Goal: Task Accomplishment & Management: Use online tool/utility

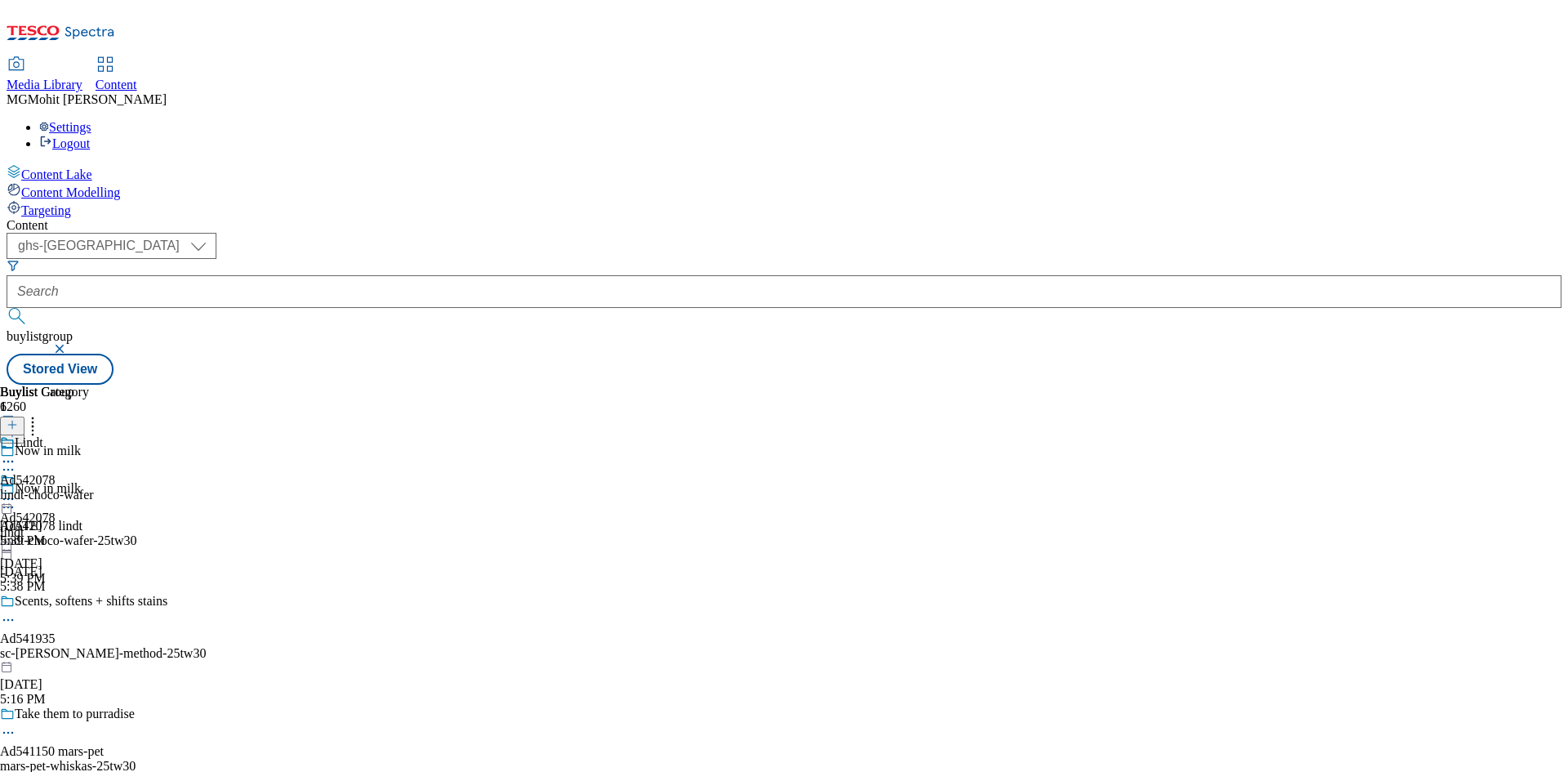
select select "ghs-[GEOGRAPHIC_DATA]"
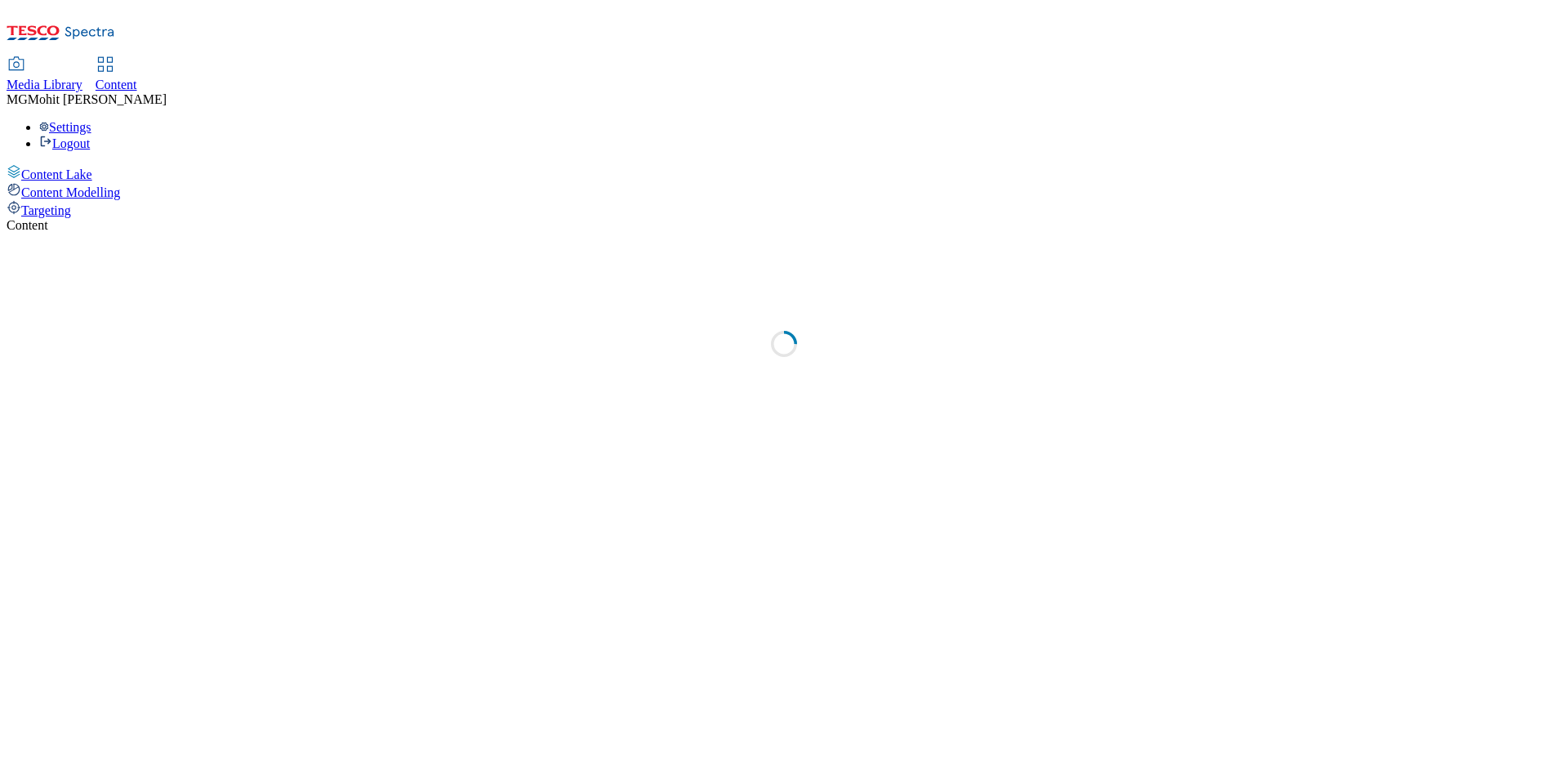
select select "ghs-[GEOGRAPHIC_DATA]"
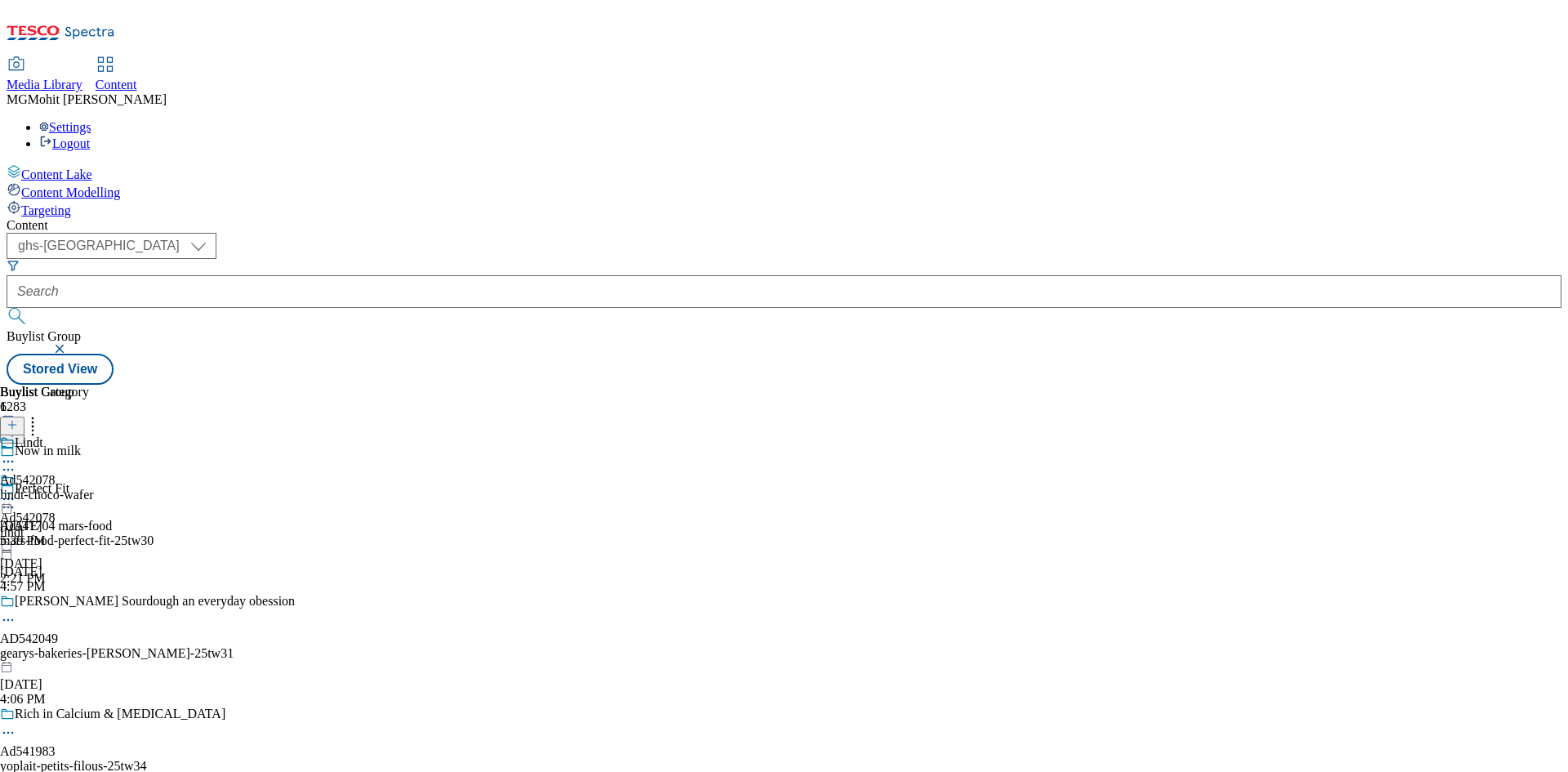
click at [55, 476] on div "Ad542078 lindt [DATE] 2:21 PM" at bounding box center [28, 528] width 55 height 113
click at [18, 427] on icon at bounding box center [12, 433] width 11 height 11
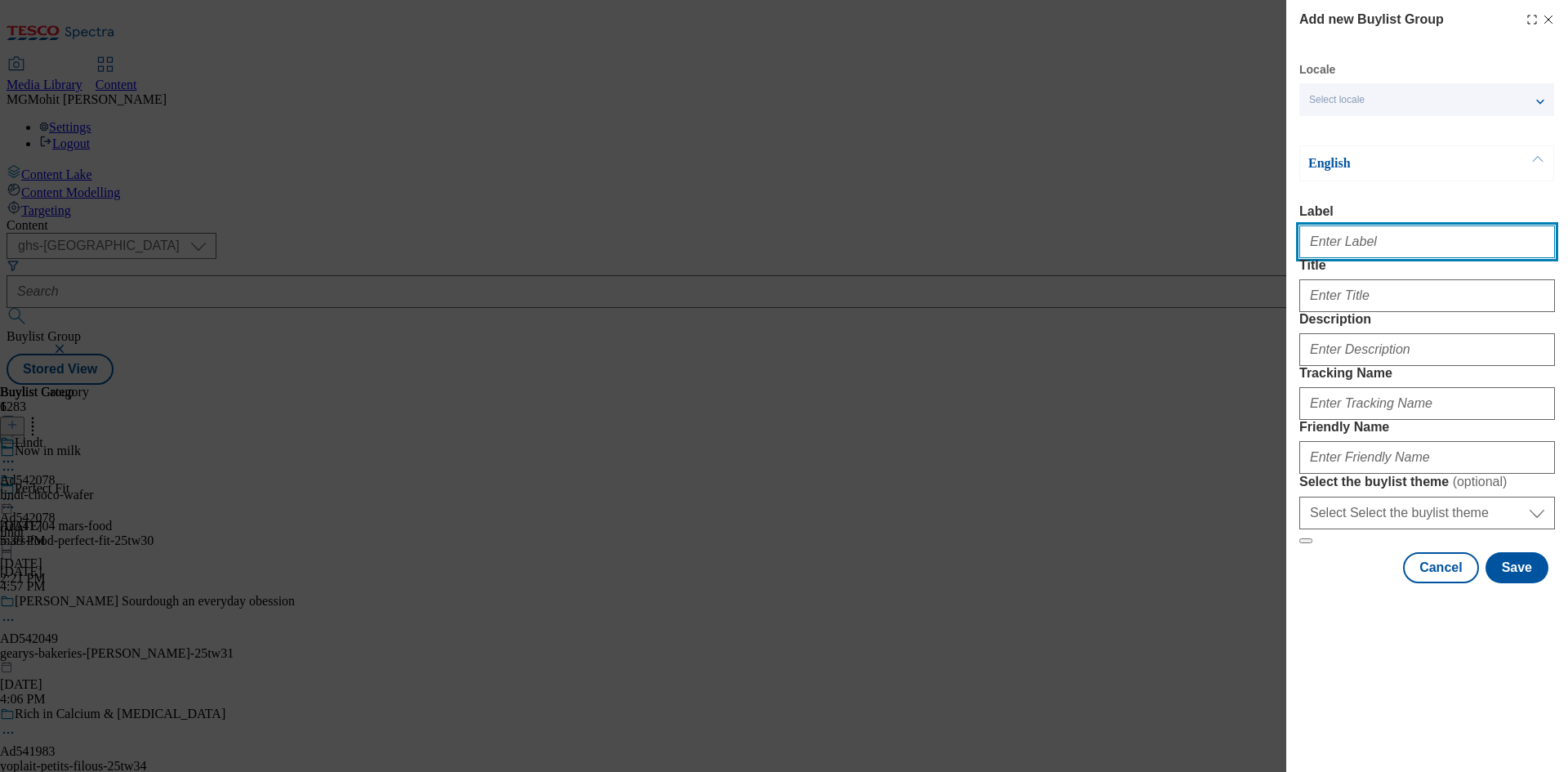
click at [1375, 254] on input "Label" at bounding box center [1427, 242] width 256 height 33
paste input "Ad542159 sca"
type input "Ad542159 sca"
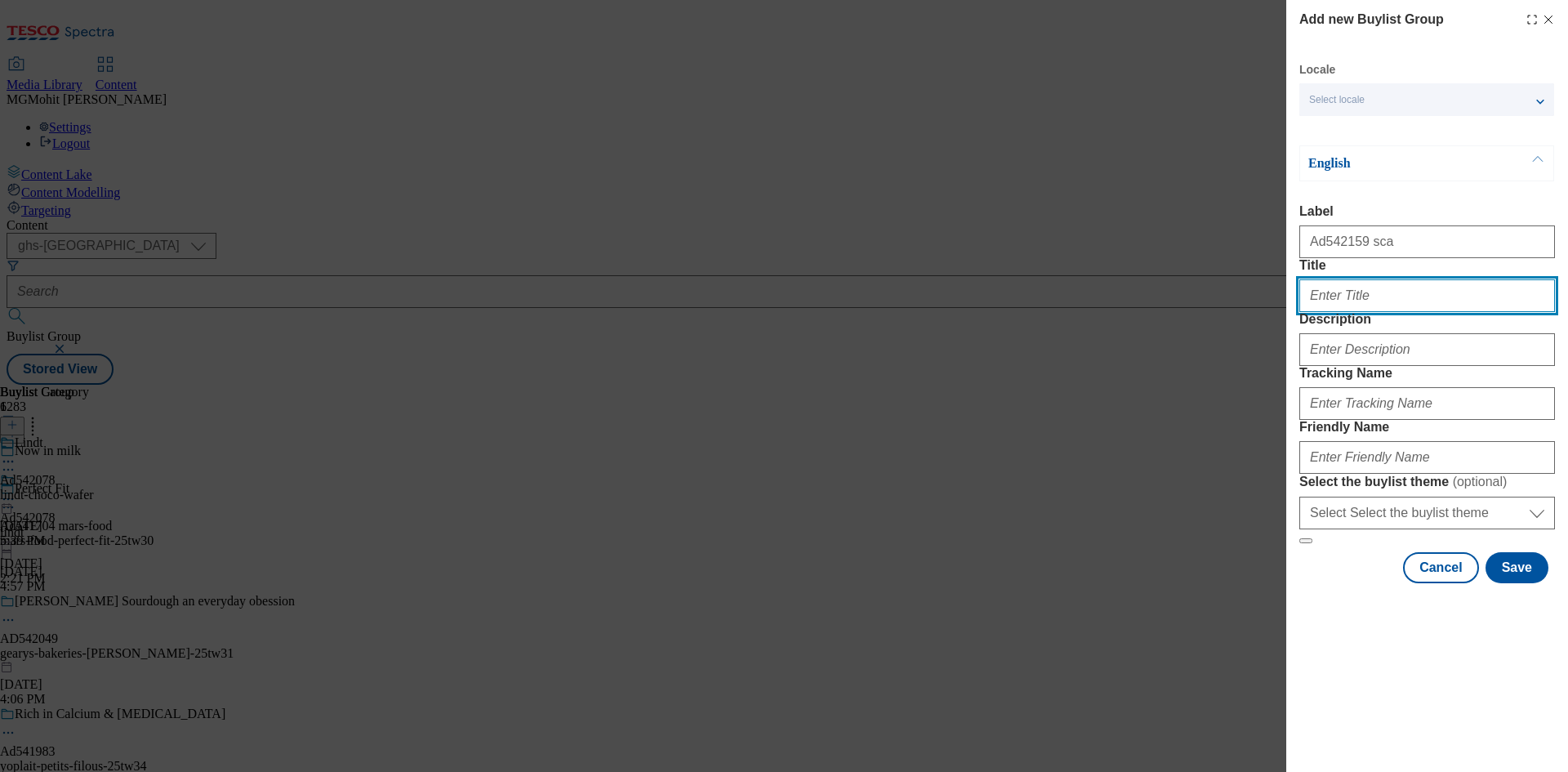
paste input "Choose discreet protection esigned for men"
type input "Choose discreet protection esigned for men"
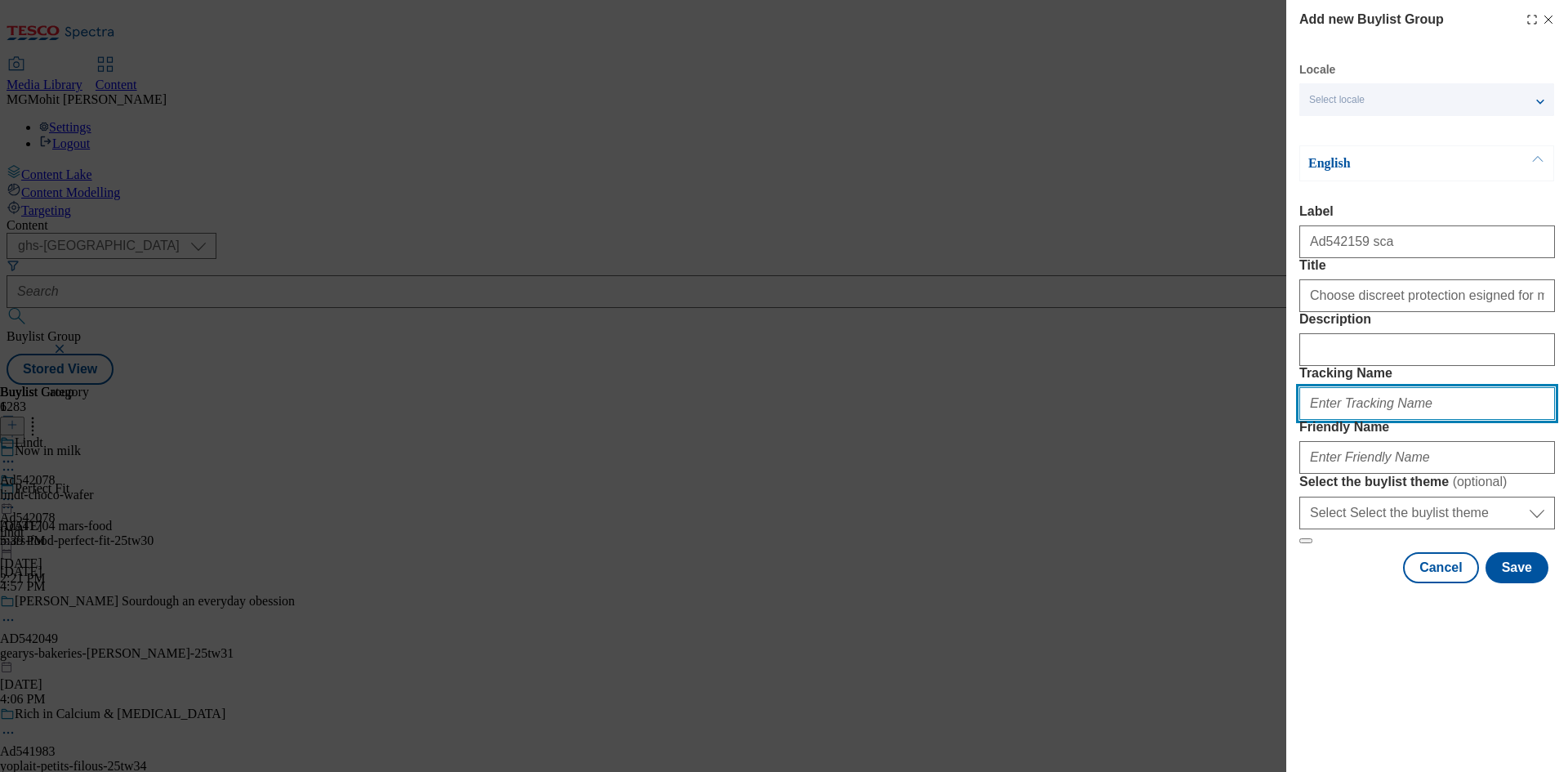
paste input "DH_AD542159"
type input "DH_AD542159"
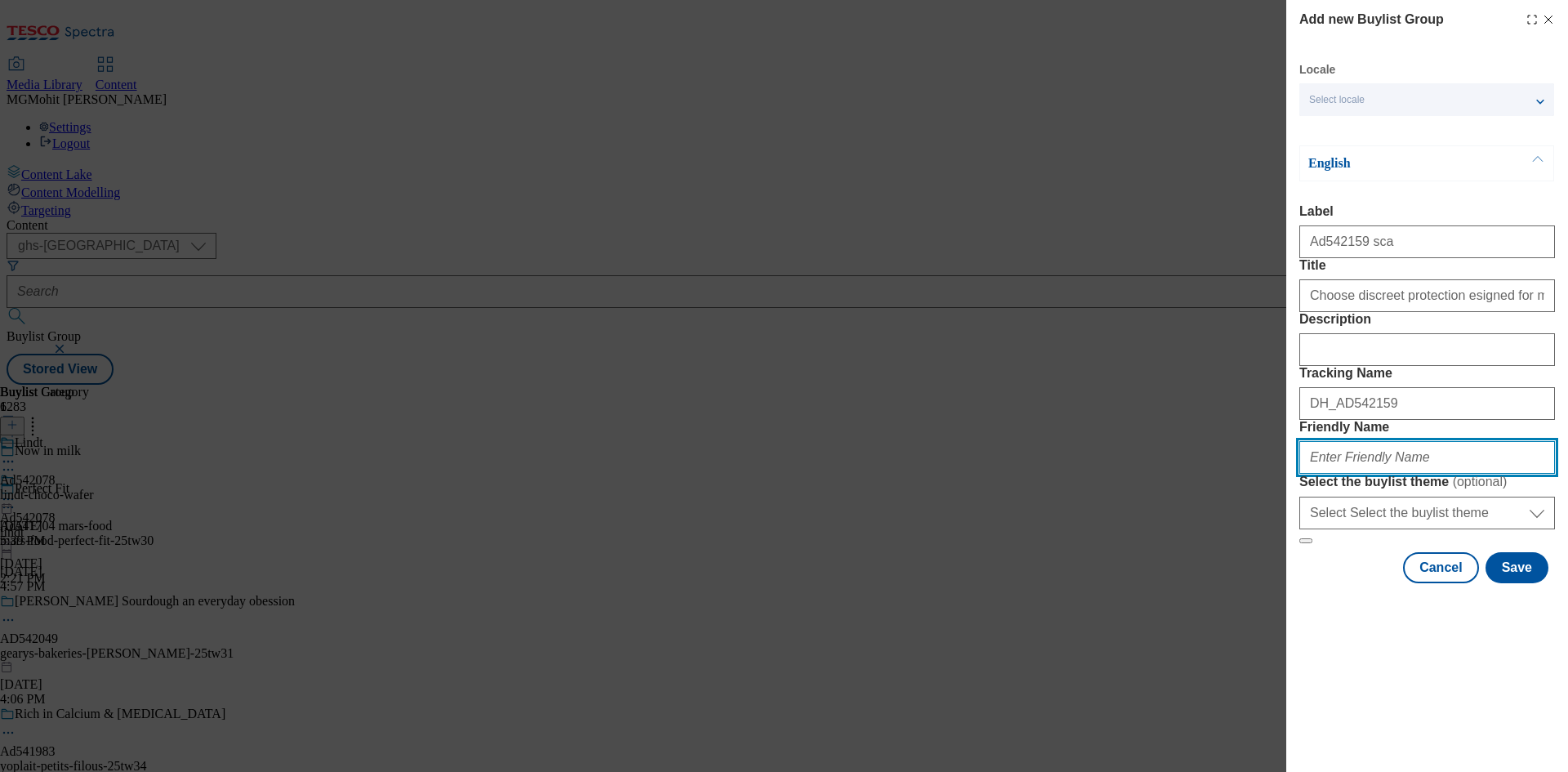
paste input "sca-[PERSON_NAME]-men-25tw33"
type input "sca-[PERSON_NAME]-men-25tw33"
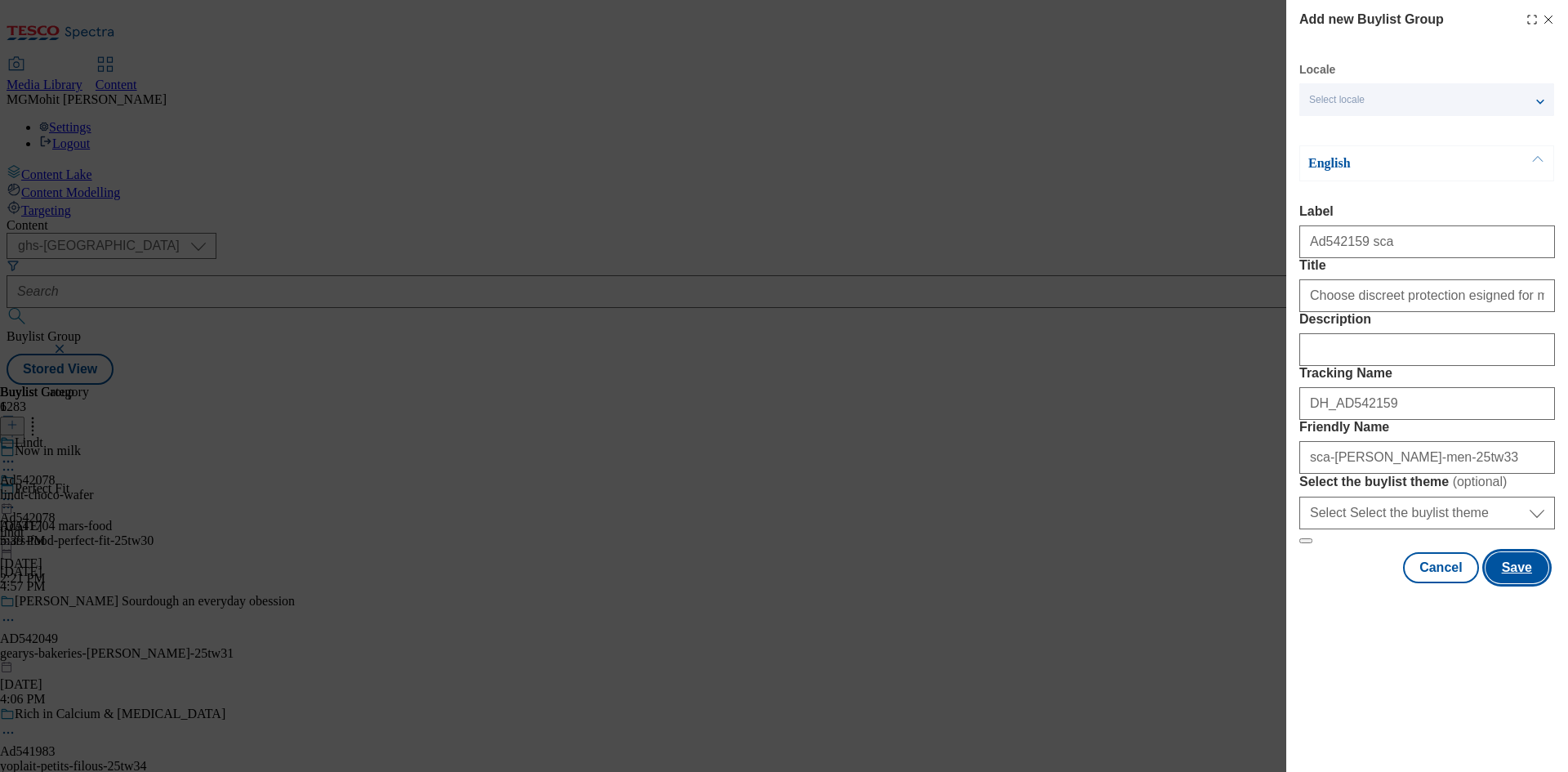
click at [1514, 583] on button "Save" at bounding box center [1517, 568] width 62 height 31
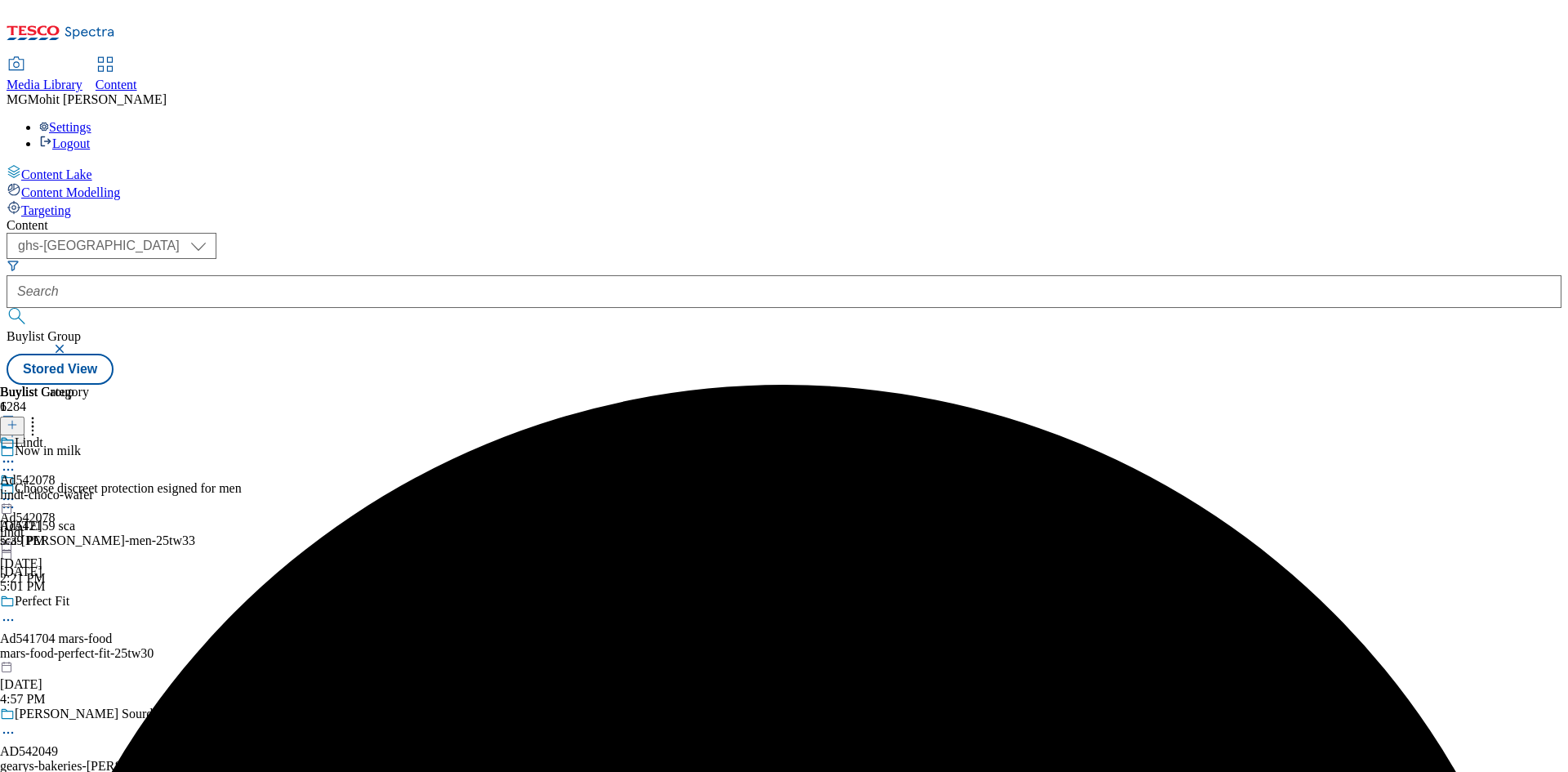
click at [295, 533] on div "sca-[PERSON_NAME]-men-25tw33" at bounding box center [147, 540] width 295 height 15
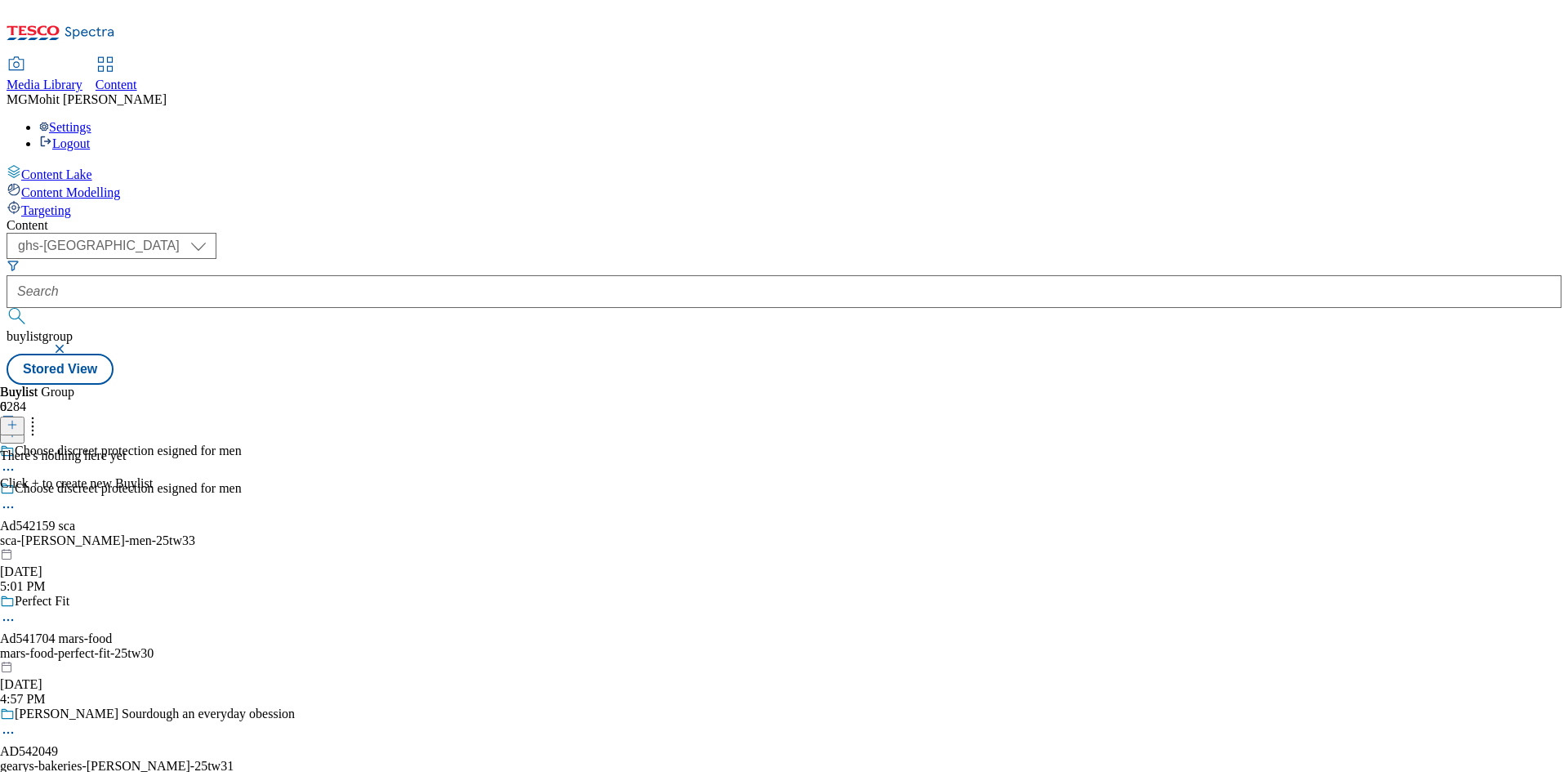
click at [295, 533] on div "sca-[PERSON_NAME]-men-25tw33" at bounding box center [147, 540] width 295 height 15
click at [25, 416] on button at bounding box center [12, 426] width 25 height 18
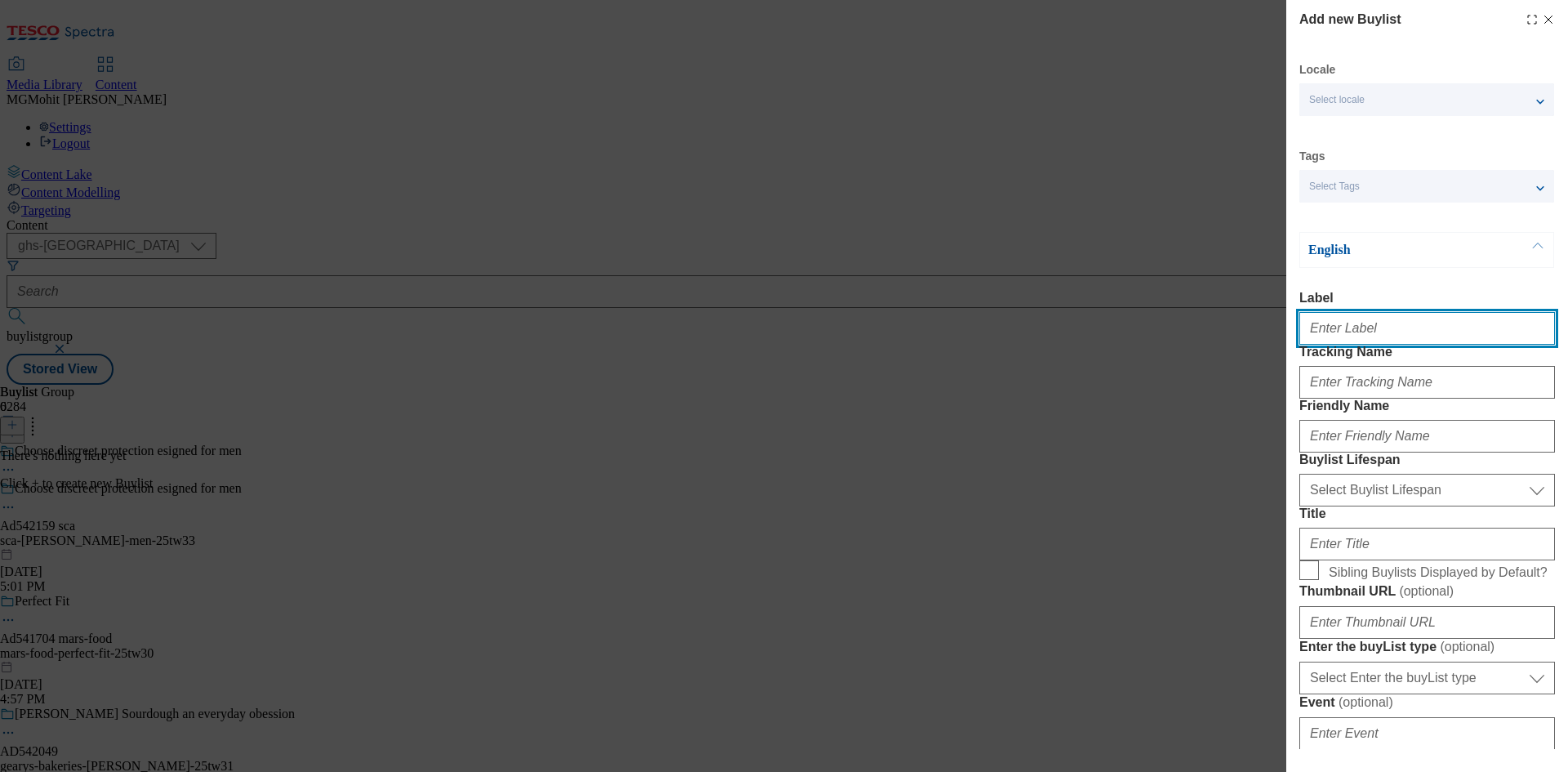
click at [1335, 345] on input "Label" at bounding box center [1427, 328] width 256 height 33
paste input "Ad542159"
type input "Ad542159"
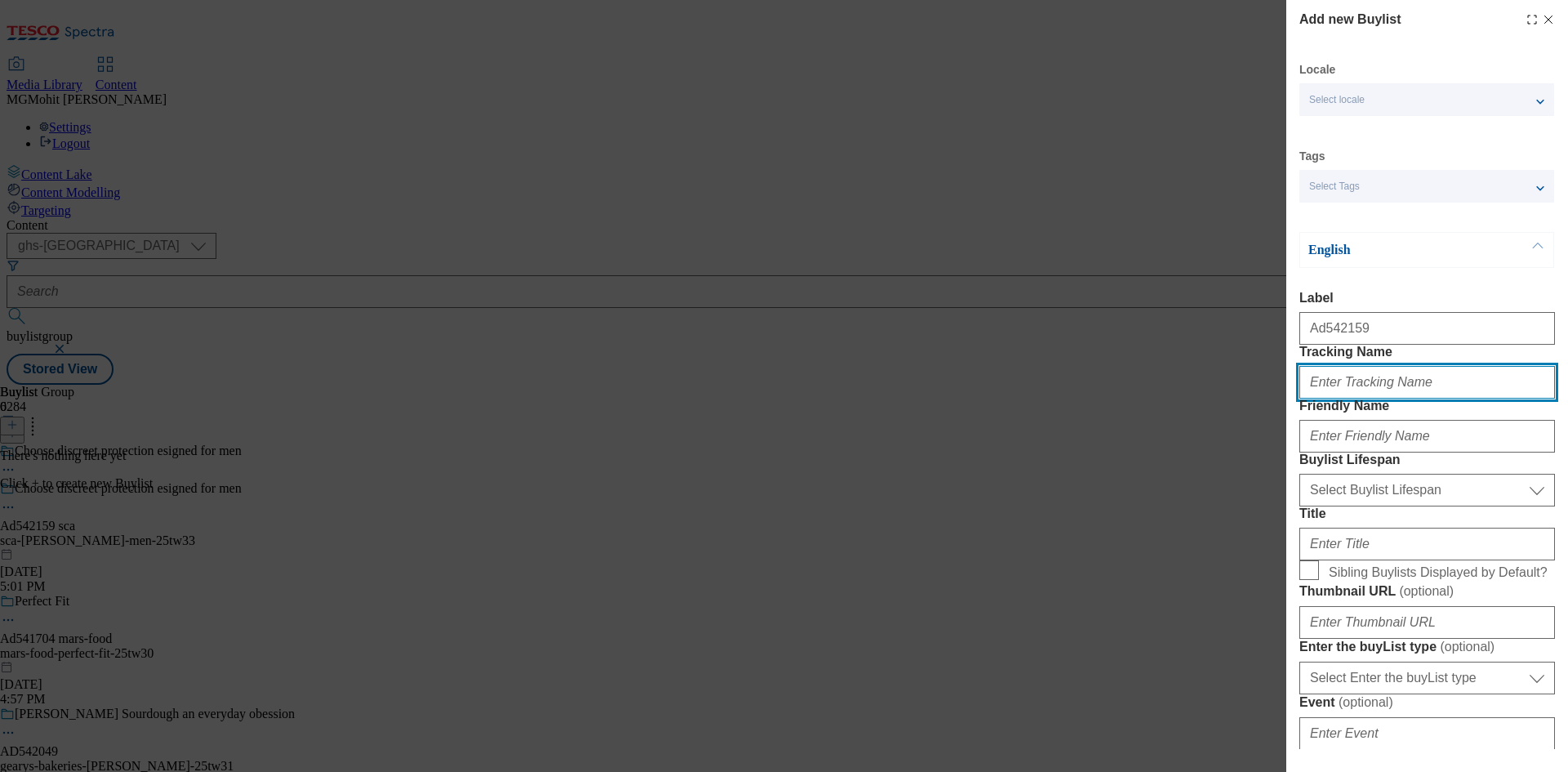
paste input "DH_AD542159"
type input "DH_AD542159"
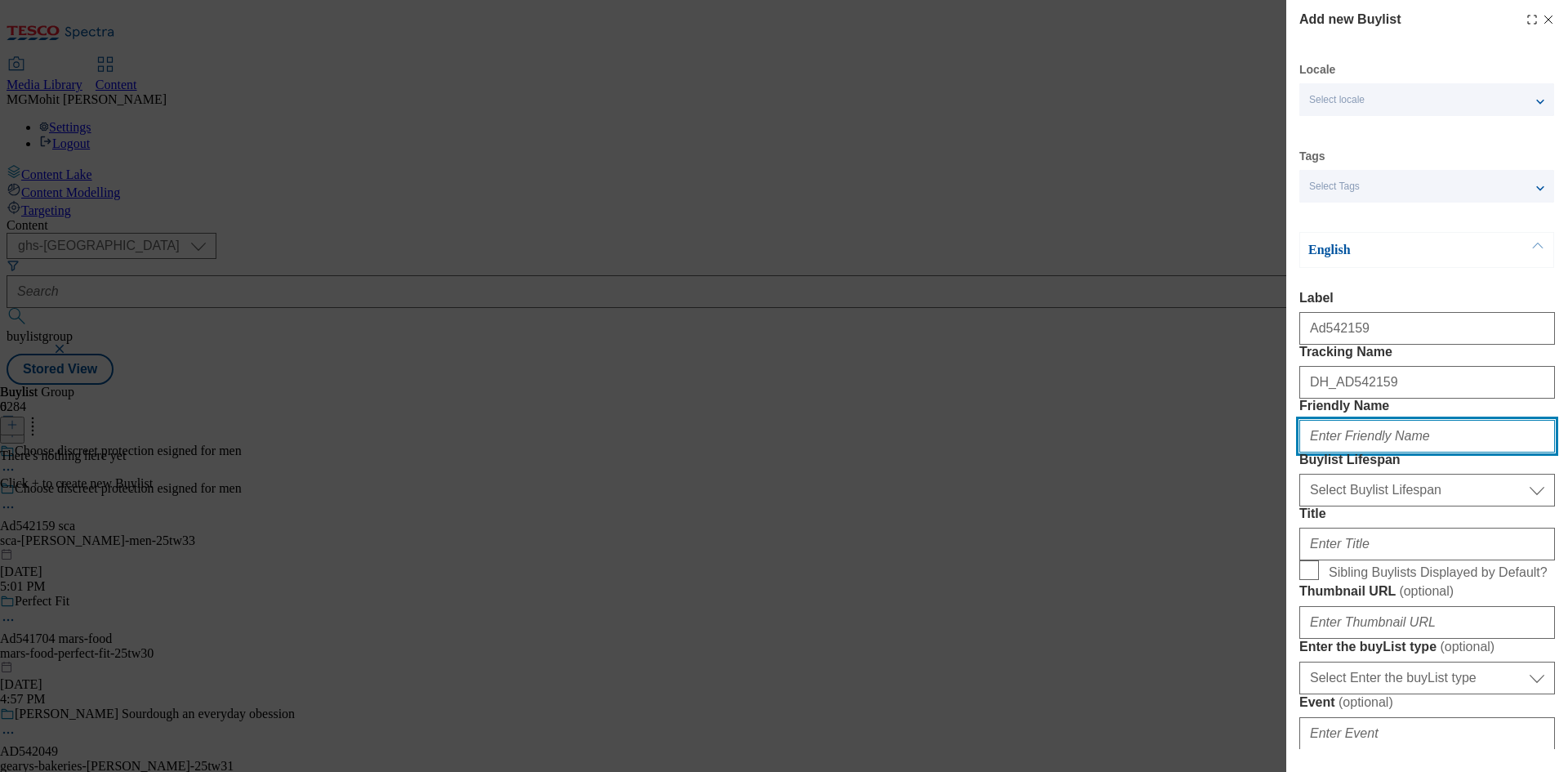
paste input "sca"
type input "sca"
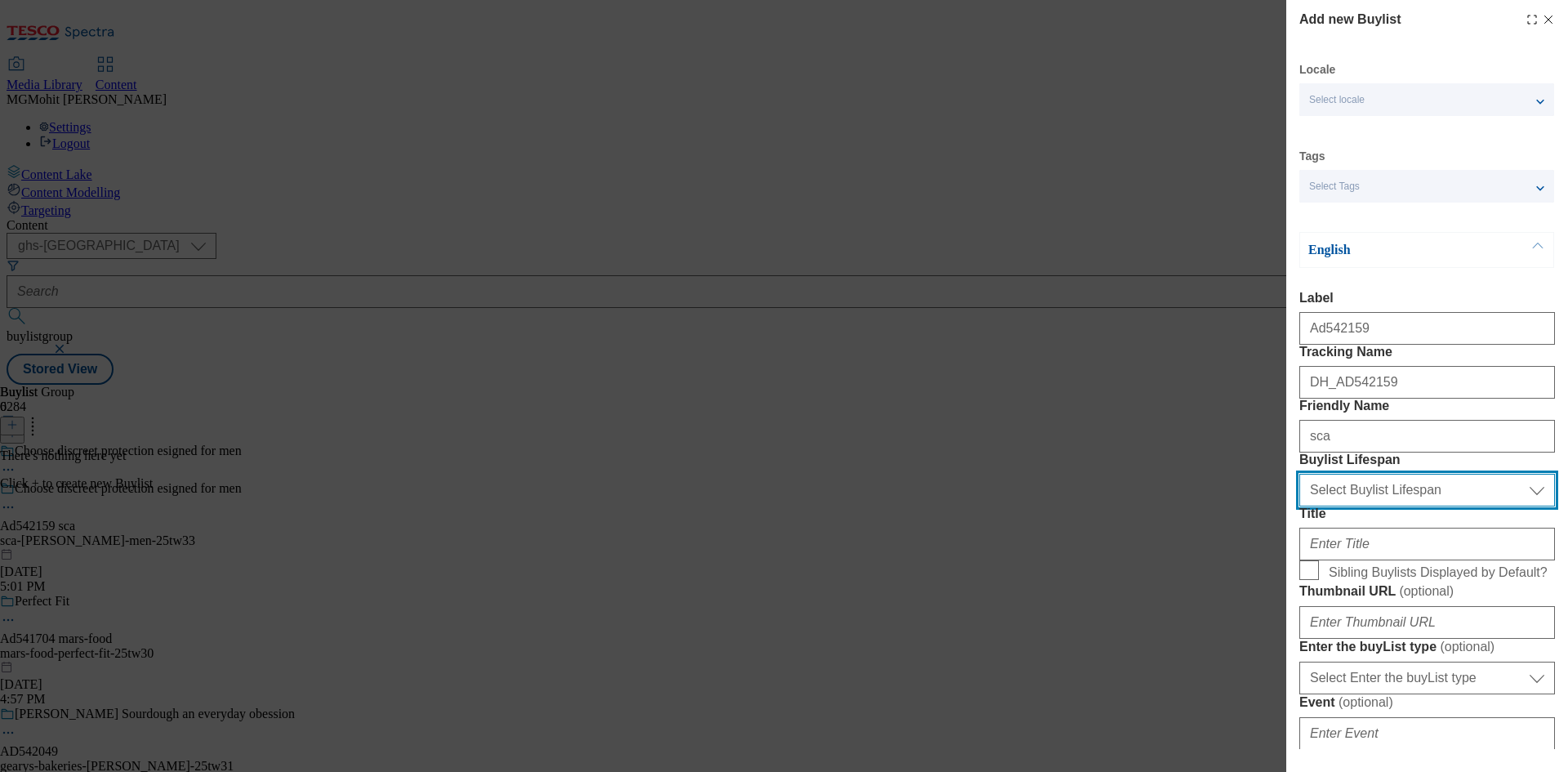
click at [1335, 506] on select "Select Buylist Lifespan evergreen seasonal tactical" at bounding box center [1427, 490] width 256 height 33
click at [1300, 506] on select "Select Buylist Lifespan evergreen seasonal tactical" at bounding box center [1427, 490] width 256 height 33
drag, startPoint x: 1337, startPoint y: 583, endPoint x: 1337, endPoint y: 596, distance: 13.0
click at [1337, 506] on select "Select Buylist Lifespan evergreen seasonal tactical" at bounding box center [1427, 490] width 256 height 33
select select "tactical"
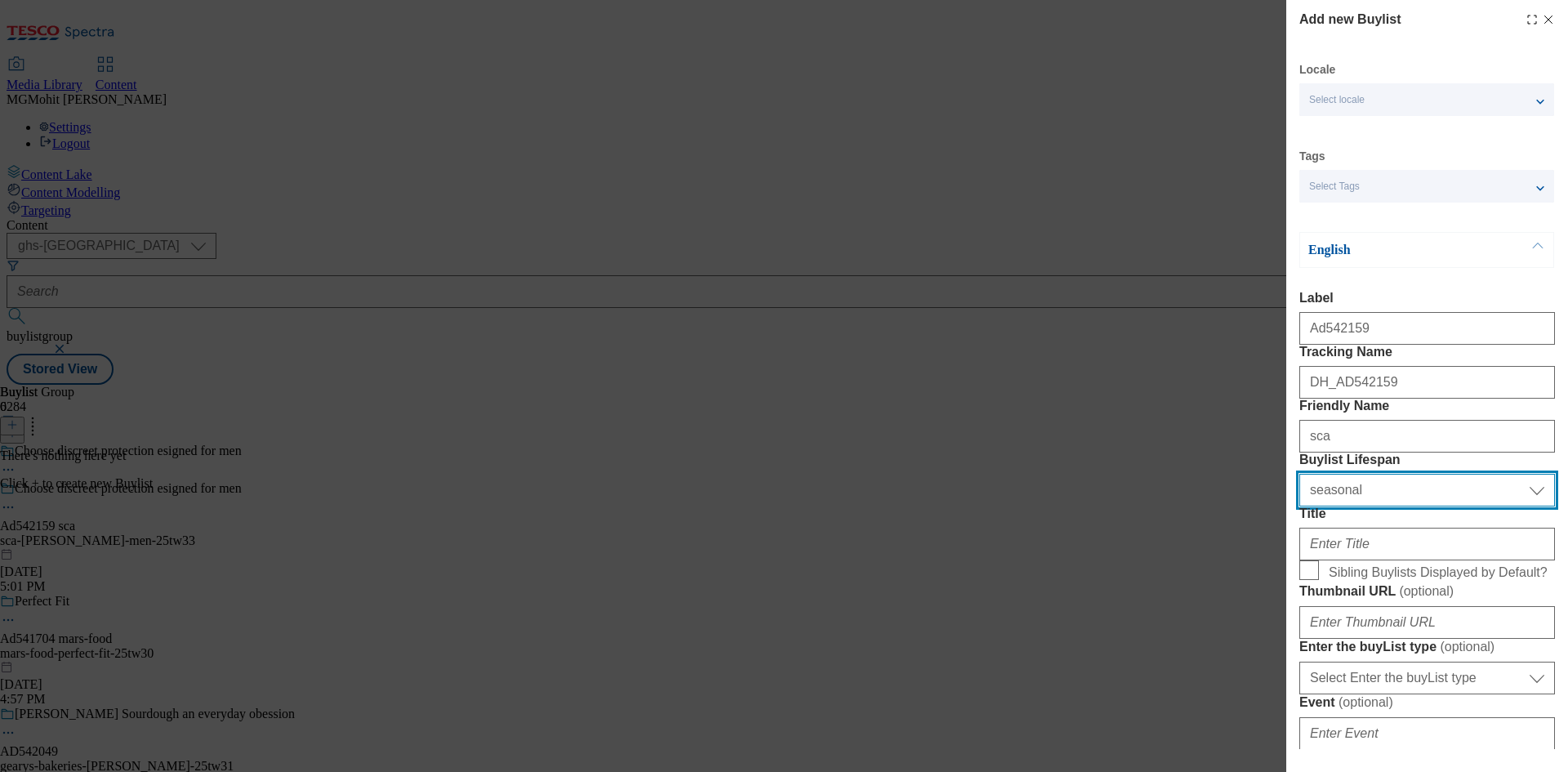
click at [1300, 506] on select "Select Buylist Lifespan evergreen seasonal tactical" at bounding box center [1427, 490] width 256 height 33
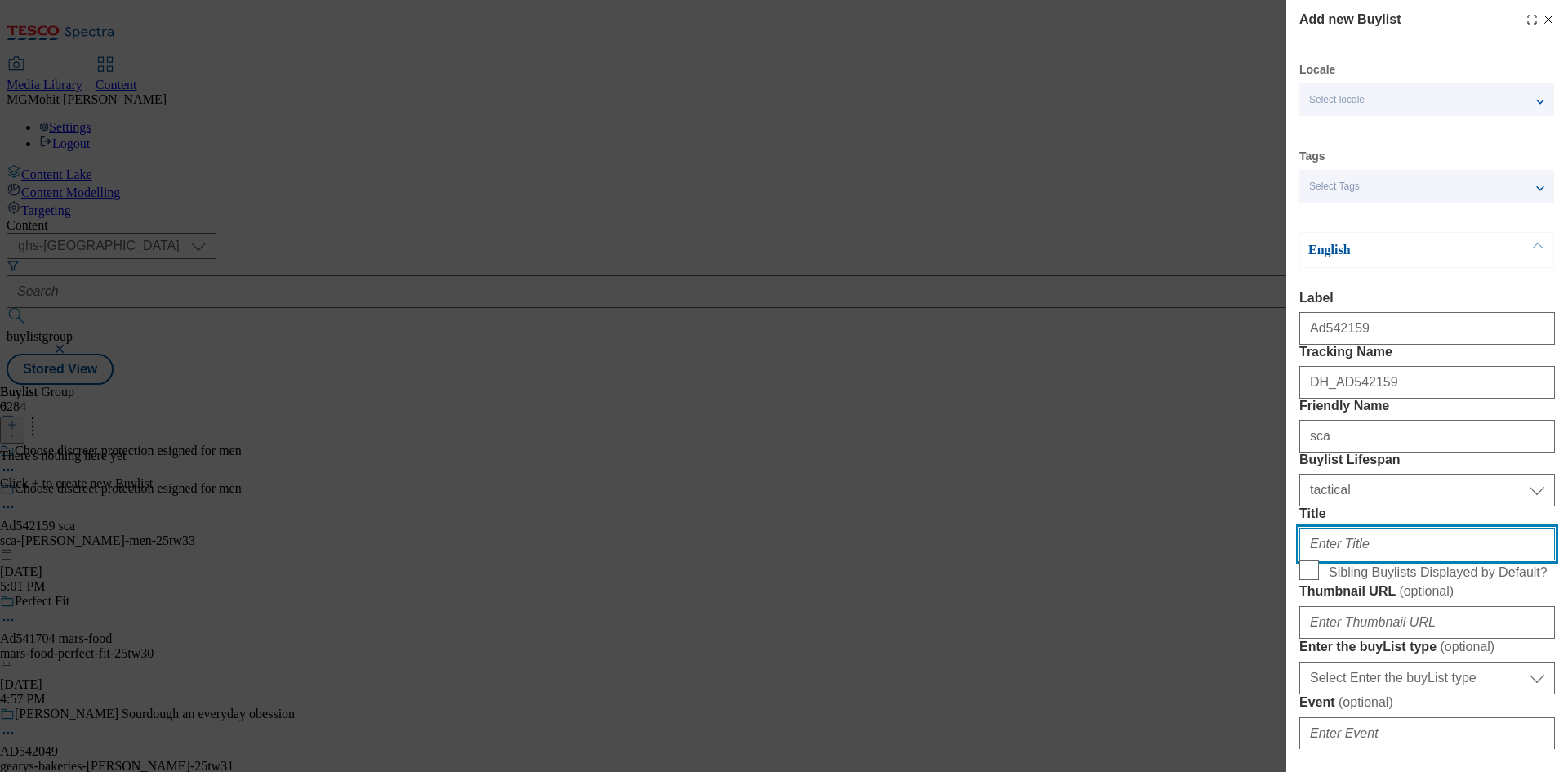
click at [1324, 561] on input "Title" at bounding box center [1427, 544] width 256 height 33
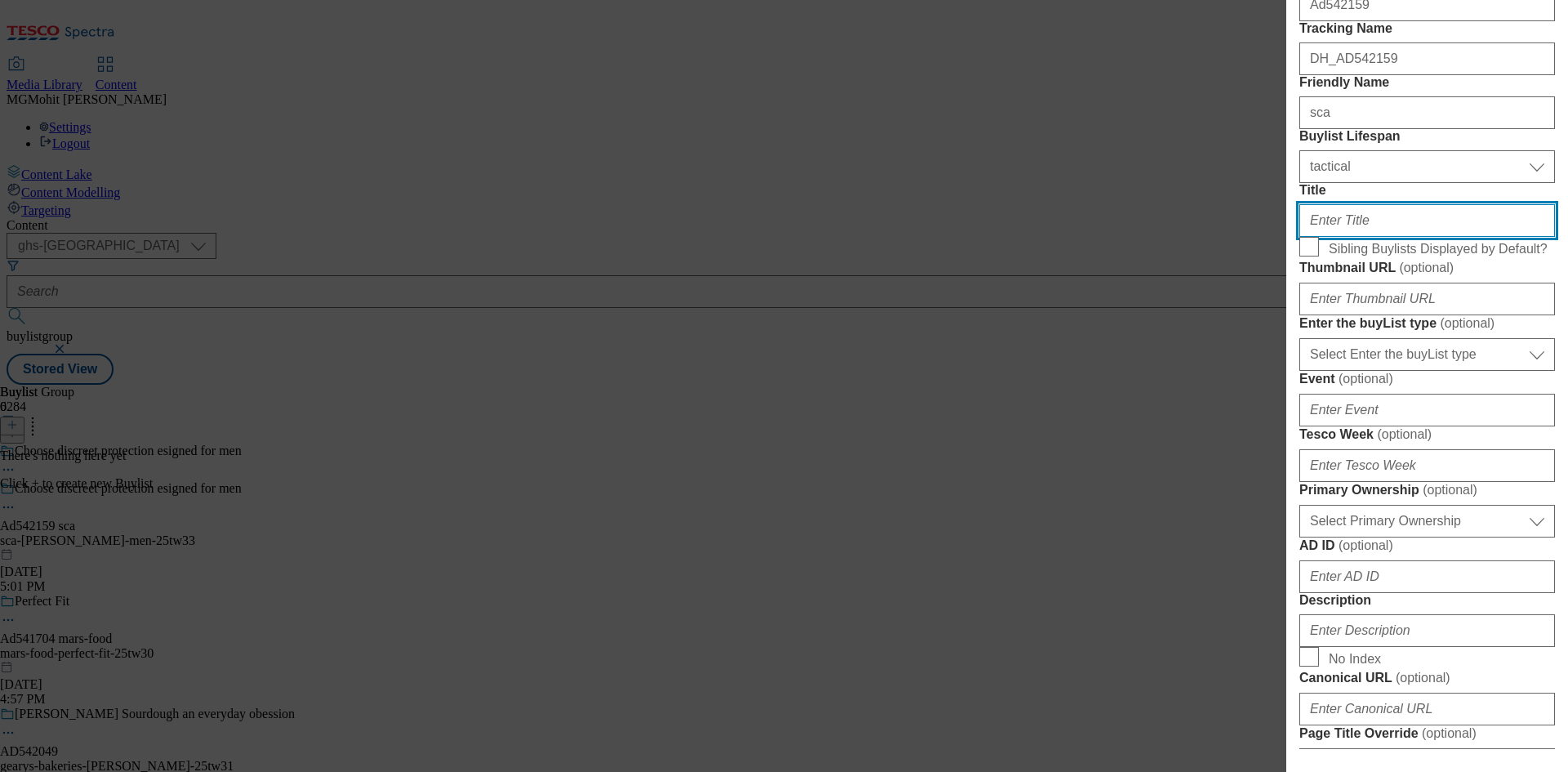
scroll to position [490, 0]
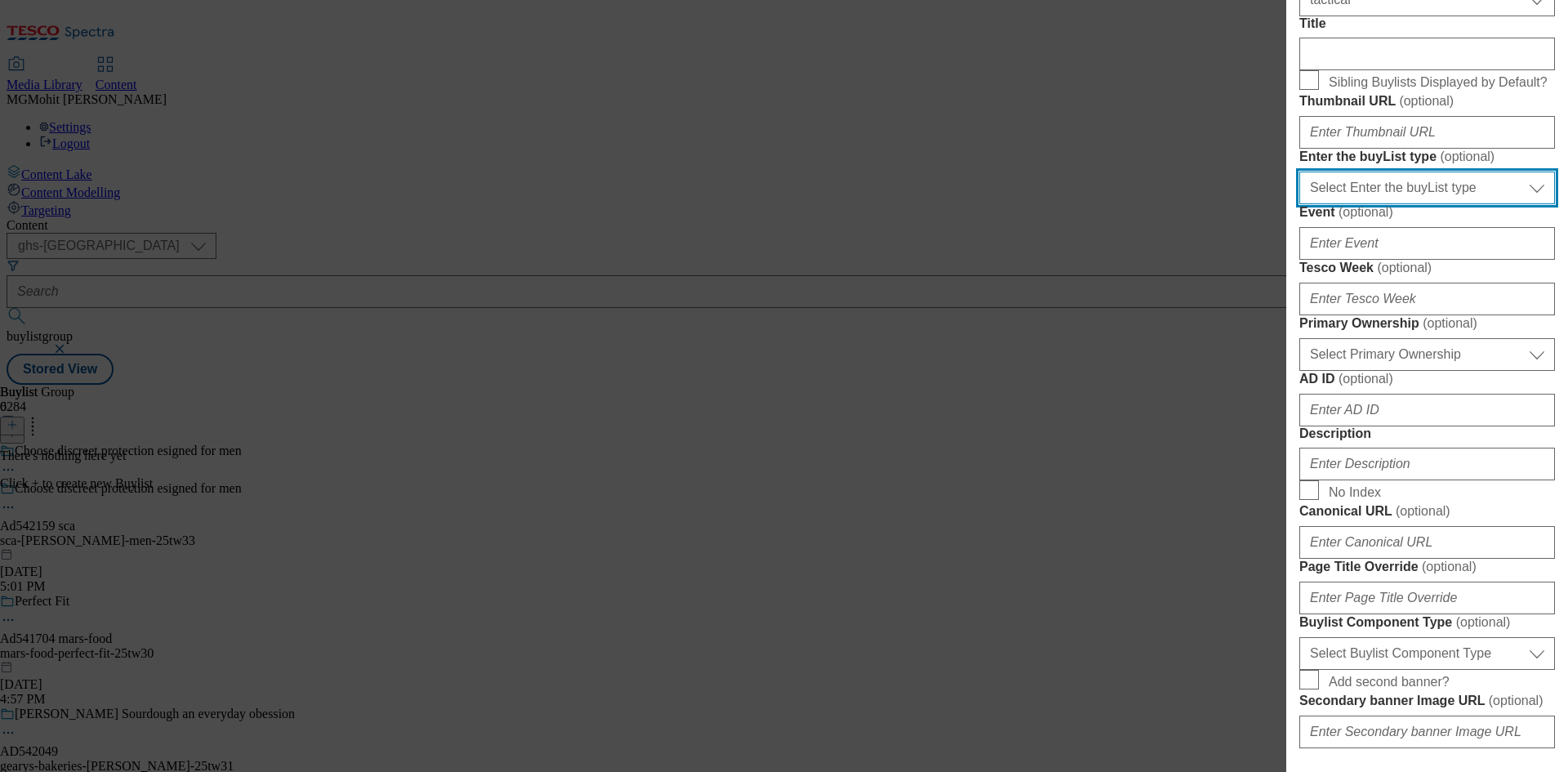
click at [1388, 204] on select "Select Enter the buyList type event supplier funded long term >4 weeks supplier…" at bounding box center [1427, 188] width 256 height 33
select select "supplier funded short term 1-3 weeks"
click at [1300, 204] on select "Select Enter the buyList type event supplier funded long term >4 weeks supplier…" at bounding box center [1427, 188] width 256 height 33
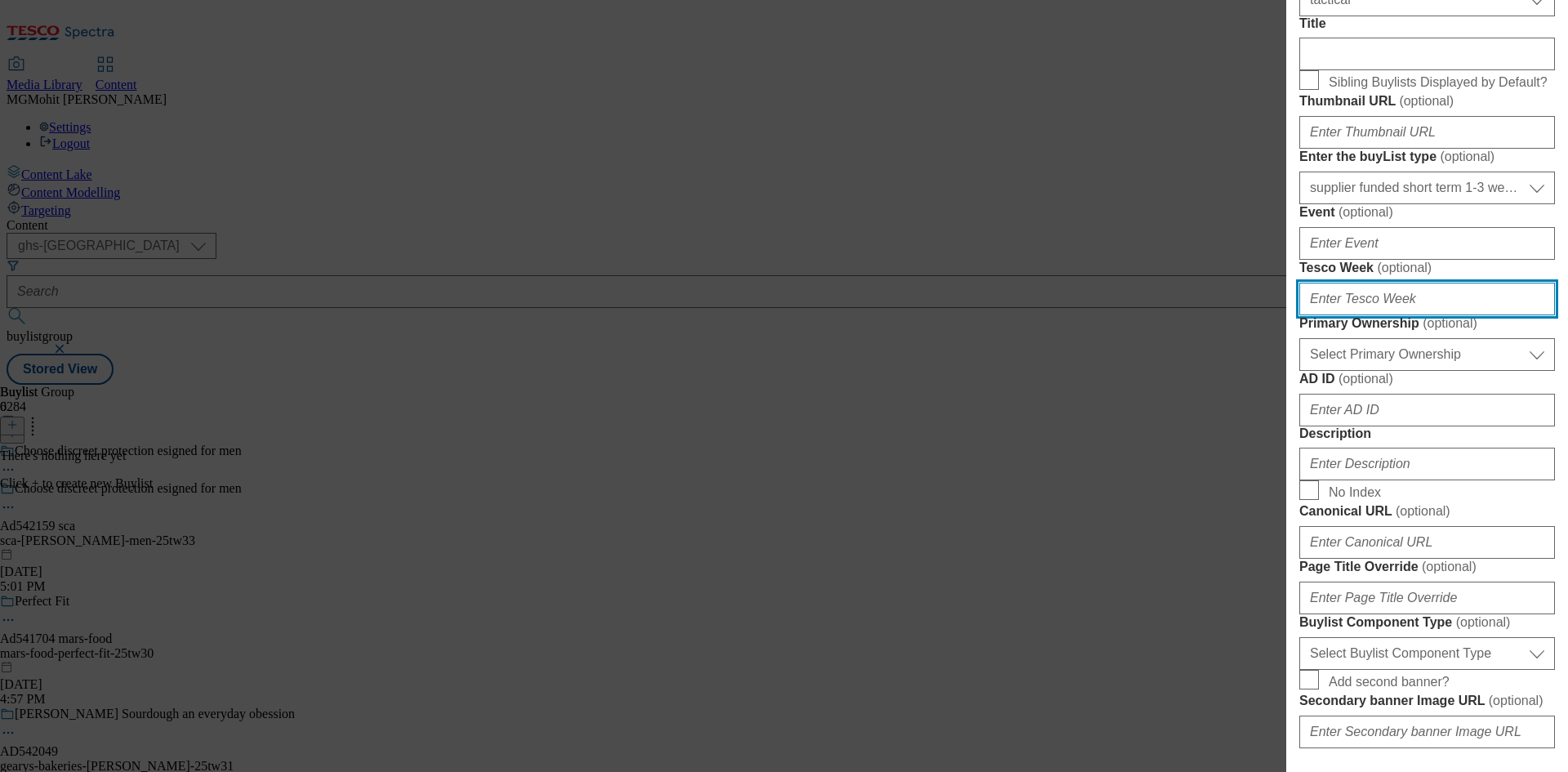
click at [1338, 315] on input "Tesco Week ( optional )" at bounding box center [1427, 299] width 256 height 33
type input "33"
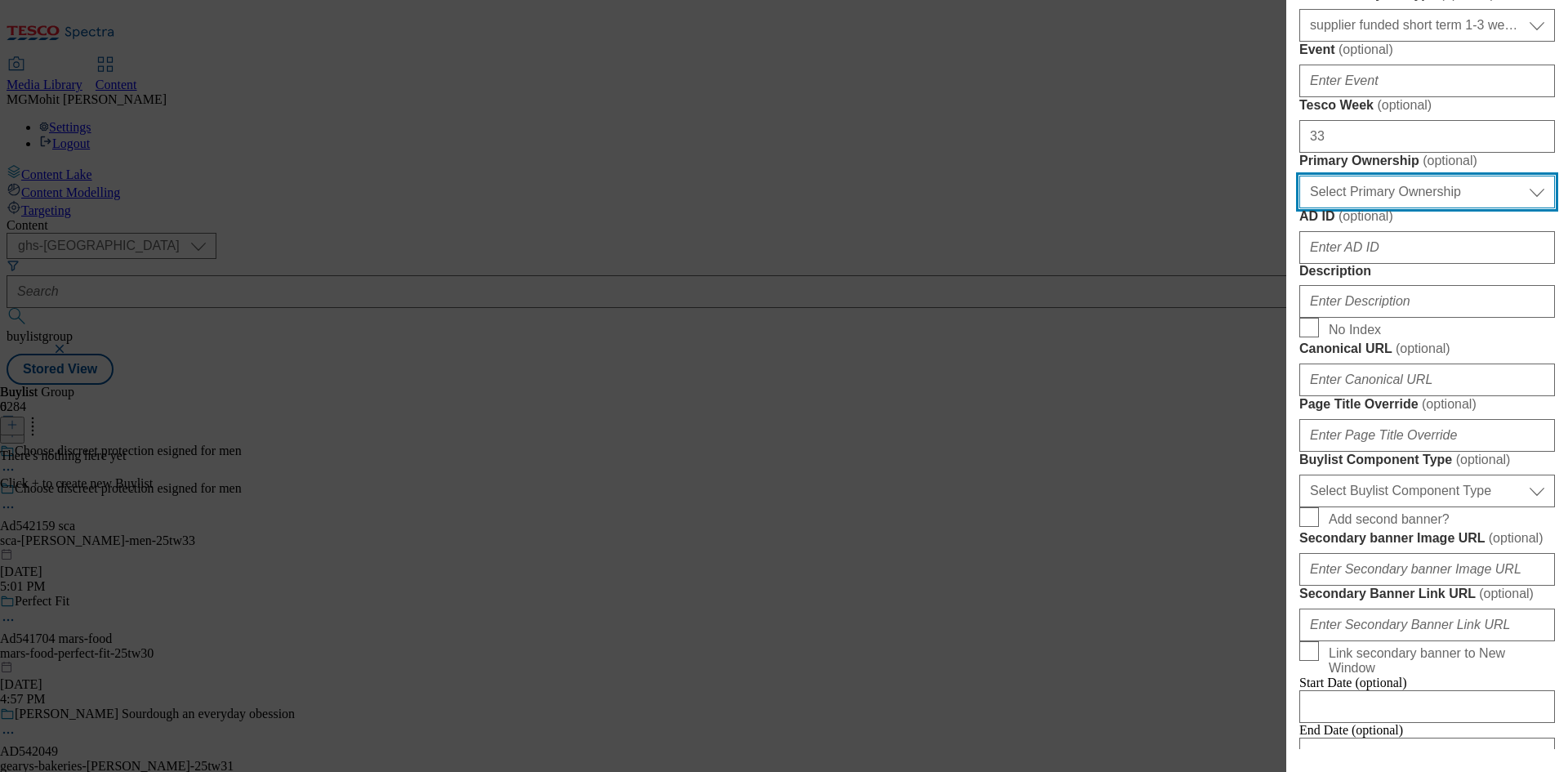
scroll to position [653, 0]
click at [1377, 208] on select "Select Primary Ownership [PERSON_NAME]" at bounding box center [1427, 191] width 256 height 33
select select "dunnhumby"
click at [1300, 208] on select "Select Primary Ownership [PERSON_NAME]" at bounding box center [1427, 191] width 256 height 33
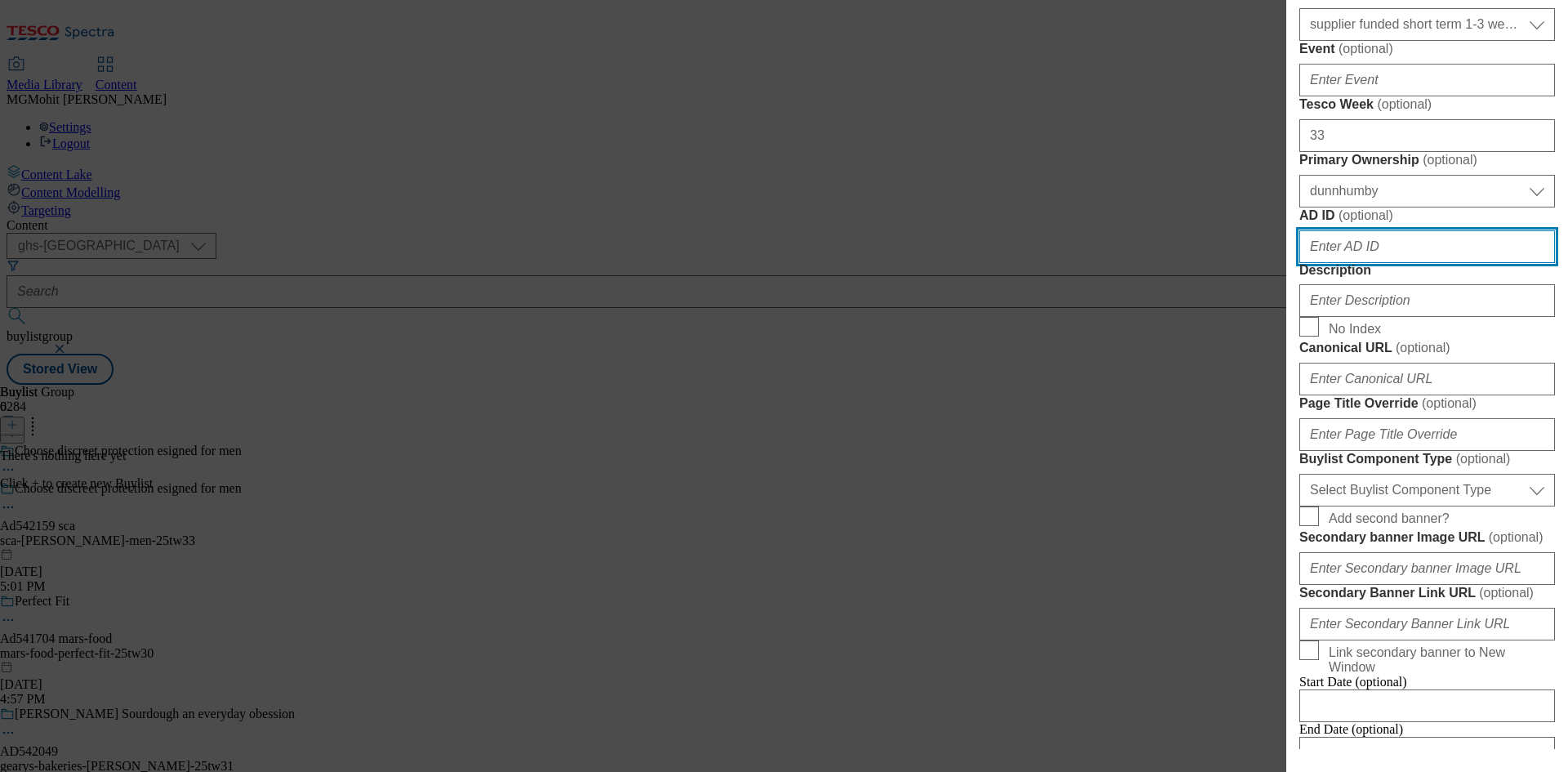
click at [1334, 263] on input "AD ID ( optional )" at bounding box center [1427, 247] width 256 height 33
paste input "542159"
type input "542159"
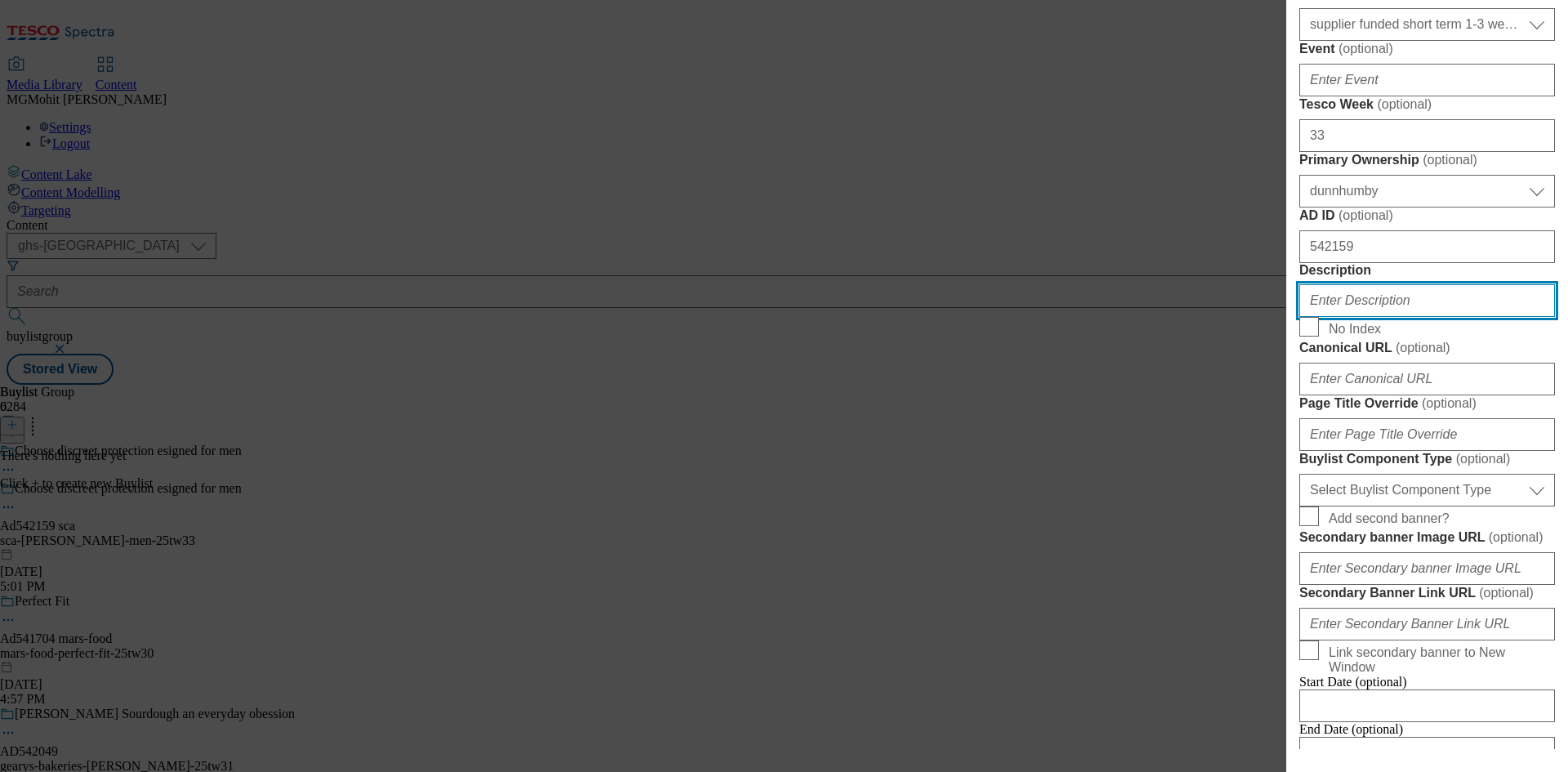
click at [1363, 317] on input "Description" at bounding box center [1427, 301] width 256 height 33
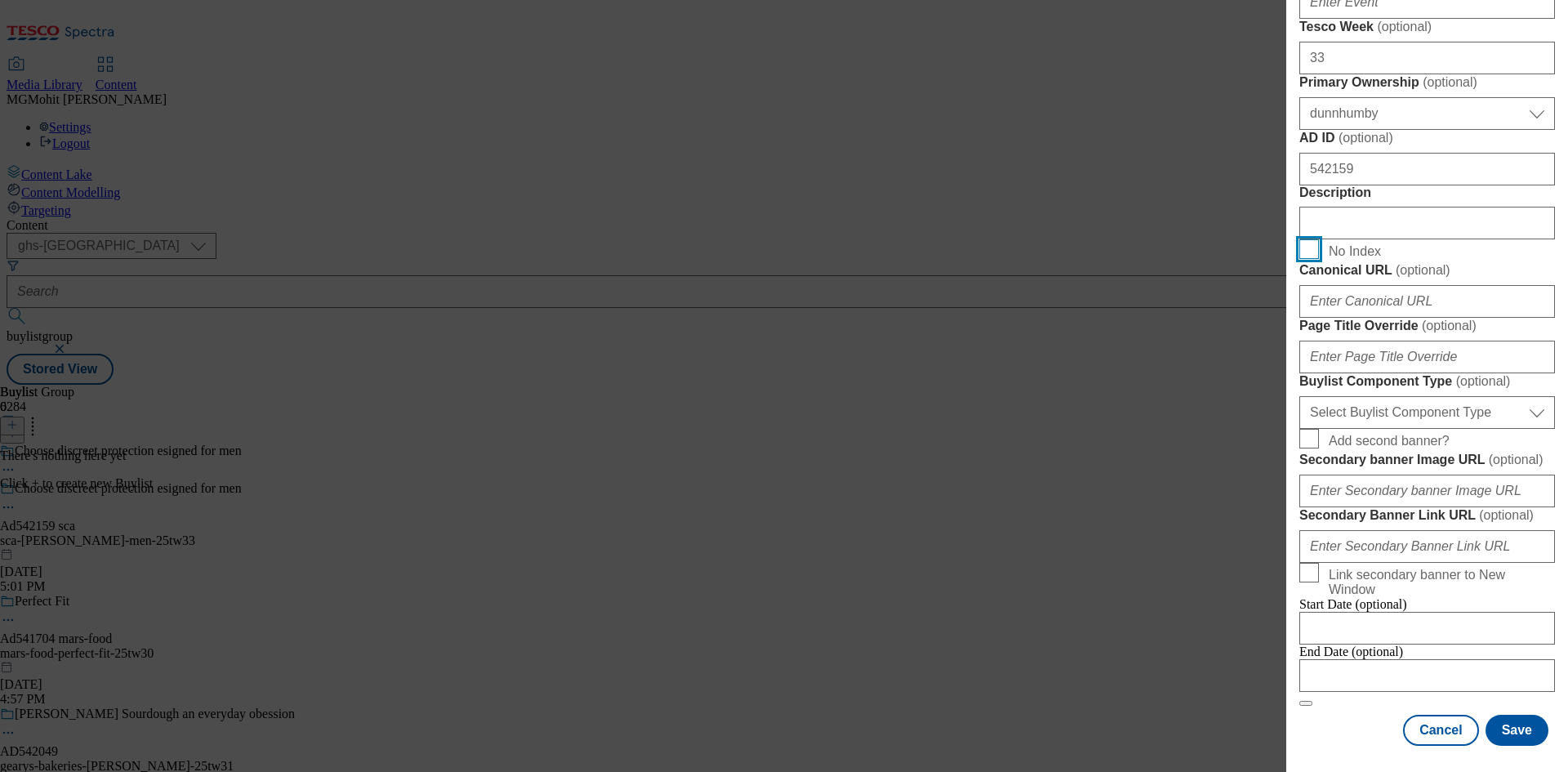
scroll to position [1062, 0]
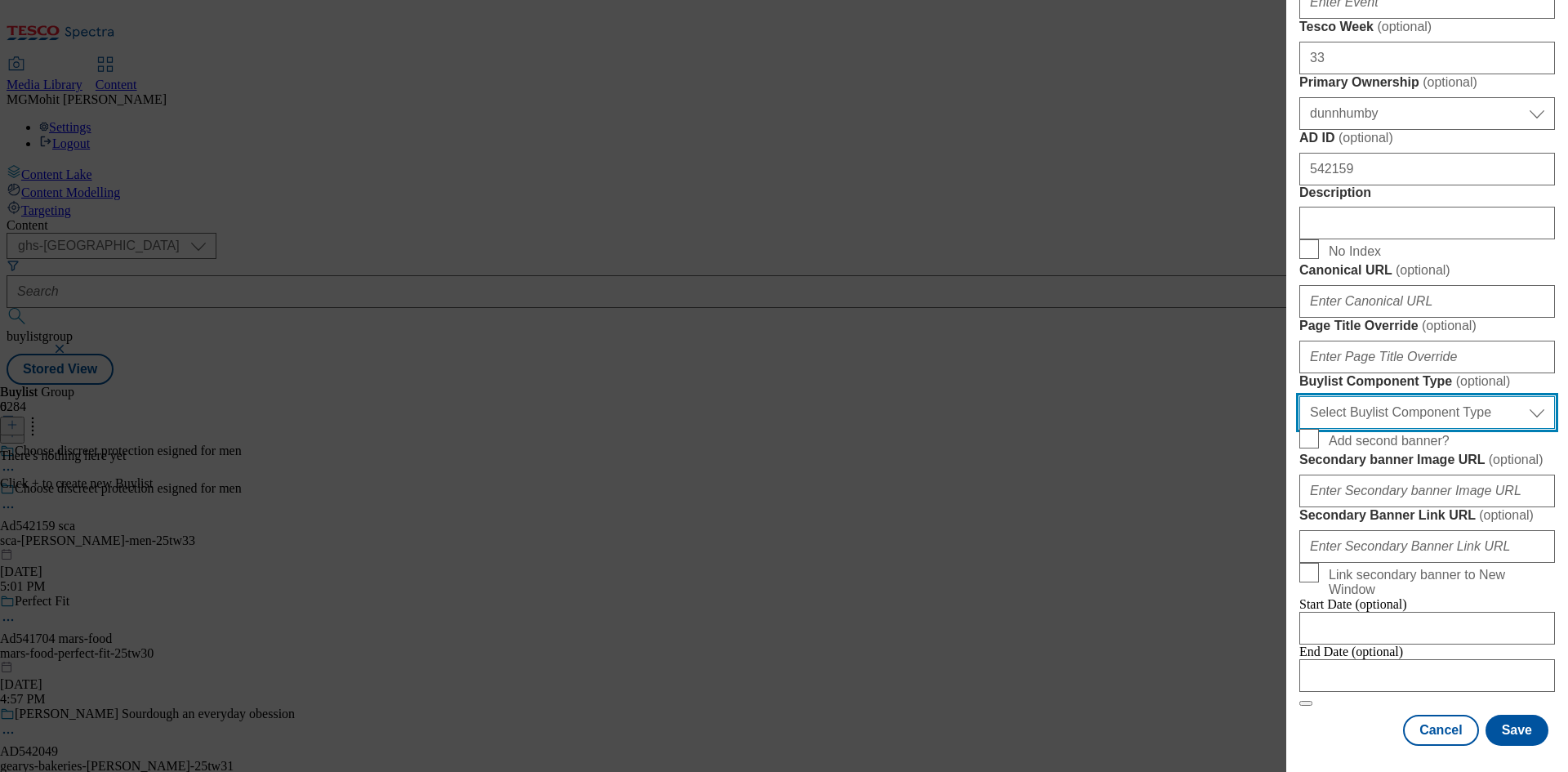
click at [1371, 428] on select "Select Buylist Component Type Banner Competition Header Meal" at bounding box center [1427, 413] width 256 height 33
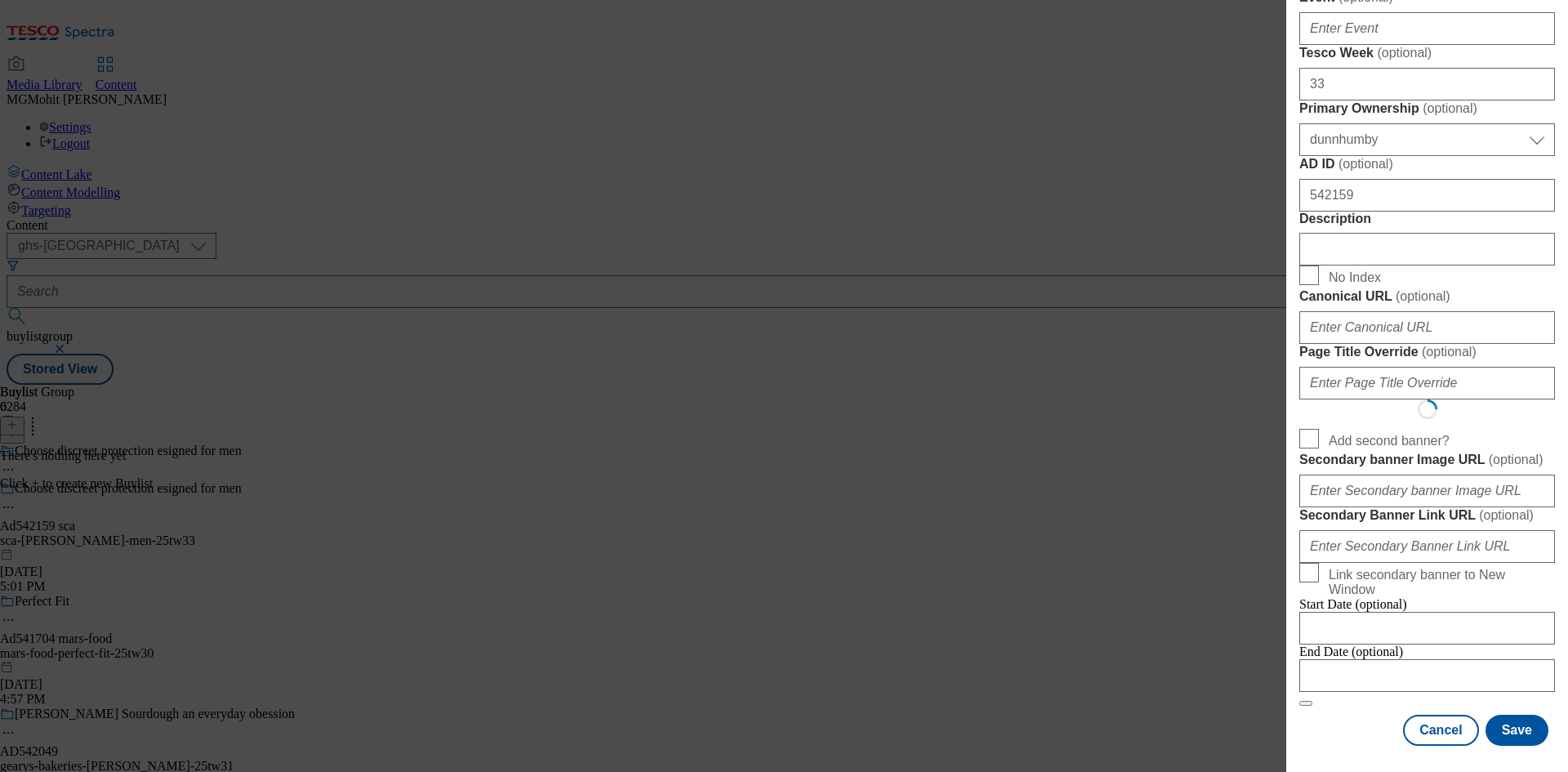
select select "Banner"
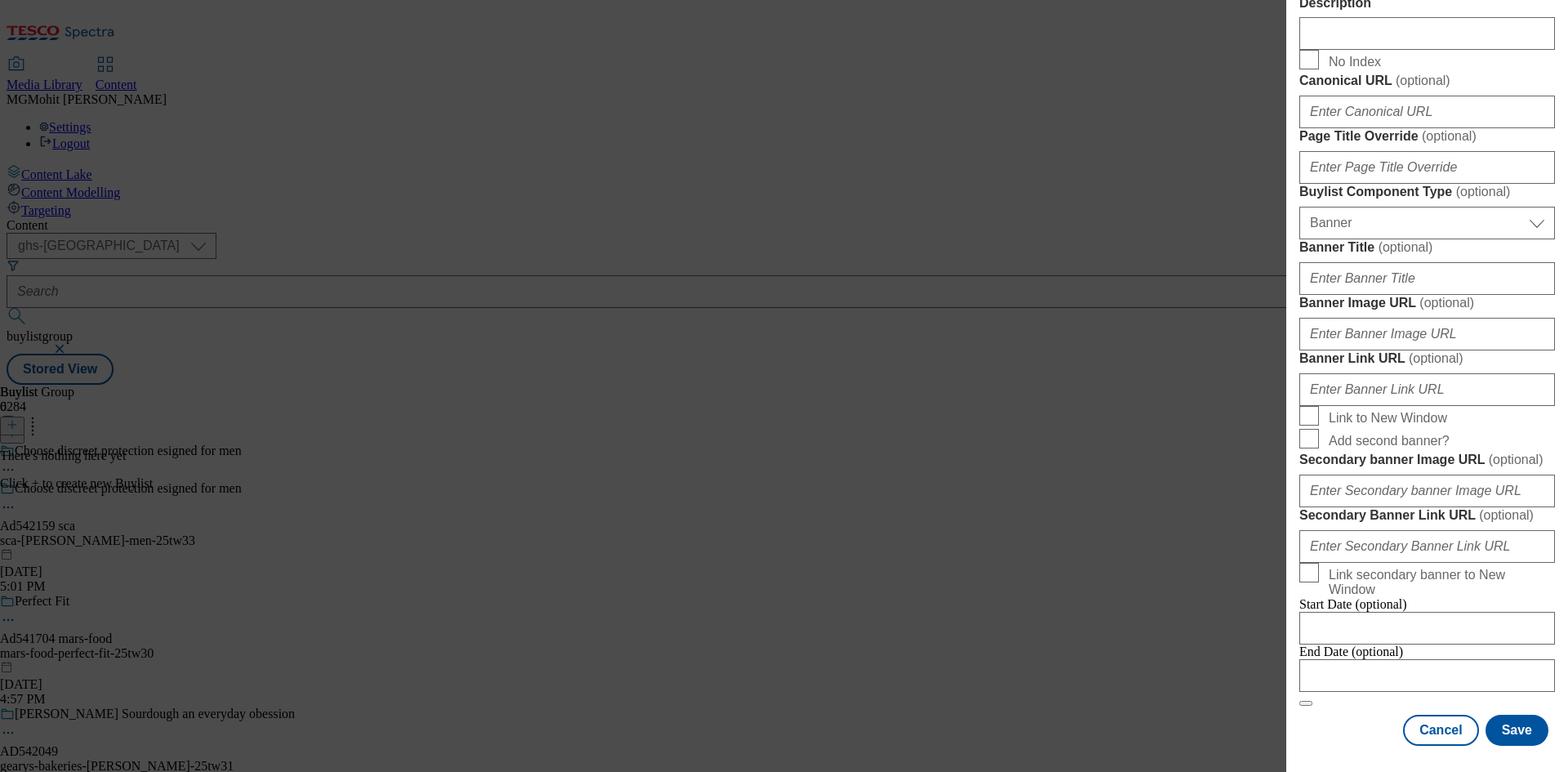
scroll to position [1618, 0]
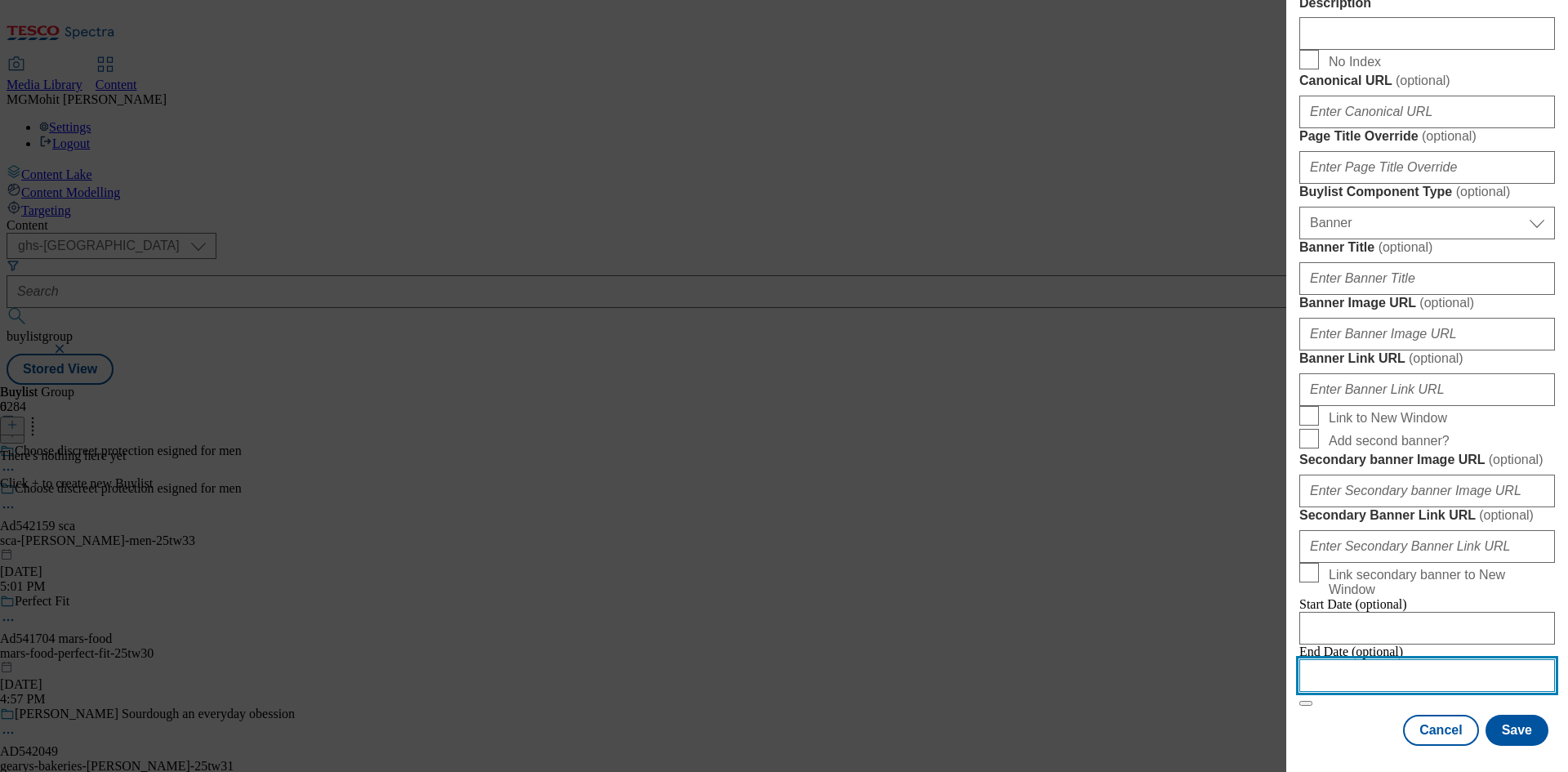
click at [1372, 667] on input "Modal" at bounding box center [1427, 676] width 256 height 33
select select "2025"
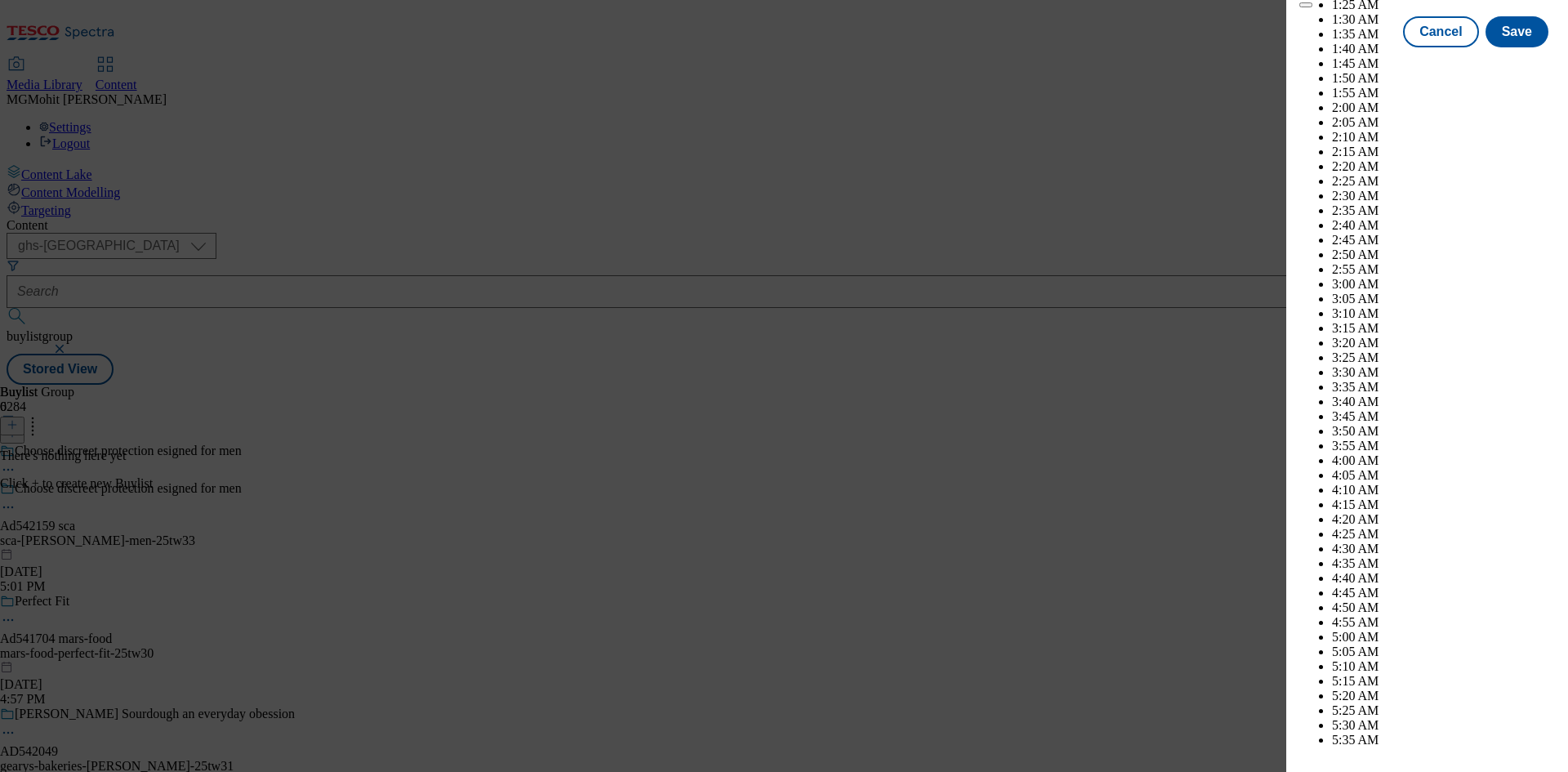
scroll to position [6153, 0]
select select "December"
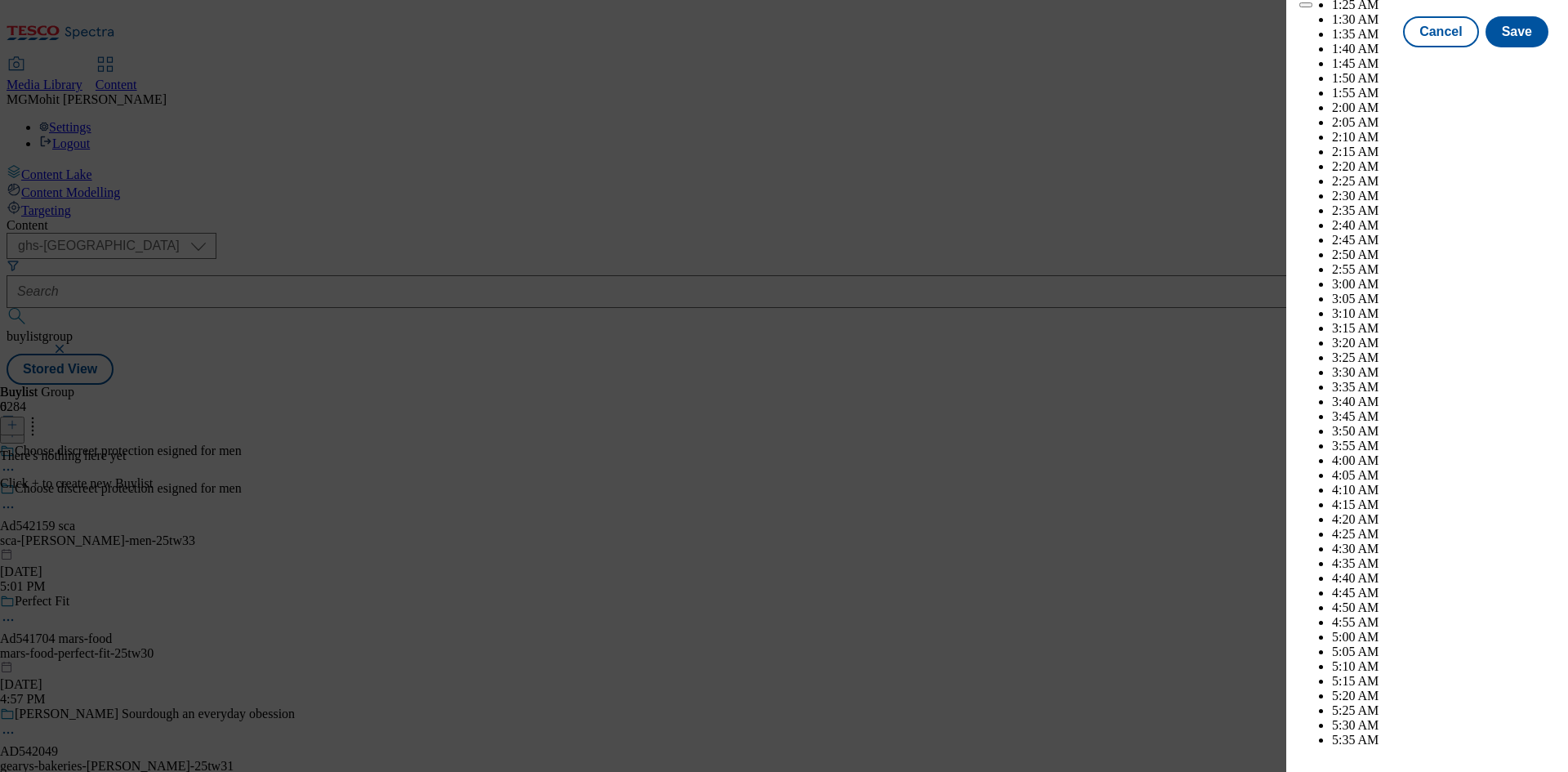
select select "2026"
select select "January"
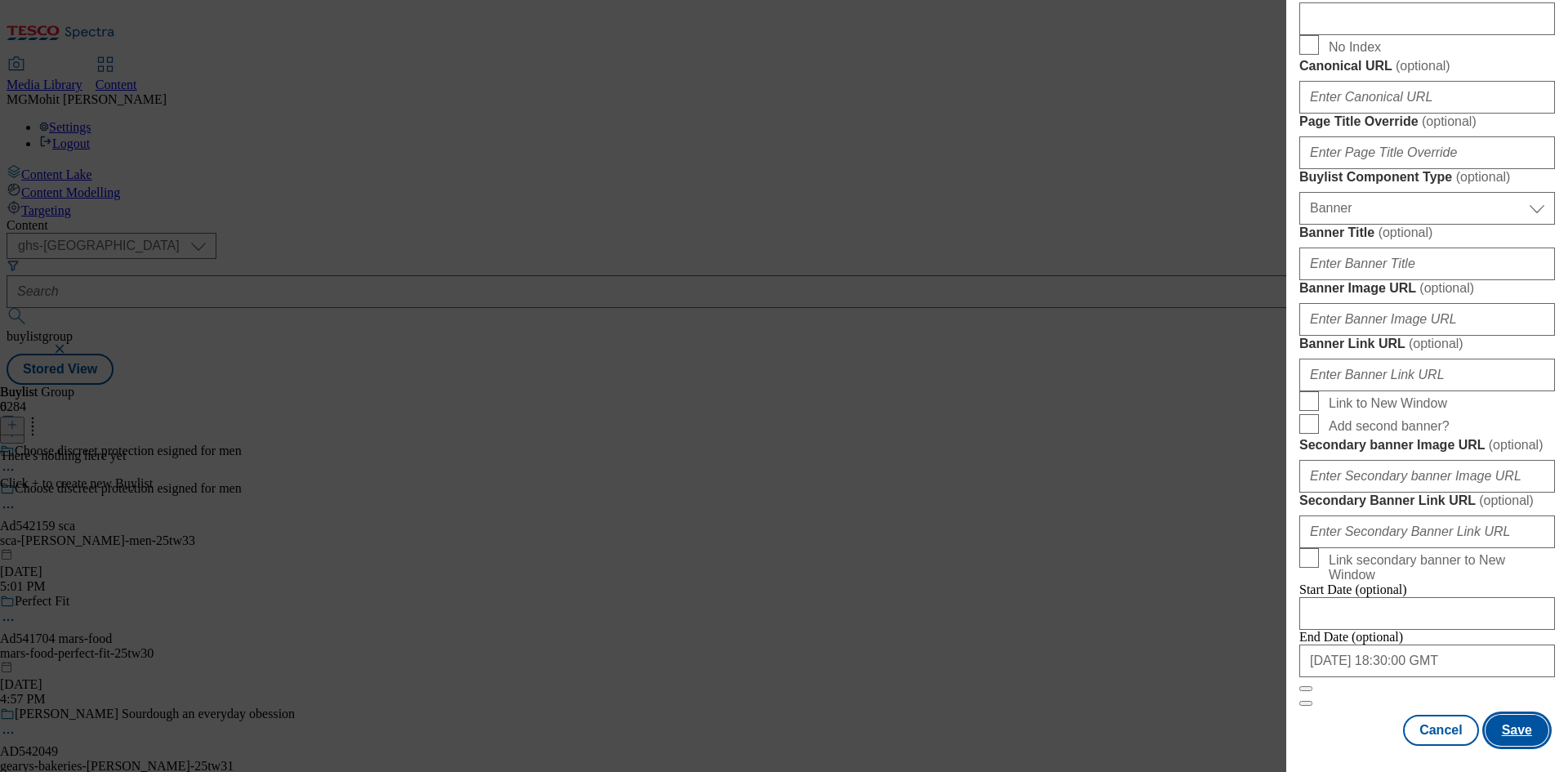
click at [1524, 732] on button "Save" at bounding box center [1517, 730] width 62 height 31
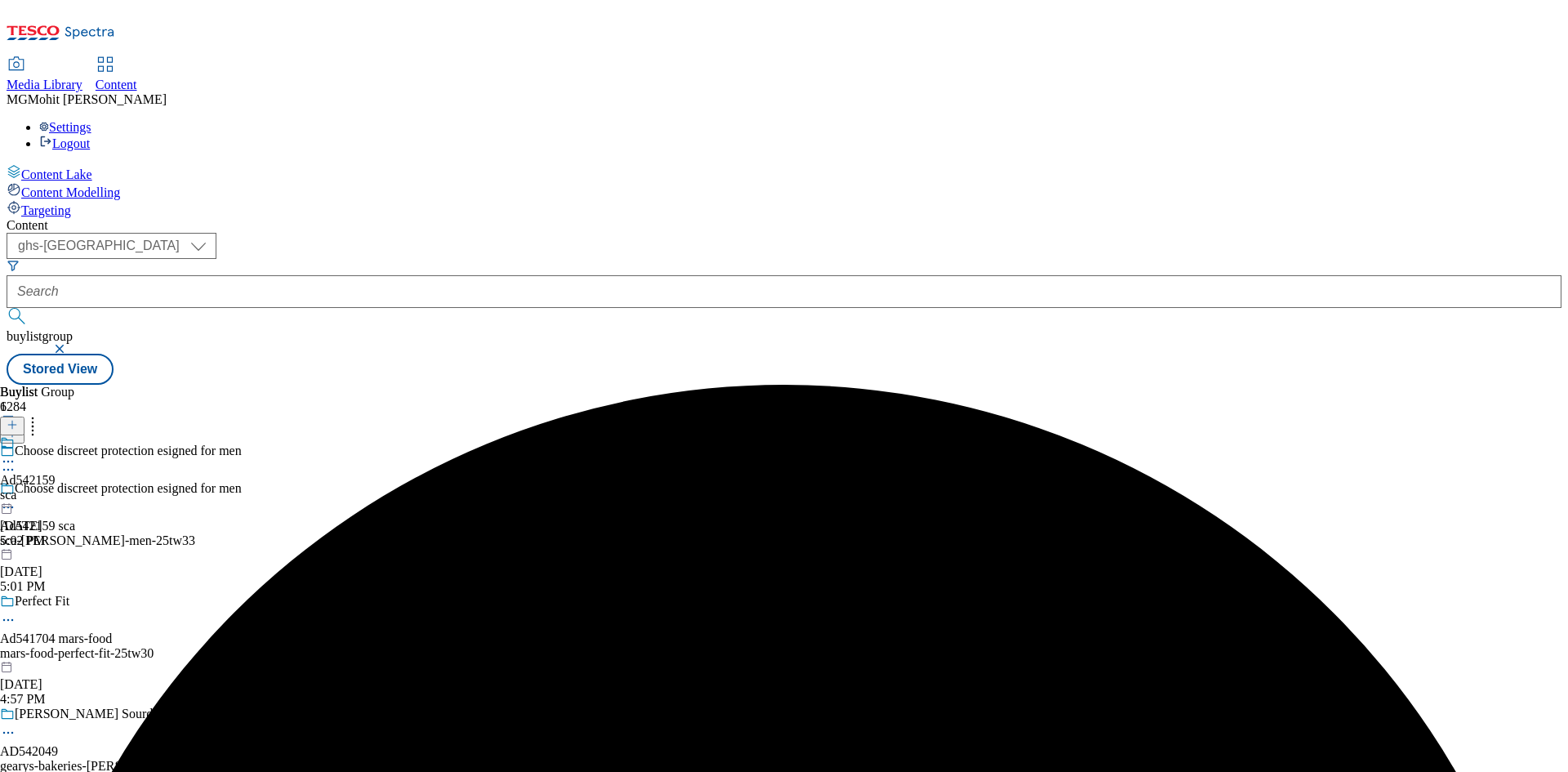
click at [55, 436] on div "Ad542159 sca [DATE] 5:02 PM" at bounding box center [28, 492] width 55 height 113
click at [18, 419] on icon at bounding box center [12, 425] width 11 height 11
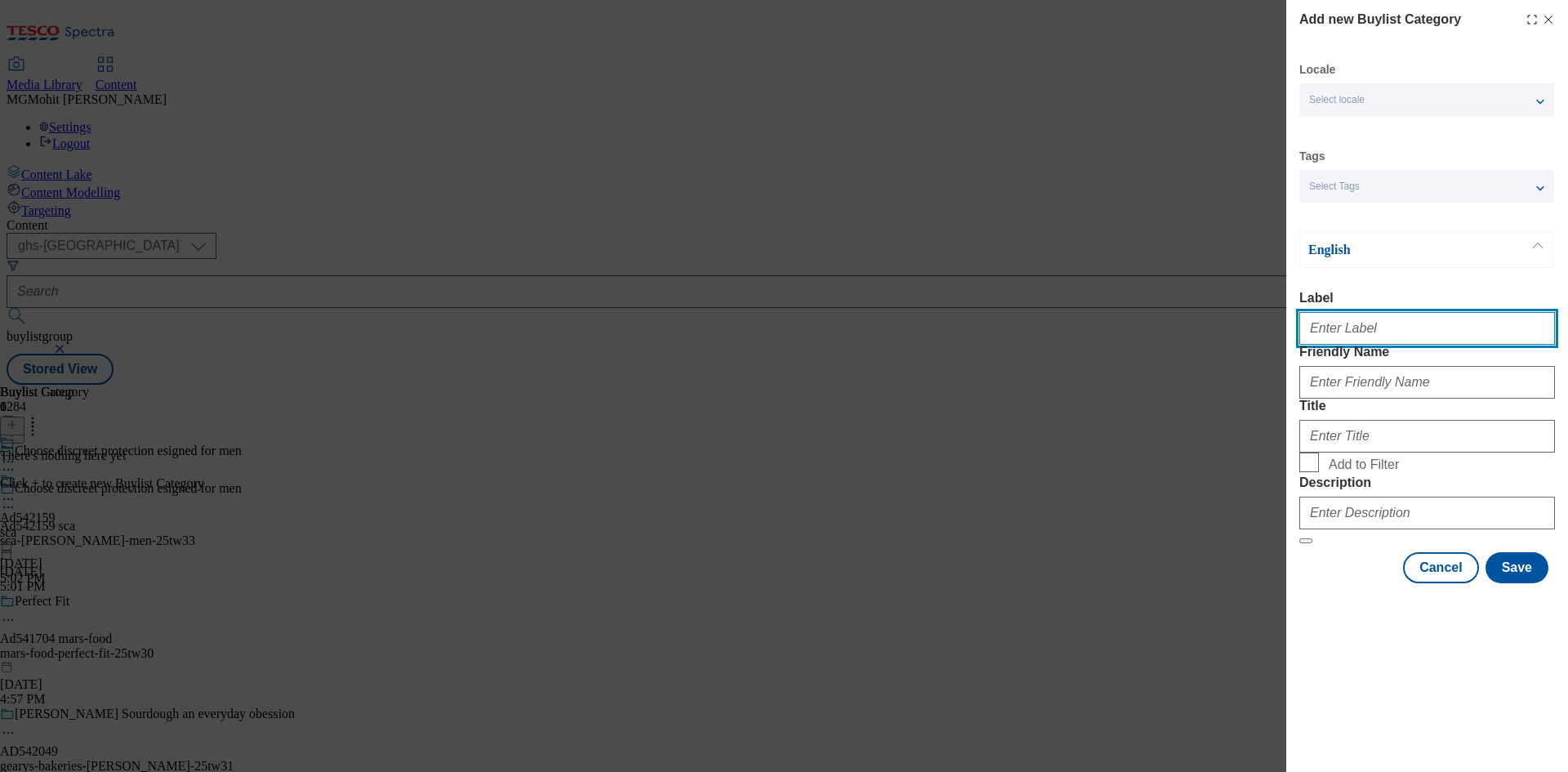
click at [1349, 335] on input "Label" at bounding box center [1427, 328] width 256 height 33
paste input "Ad542159"
type input "Ad542159"
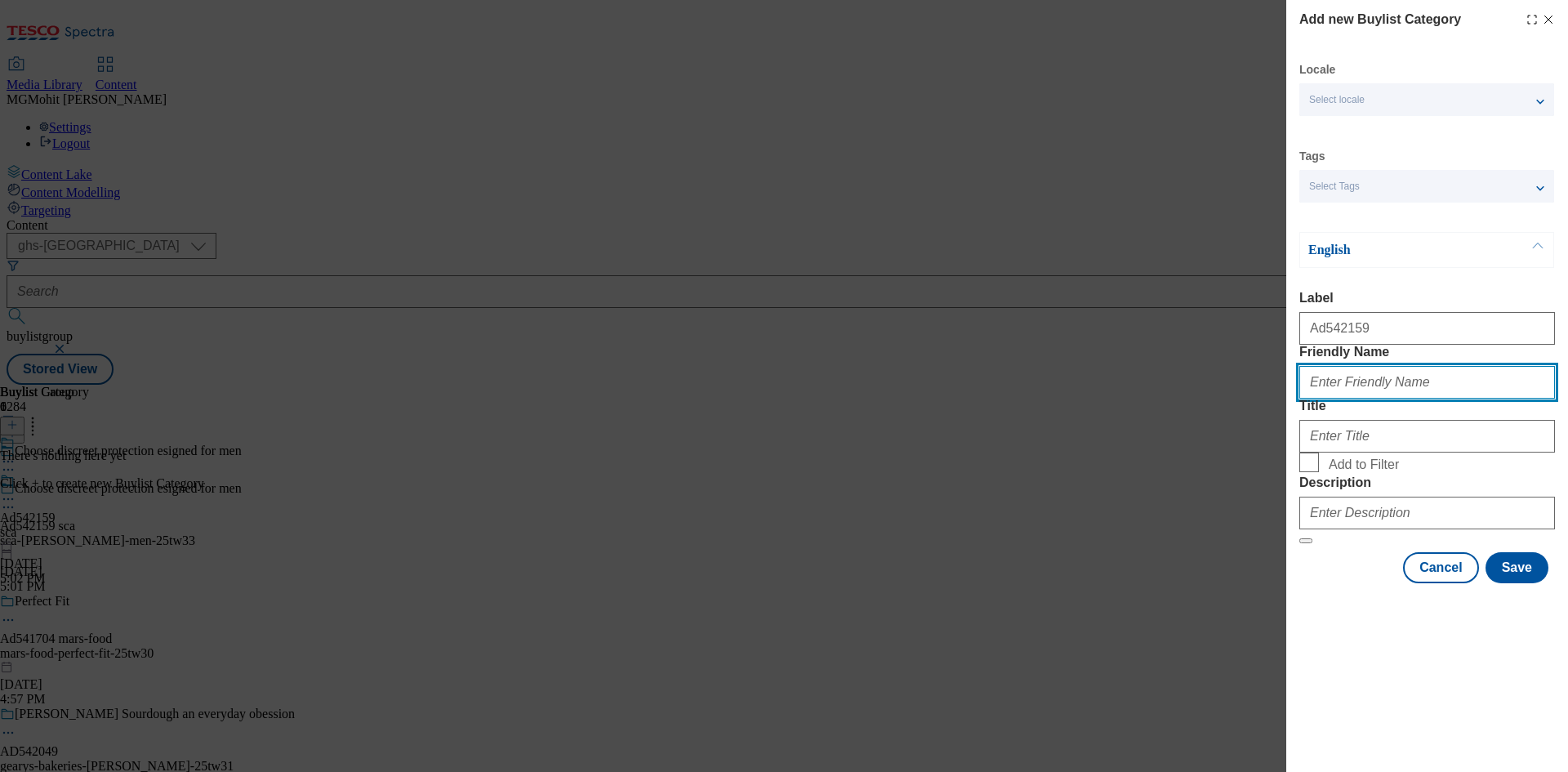
paste input "sca-[PERSON_NAME]-men"
type input "sca-[PERSON_NAME]-men"
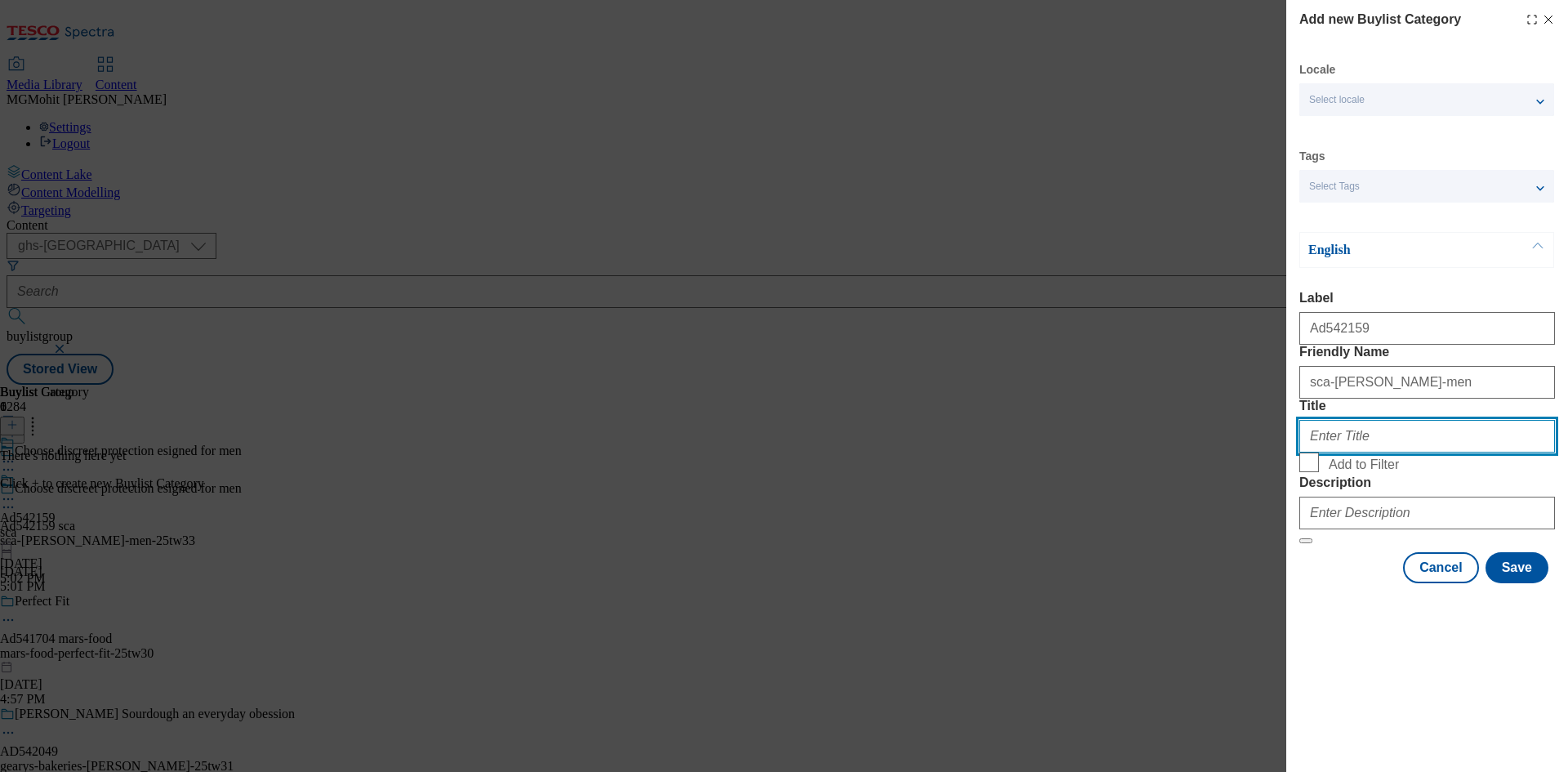
click at [1345, 452] on input "Title" at bounding box center [1427, 437] width 256 height 33
paste input "SCA"
type input "SCA"
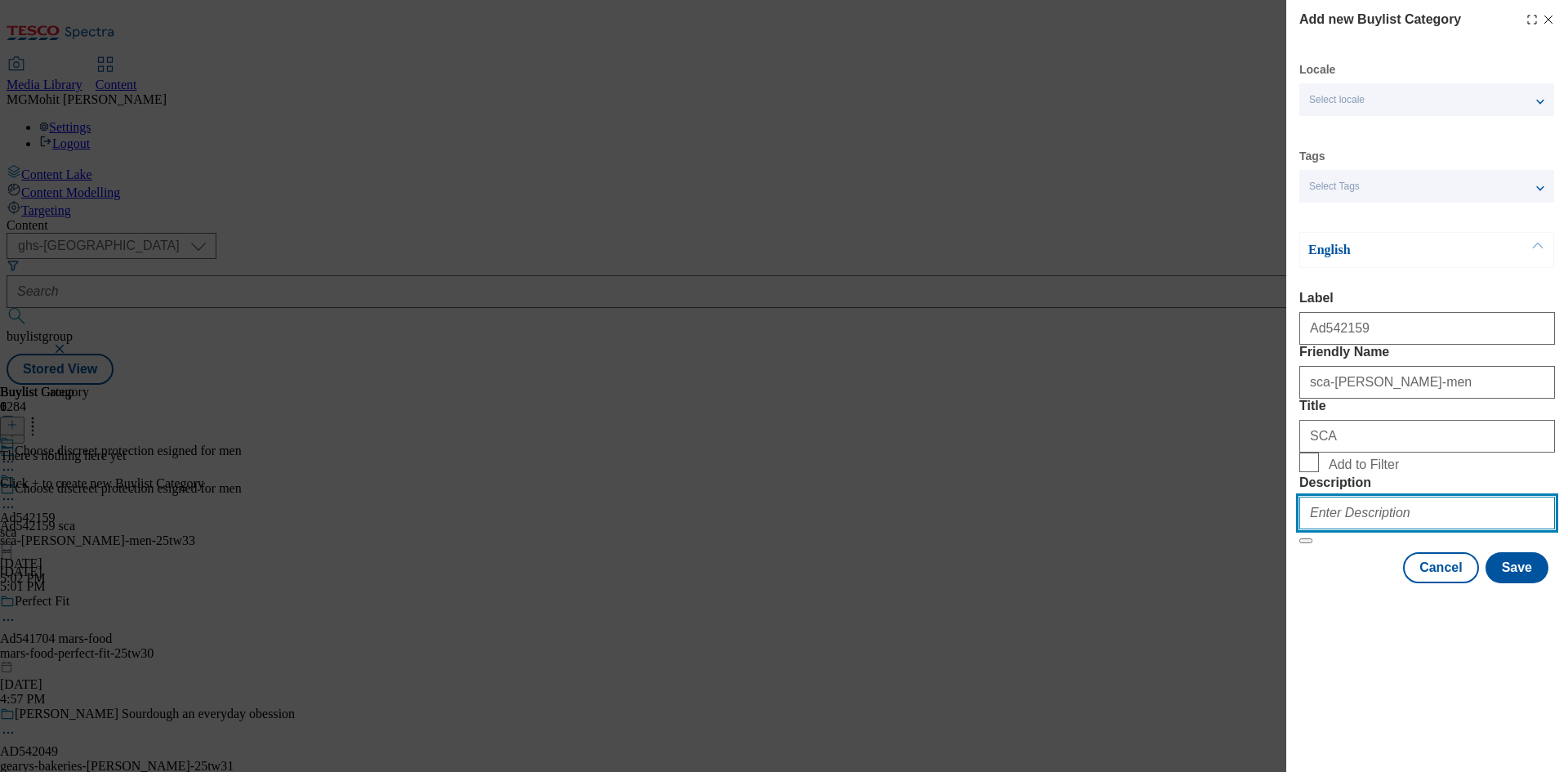
click at [1373, 529] on input "Description" at bounding box center [1427, 513] width 256 height 33
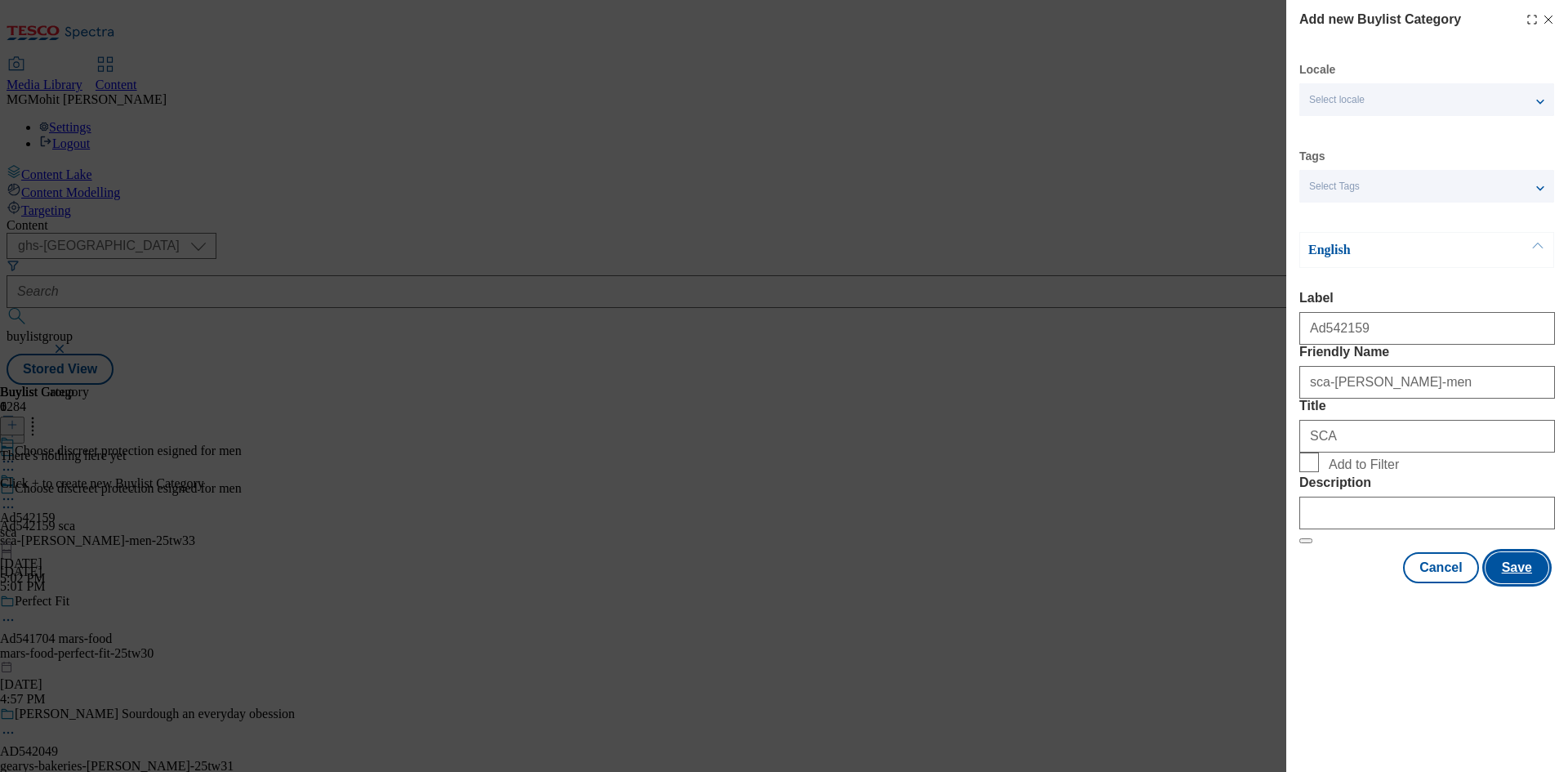
click at [1517, 583] on button "Save" at bounding box center [1517, 568] width 62 height 31
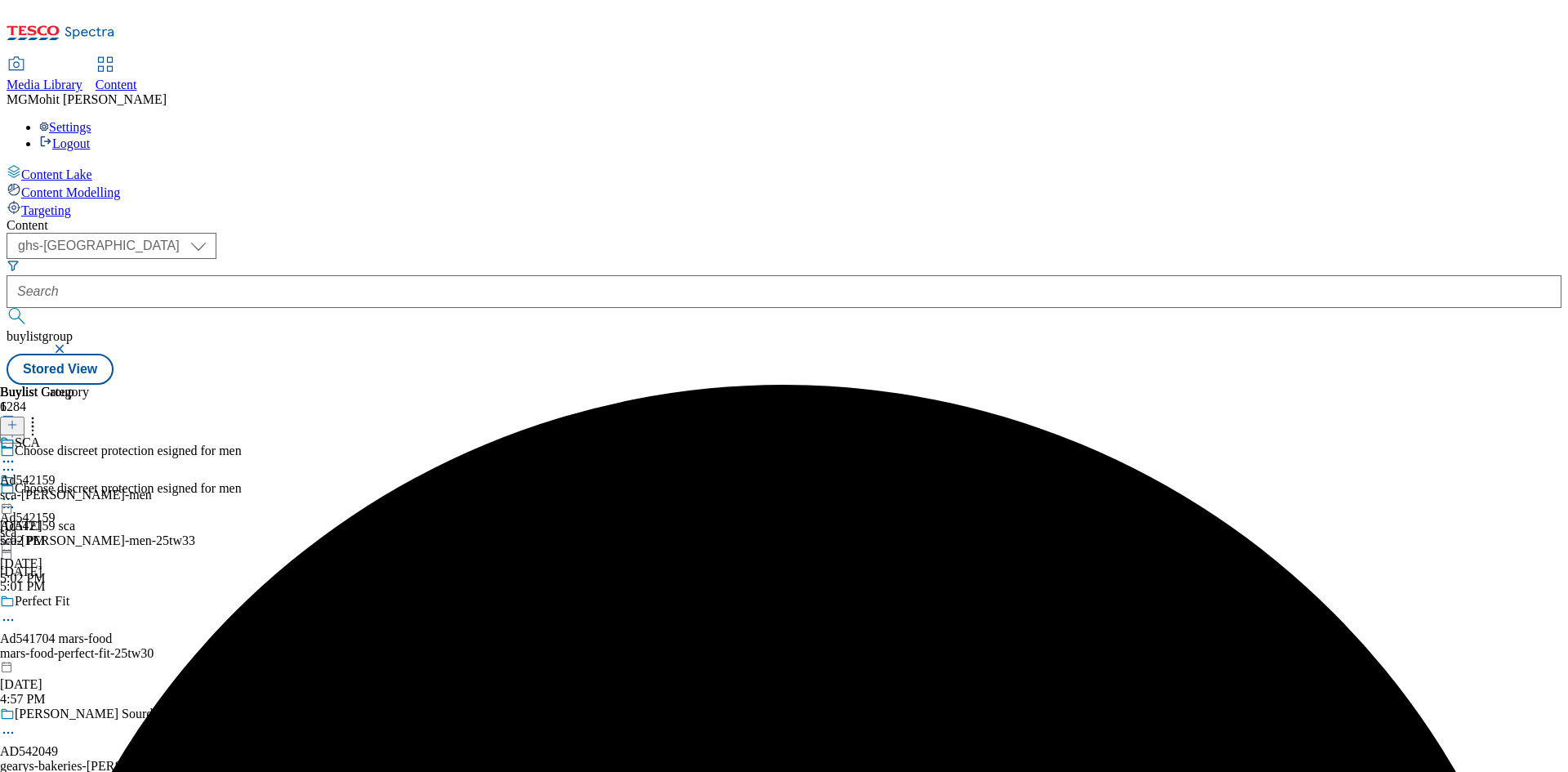
click at [152, 487] on div "sca-[PERSON_NAME]-men" at bounding box center [75, 494] width 152 height 15
click at [18, 419] on icon at bounding box center [12, 425] width 11 height 11
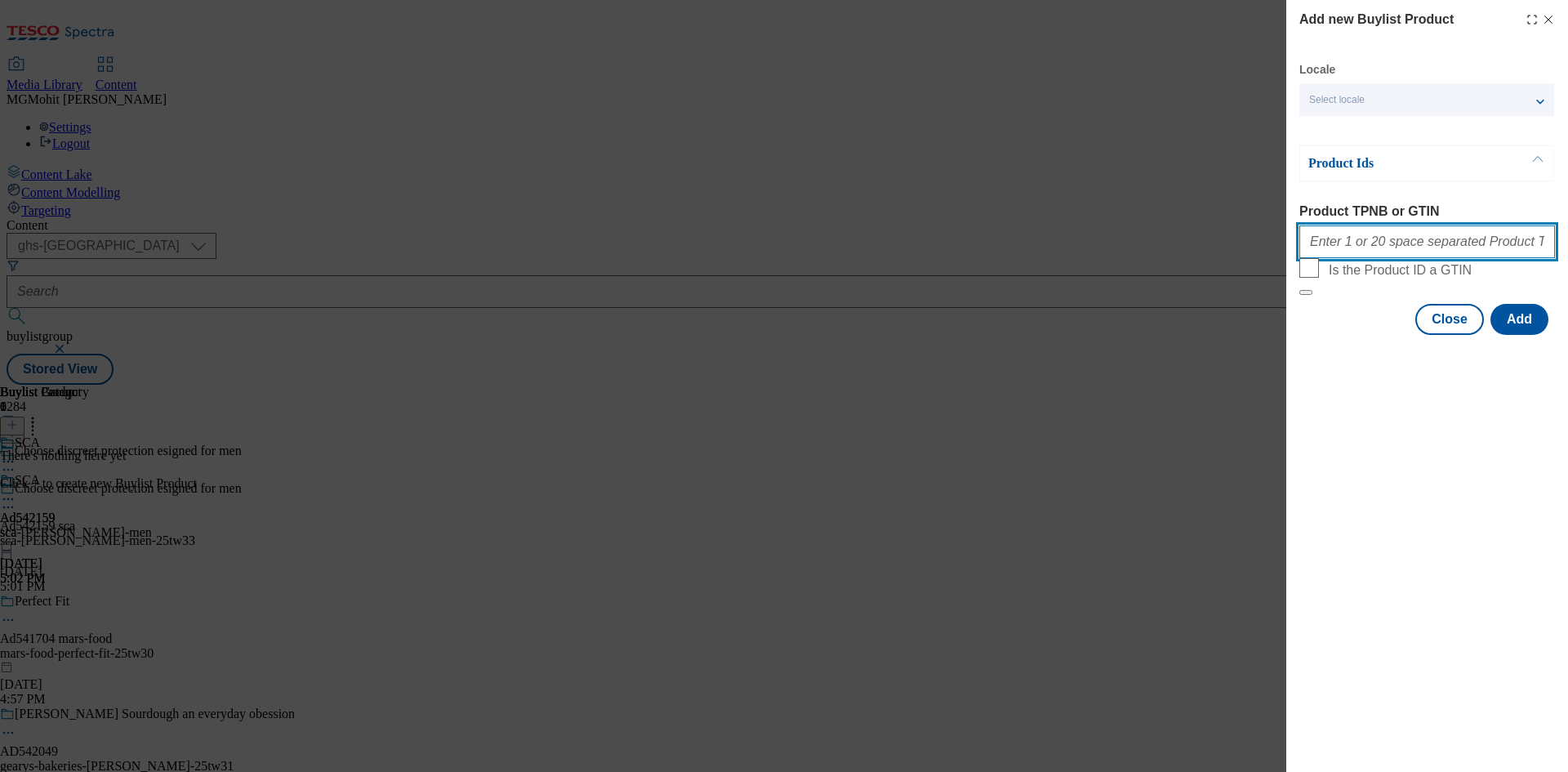
click at [1390, 248] on input "Product TPNB or GTIN" at bounding box center [1427, 242] width 256 height 33
paste input "65279423"
type input "65279423"
click at [1526, 335] on button "Add" at bounding box center [1519, 320] width 58 height 31
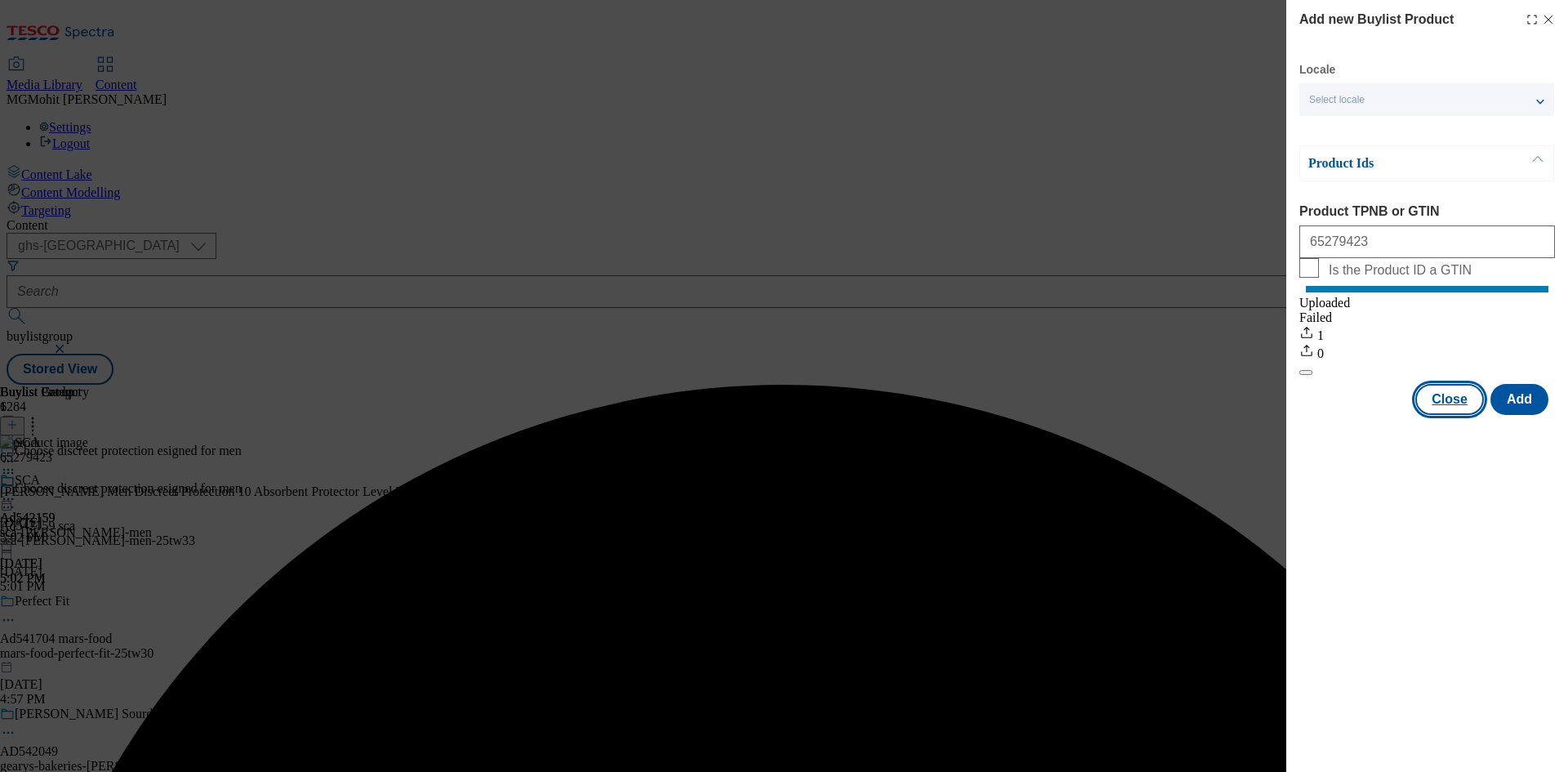
click at [1448, 414] on button "Close" at bounding box center [1449, 400] width 69 height 31
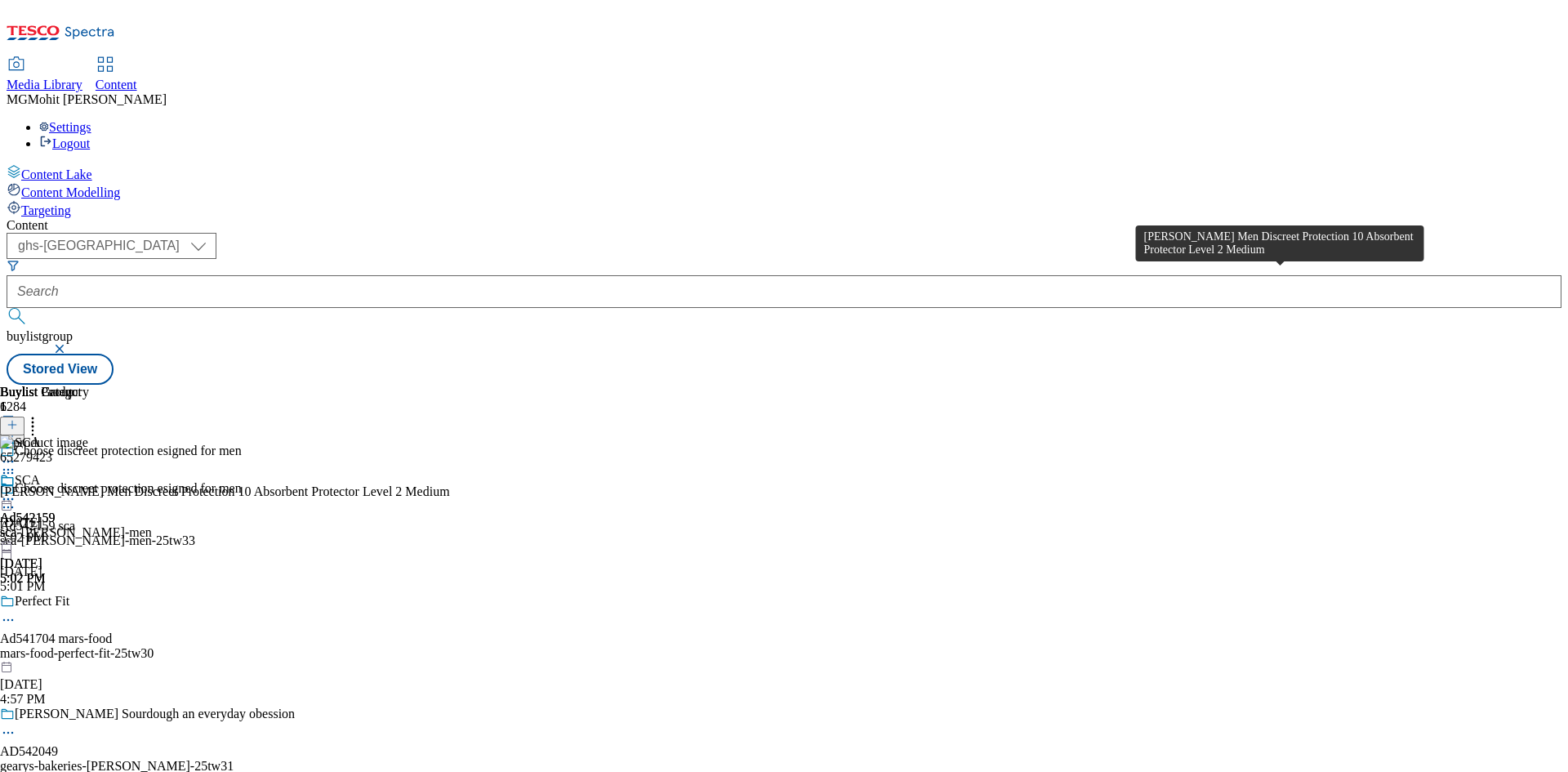
click at [450, 484] on div "[PERSON_NAME] Men Discreet Protection 10 Absorbent Protector Level 2 Medium" at bounding box center [225, 492] width 450 height 15
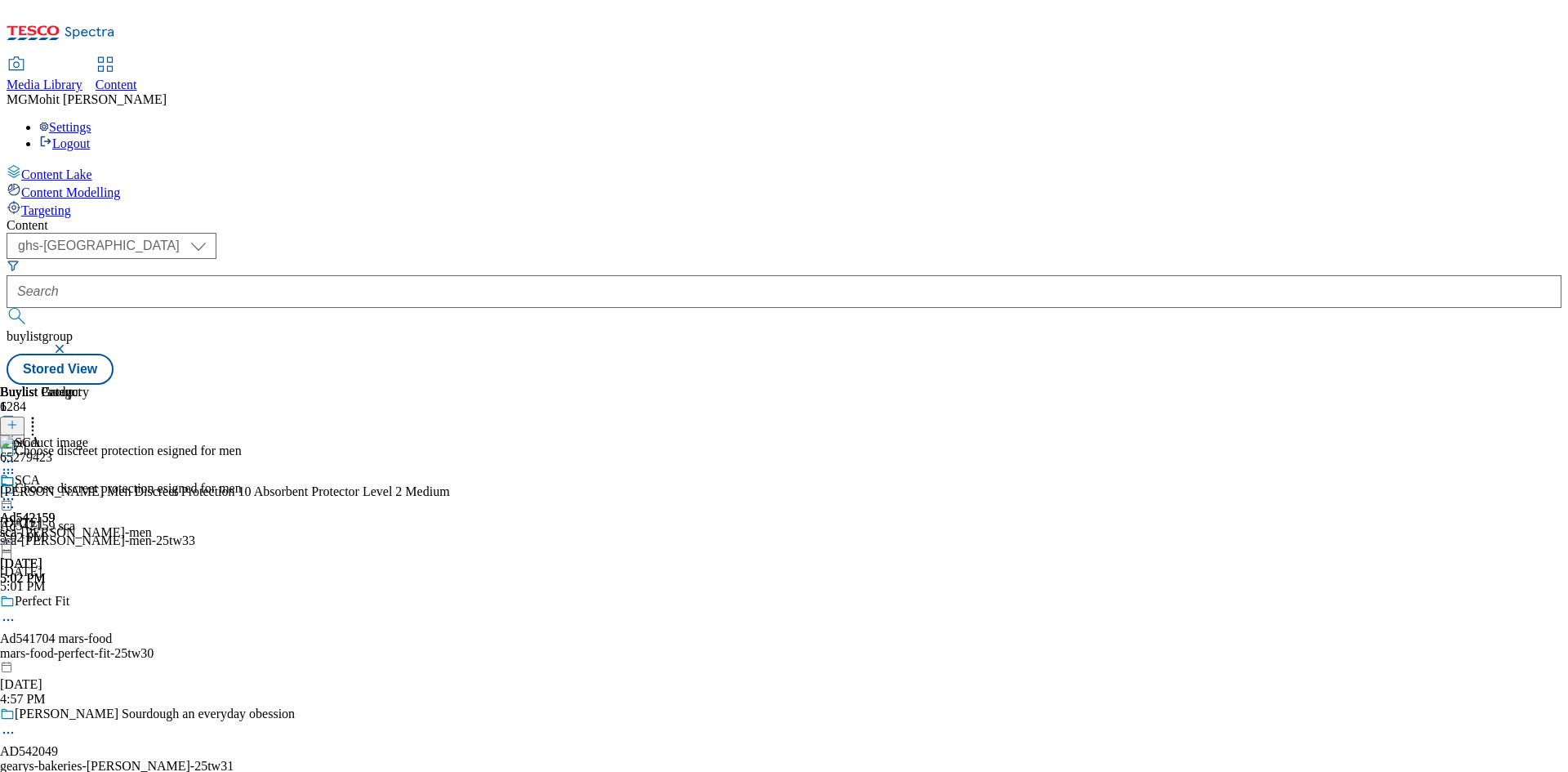
click at [152, 472] on div "SCA Ad542159 sca-[PERSON_NAME]-men [DATE] 5:02 PM" at bounding box center [75, 528] width 152 height 113
click at [10, 498] on circle at bounding box center [8, 499] width 3 height 3
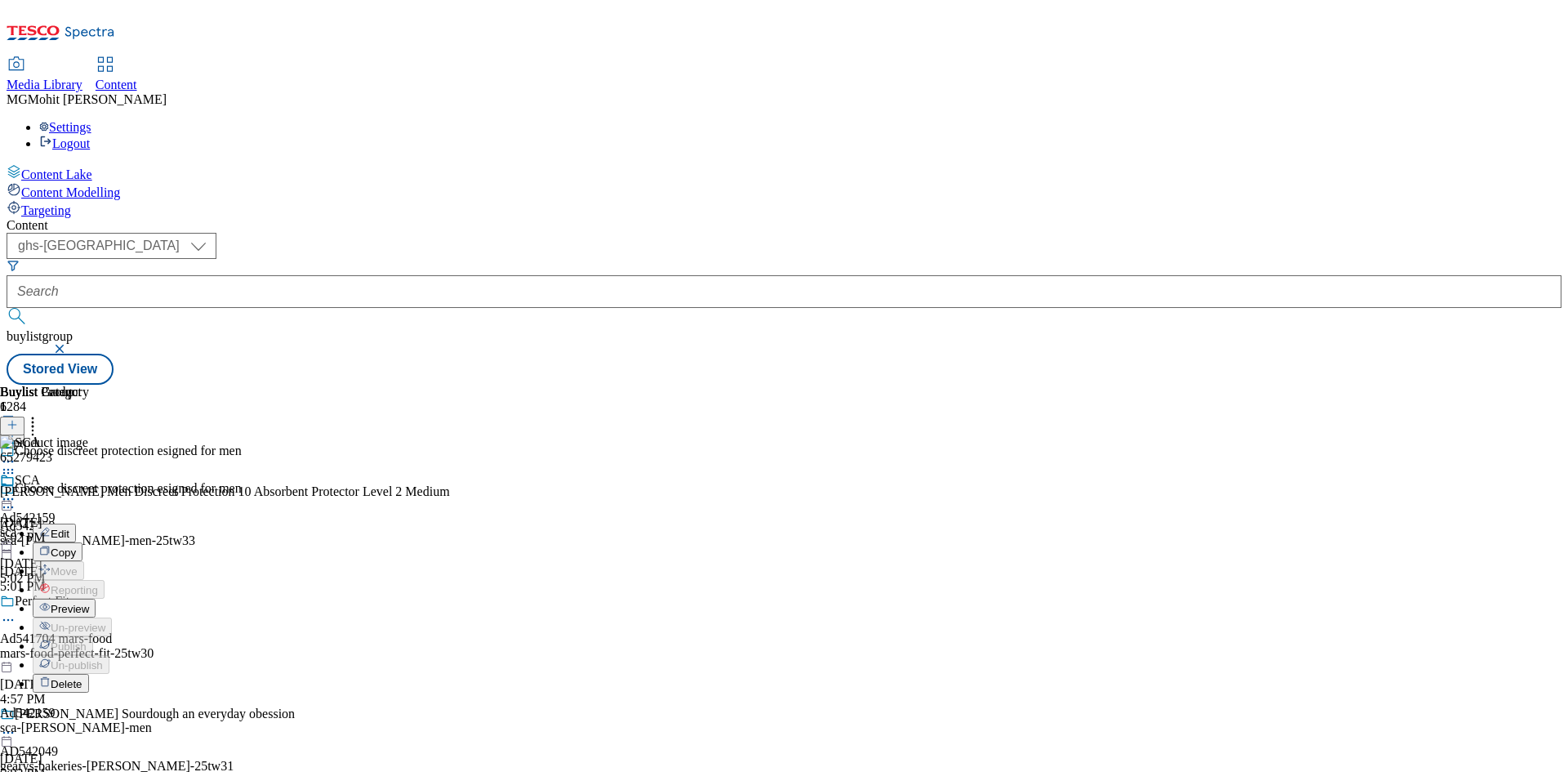
click at [152, 524] on li "Edit" at bounding box center [93, 533] width 119 height 18
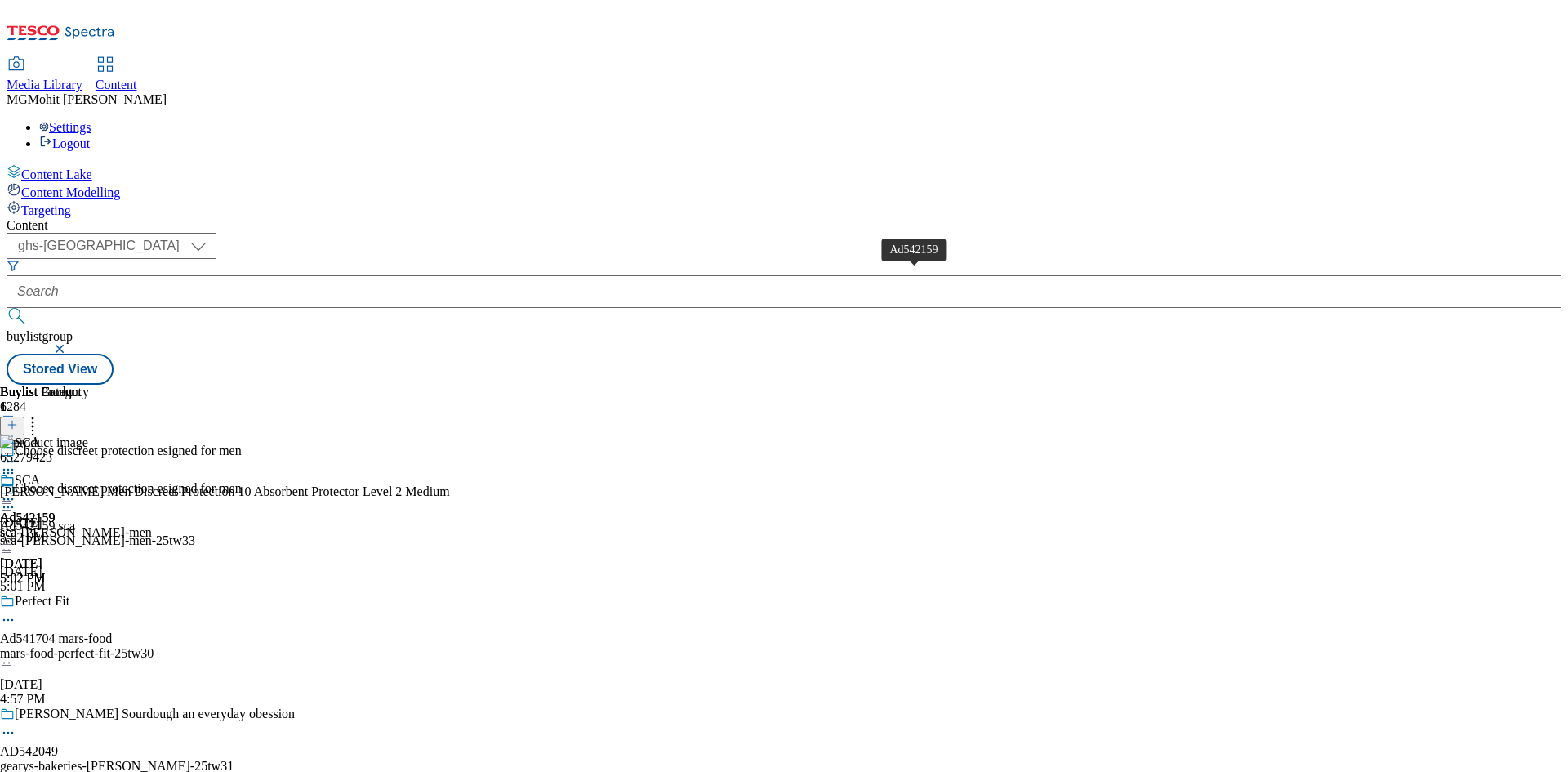
click at [55, 510] on div "Ad542159" at bounding box center [28, 517] width 55 height 15
click at [17, 491] on icon at bounding box center [8, 499] width 17 height 17
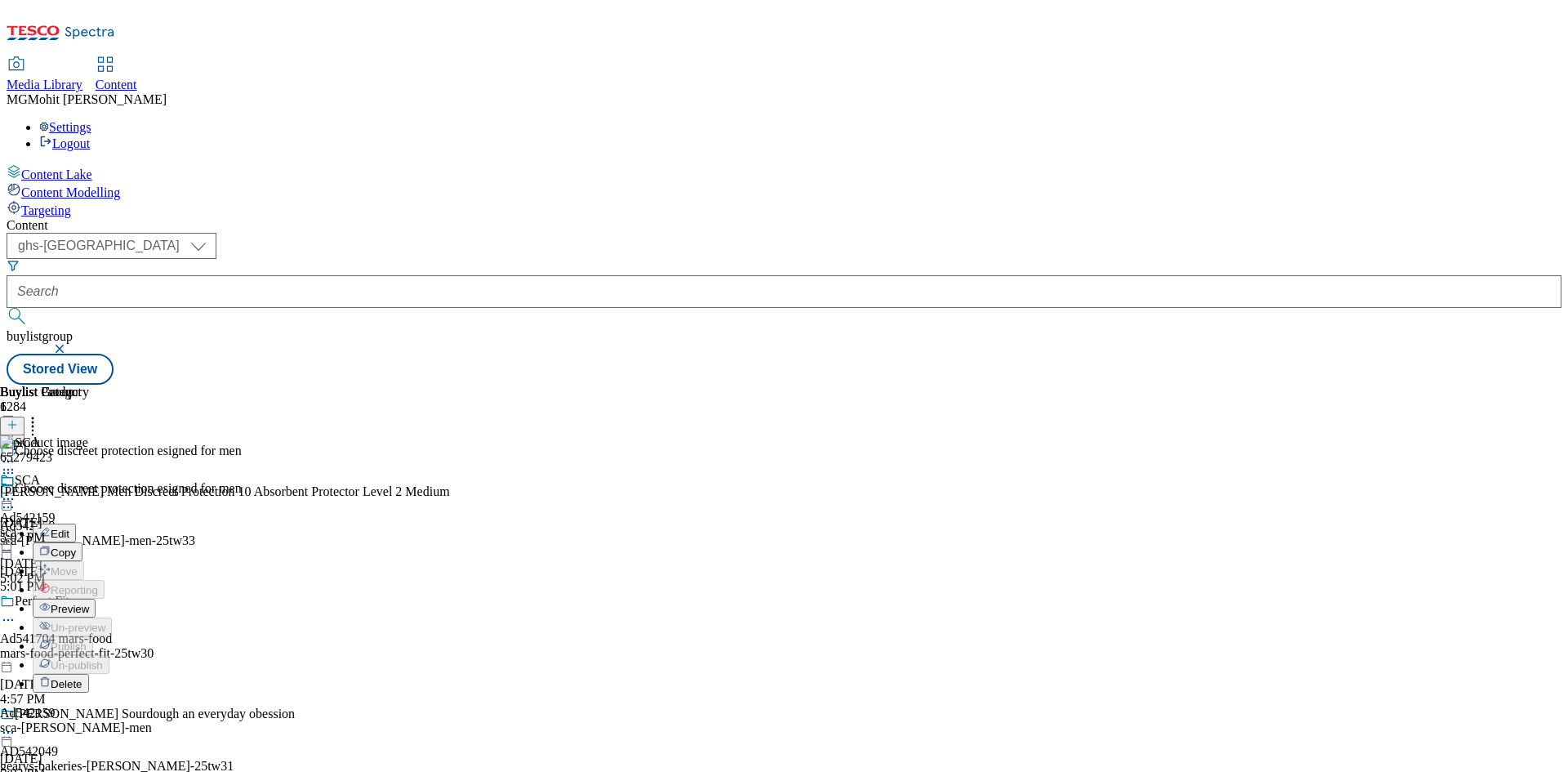
click at [76, 524] on button "Edit" at bounding box center [54, 533] width 43 height 18
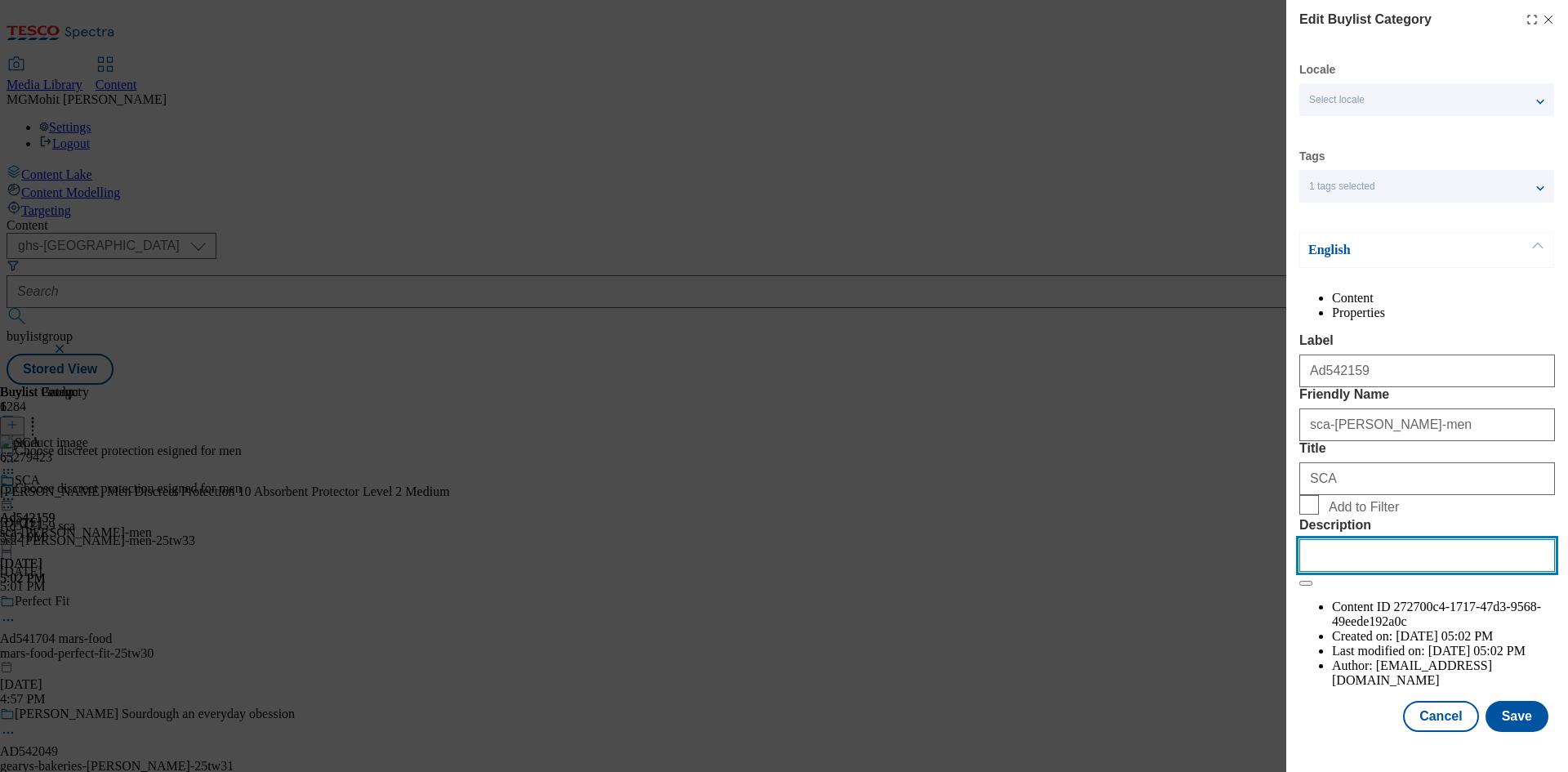
drag, startPoint x: 1351, startPoint y: 706, endPoint x: 1380, endPoint y: 702, distance: 29.3
click at [1351, 572] on input "Description" at bounding box center [1427, 555] width 256 height 33
paste input "[PERSON_NAME] Men Discreet Protection 10 Absorbent Protector Level 2 Medium"
type input "[PERSON_NAME] Men Discreet Protection 10 Absorbent Protector Level 2 Medium"
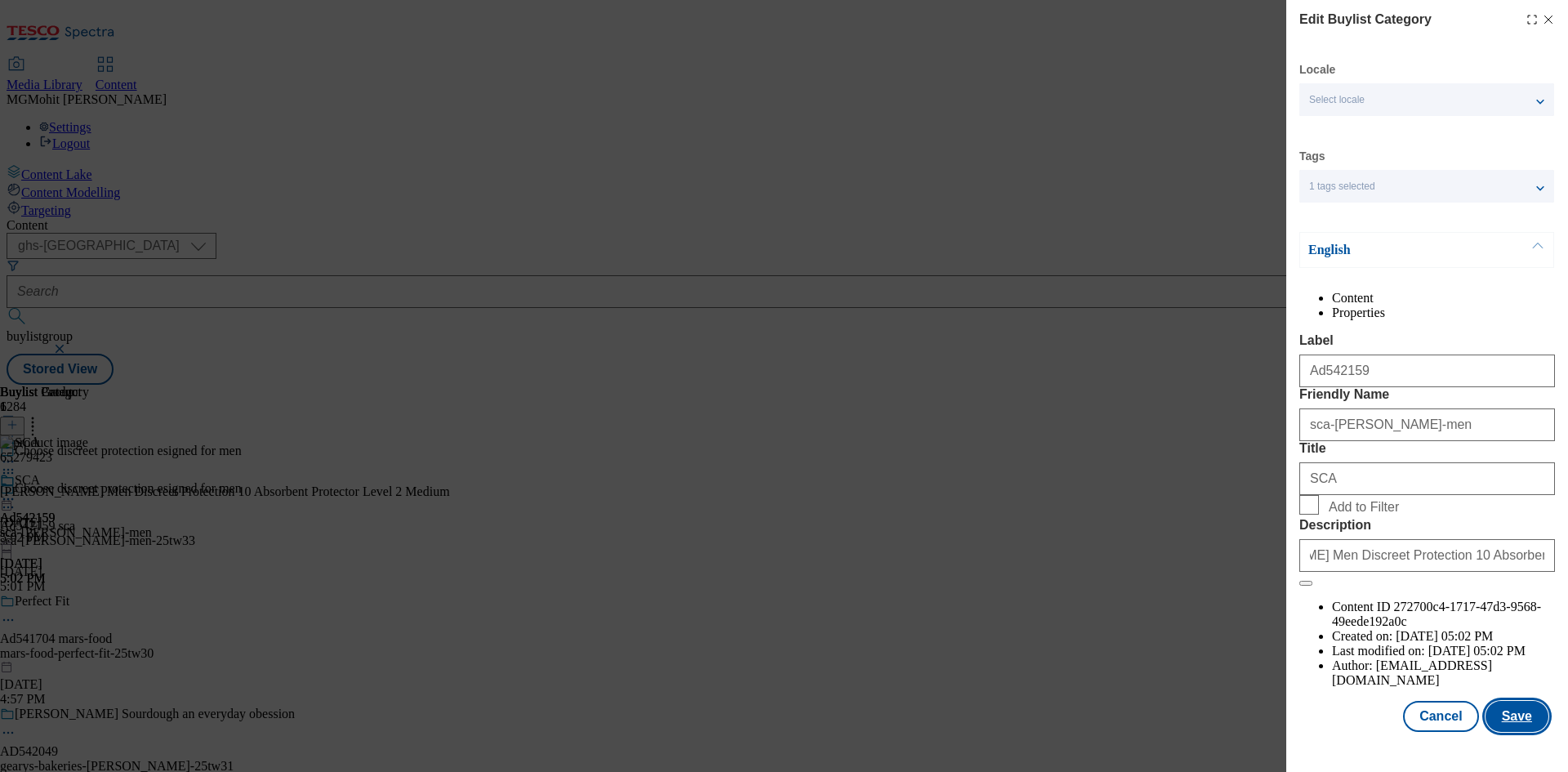
click at [1511, 732] on button "Save" at bounding box center [1517, 716] width 62 height 31
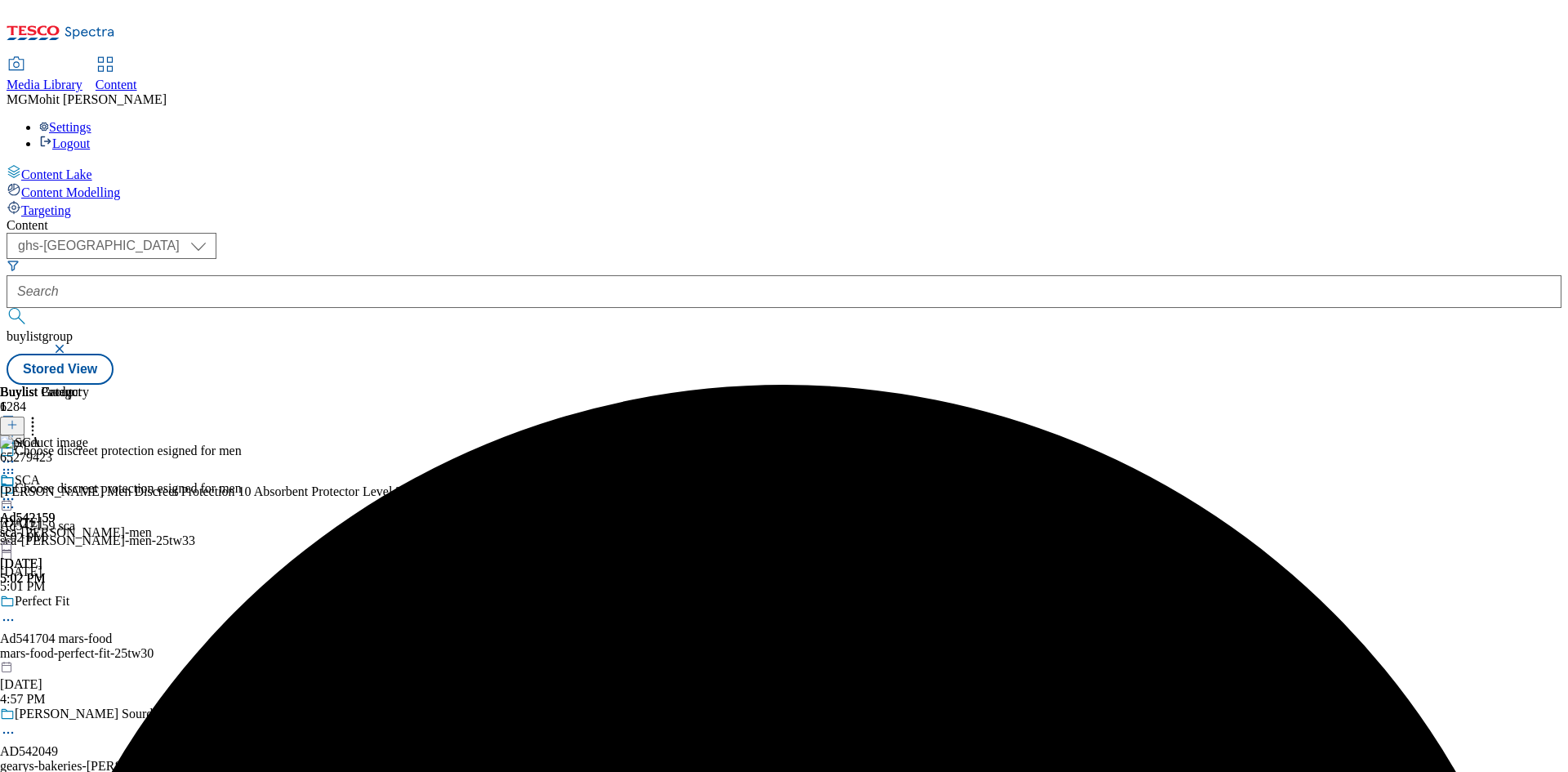
click at [17, 491] on icon at bounding box center [8, 499] width 17 height 17
click at [70, 528] on span "Edit" at bounding box center [60, 533] width 18 height 12
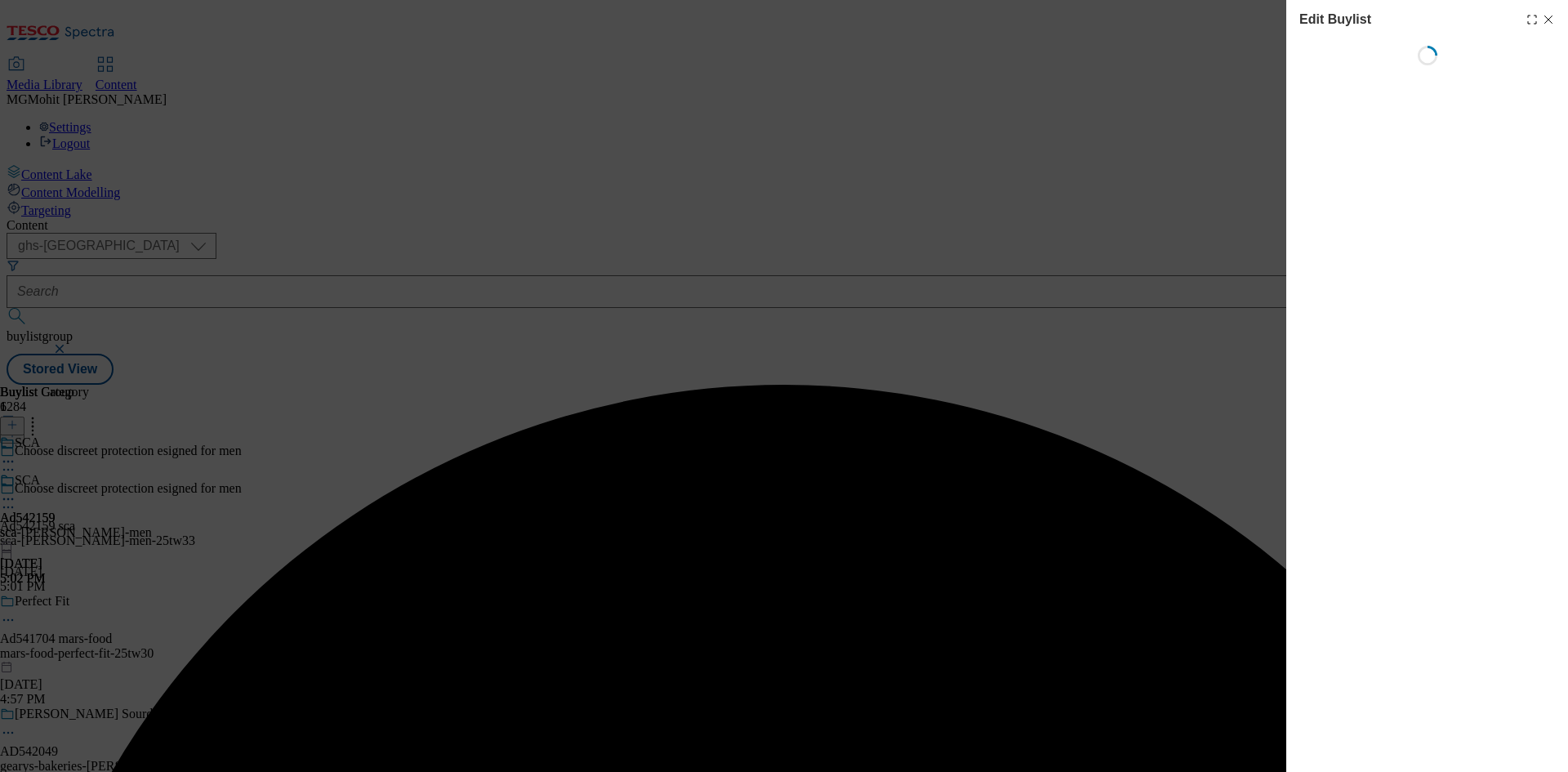
select select "tactical"
select select "supplier funded short term 1-3 weeks"
select select "dunnhumby"
select select "Banner"
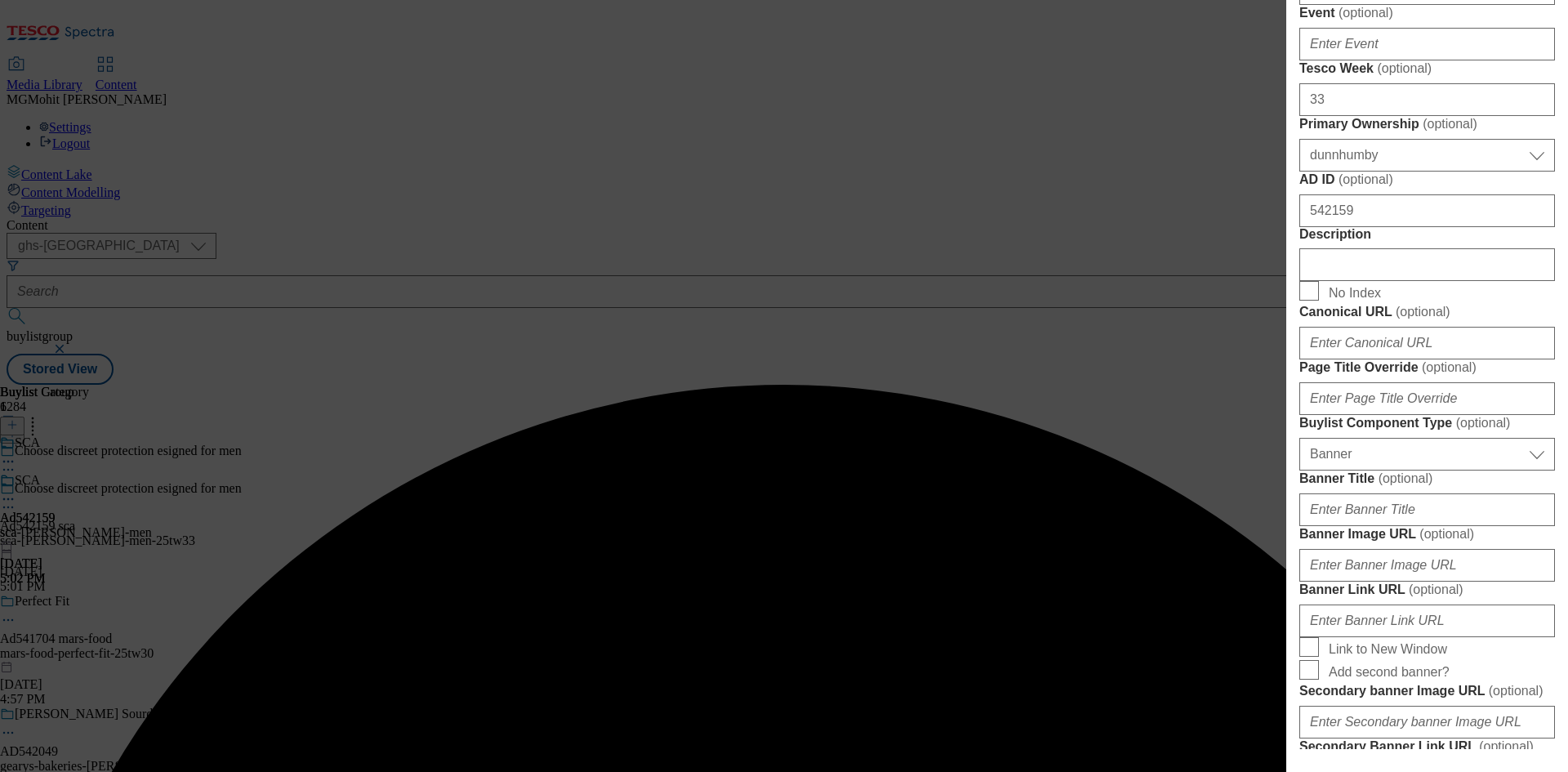
scroll to position [735, 0]
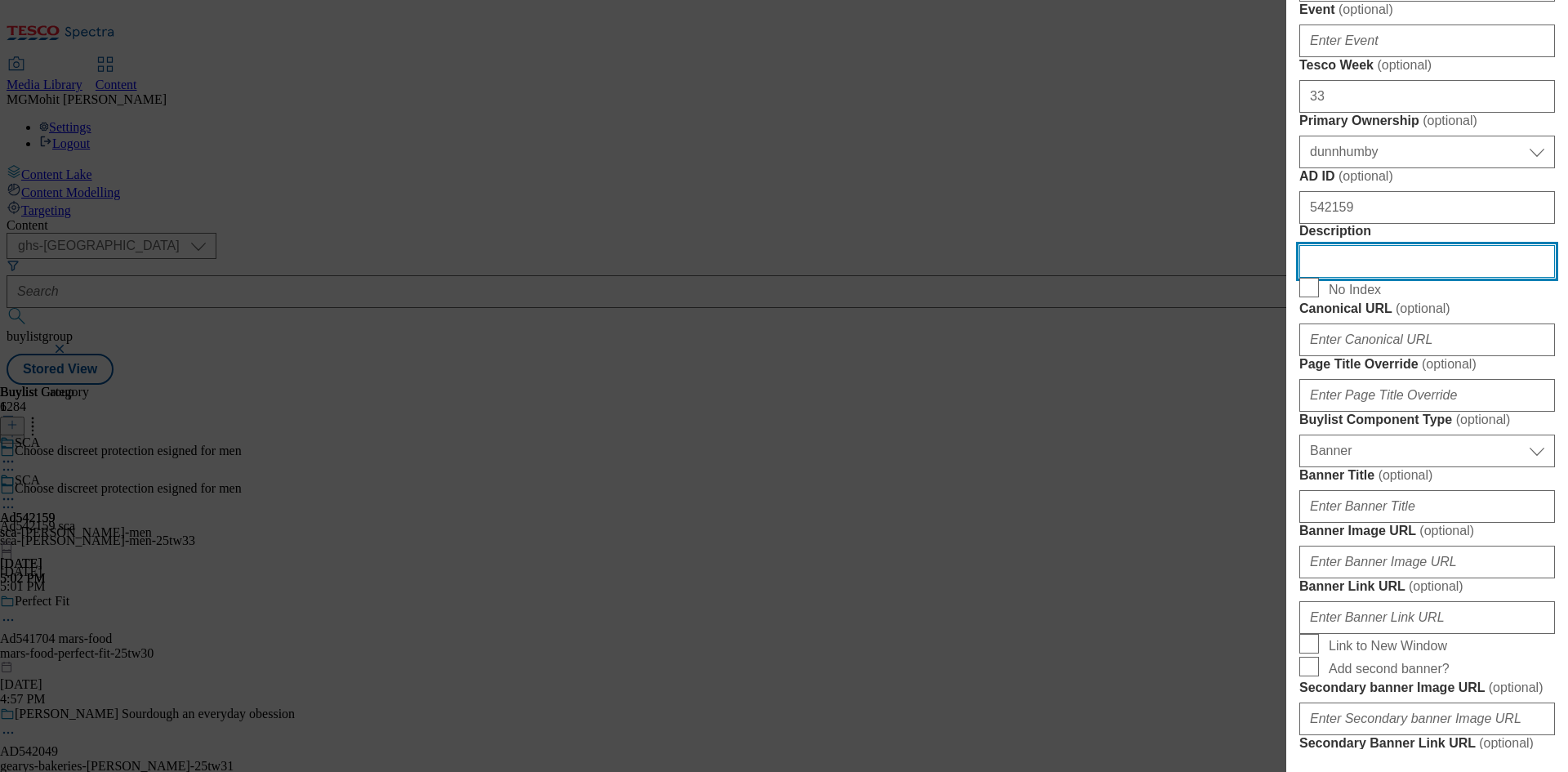
click at [1331, 278] on input "Description" at bounding box center [1427, 262] width 256 height 33
paste input "[PERSON_NAME] Men Discreet Protection 10 Absorbent Protector Level 2 Medium"
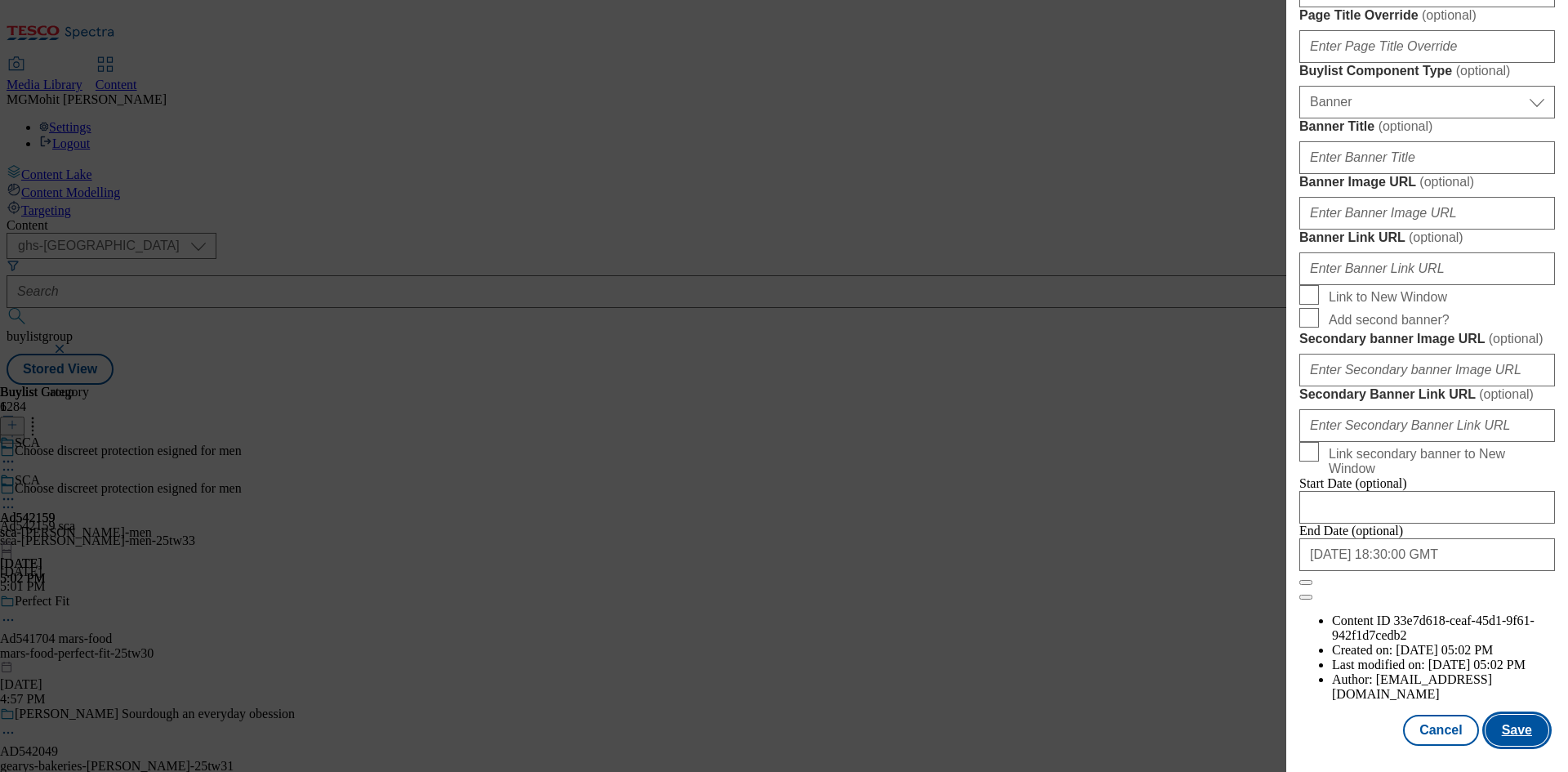
scroll to position [1690, 0]
type input "[PERSON_NAME] Men Discreet Protection 10 Absorbent Protector Level 2 Medium"
click at [1512, 729] on button "Save" at bounding box center [1517, 730] width 62 height 31
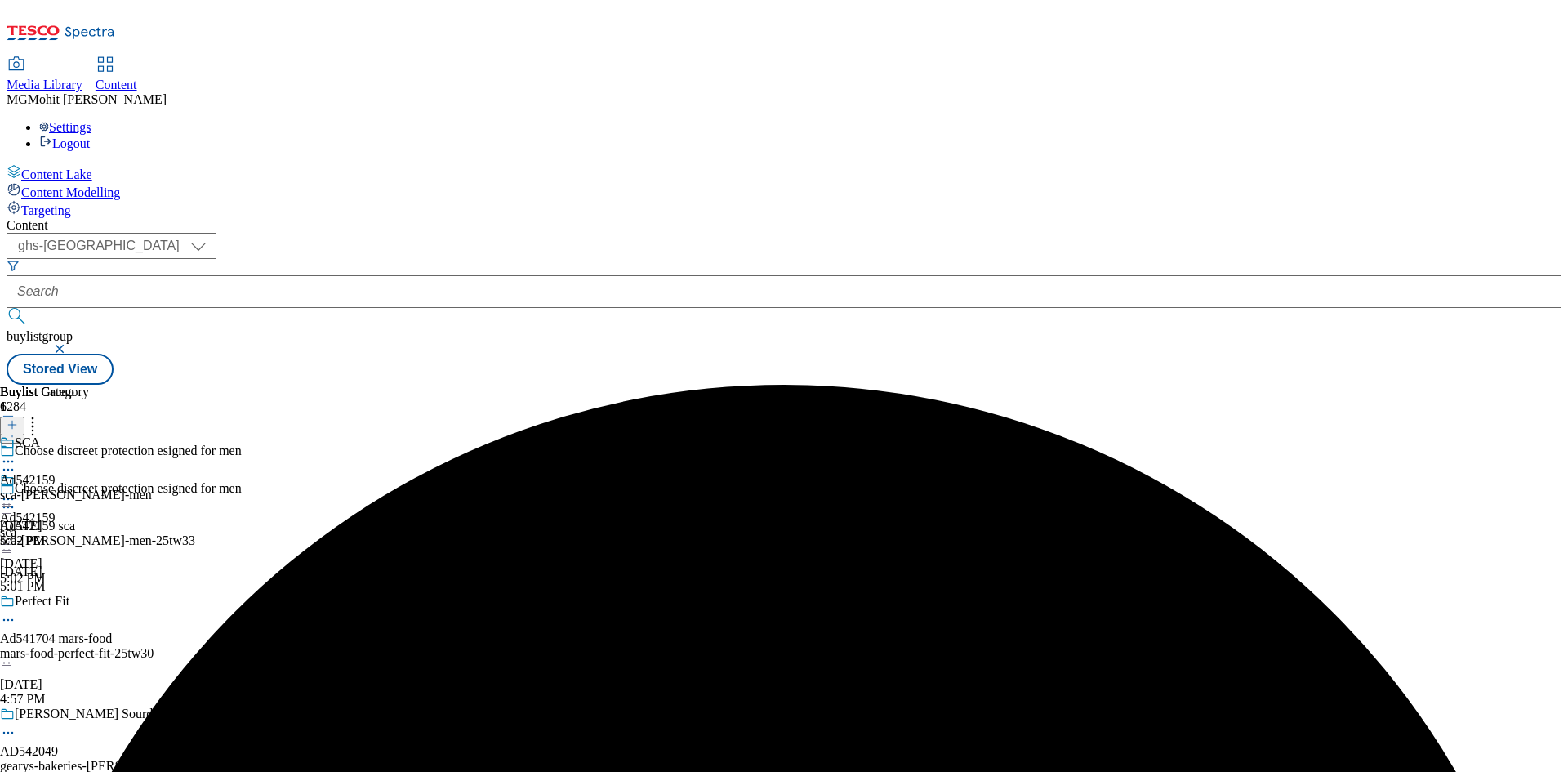
click at [17, 499] on icon at bounding box center [8, 507] width 17 height 17
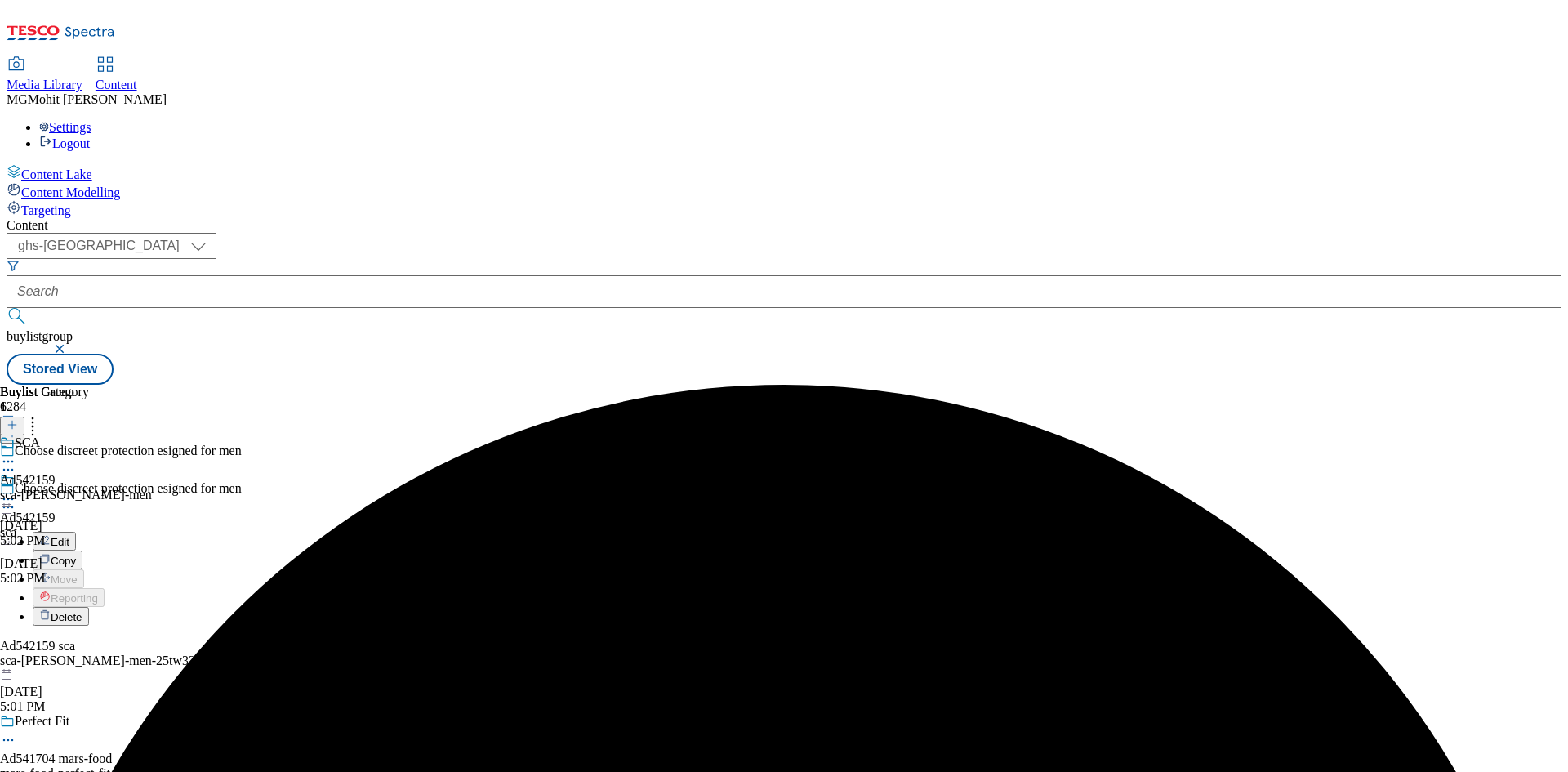
click at [70, 536] on span "Edit" at bounding box center [60, 541] width 18 height 12
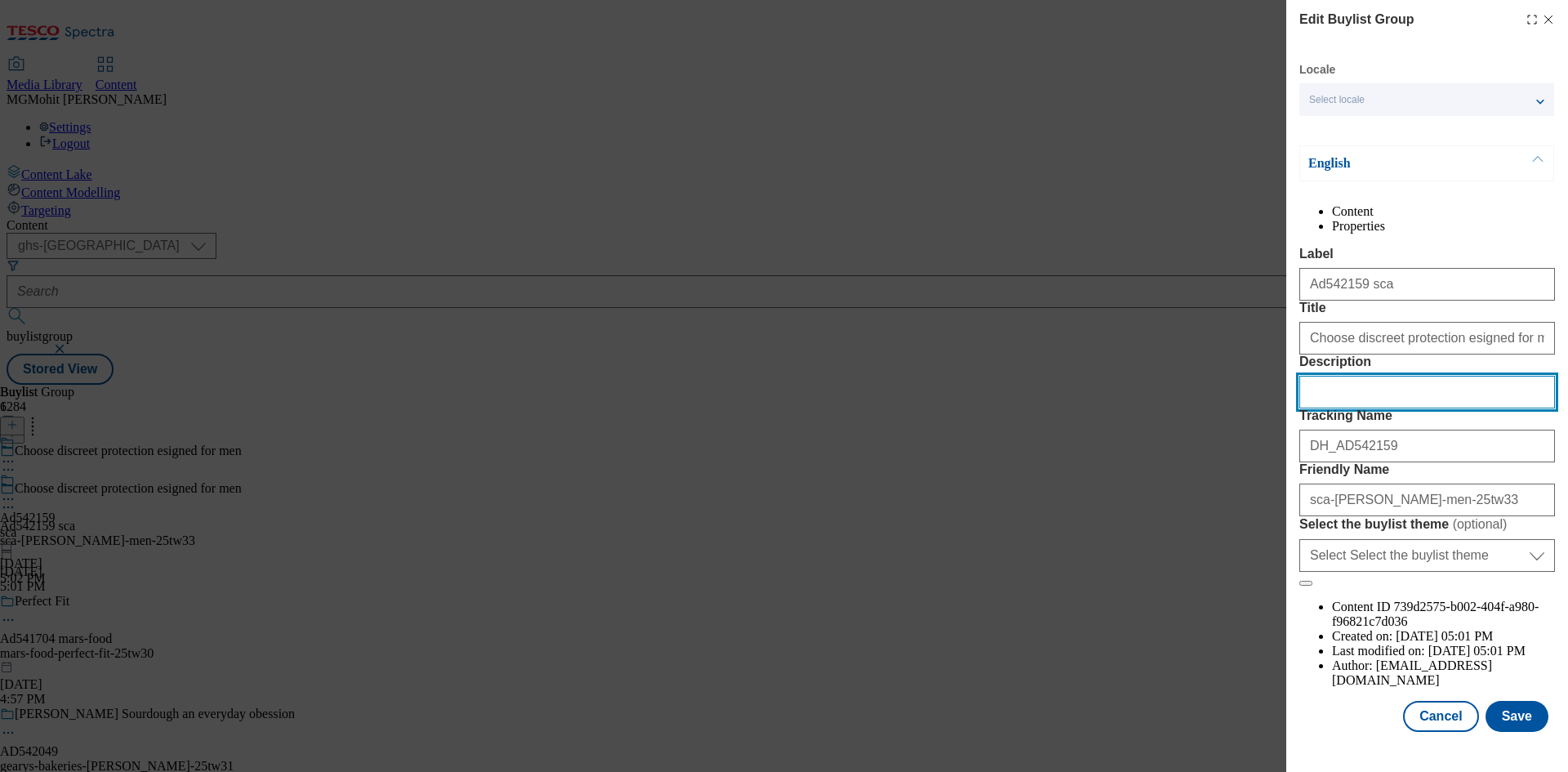
click at [1347, 408] on input "Description" at bounding box center [1427, 392] width 256 height 33
paste input "[PERSON_NAME] Men Discreet Protection 10 Absorbent Protector Level 2 Medium"
type input "[PERSON_NAME] Men Discreet Protection 10 Absorbent Protector Level 2 Medium"
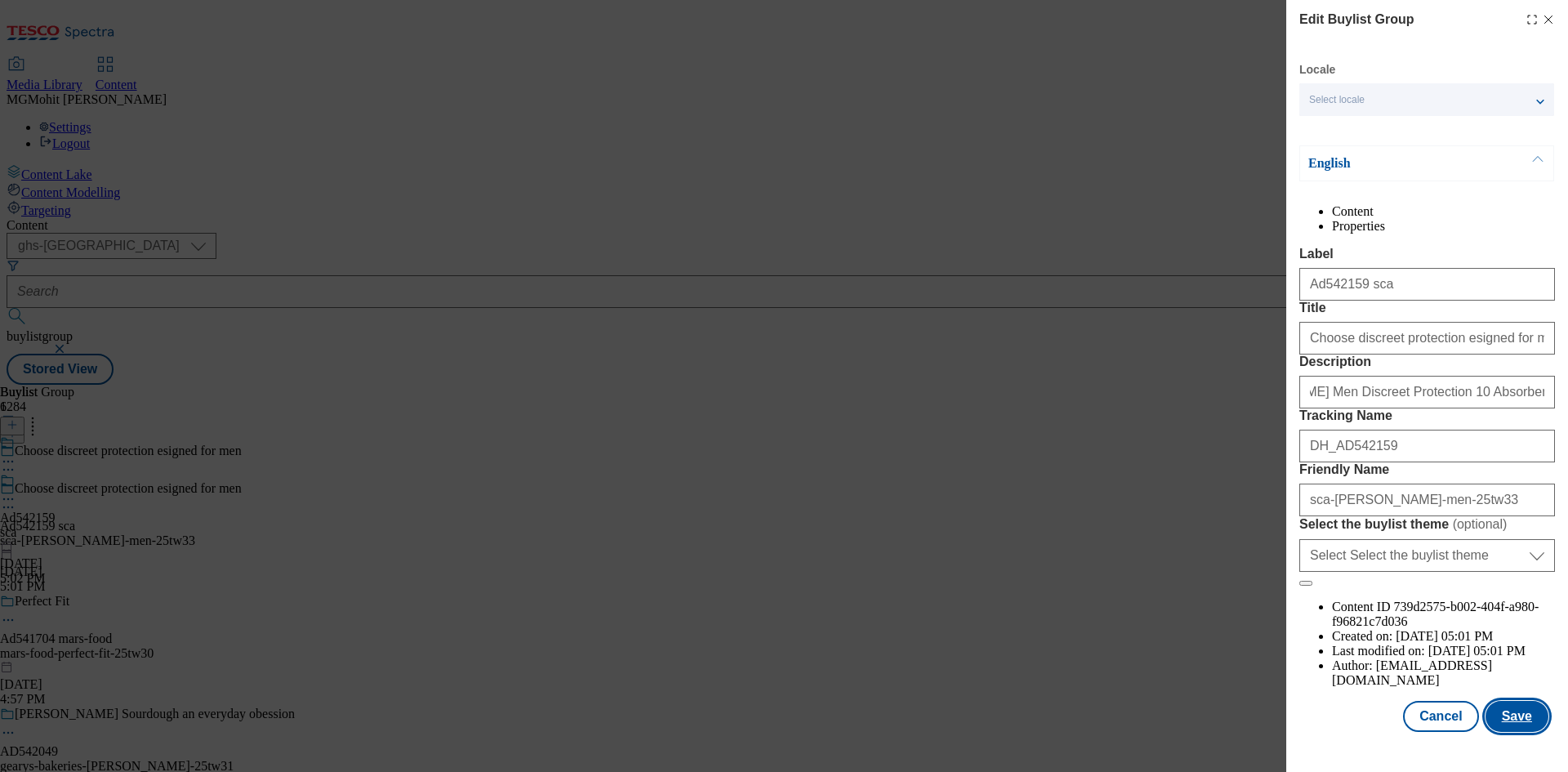
click at [1491, 729] on button "Save" at bounding box center [1517, 716] width 62 height 31
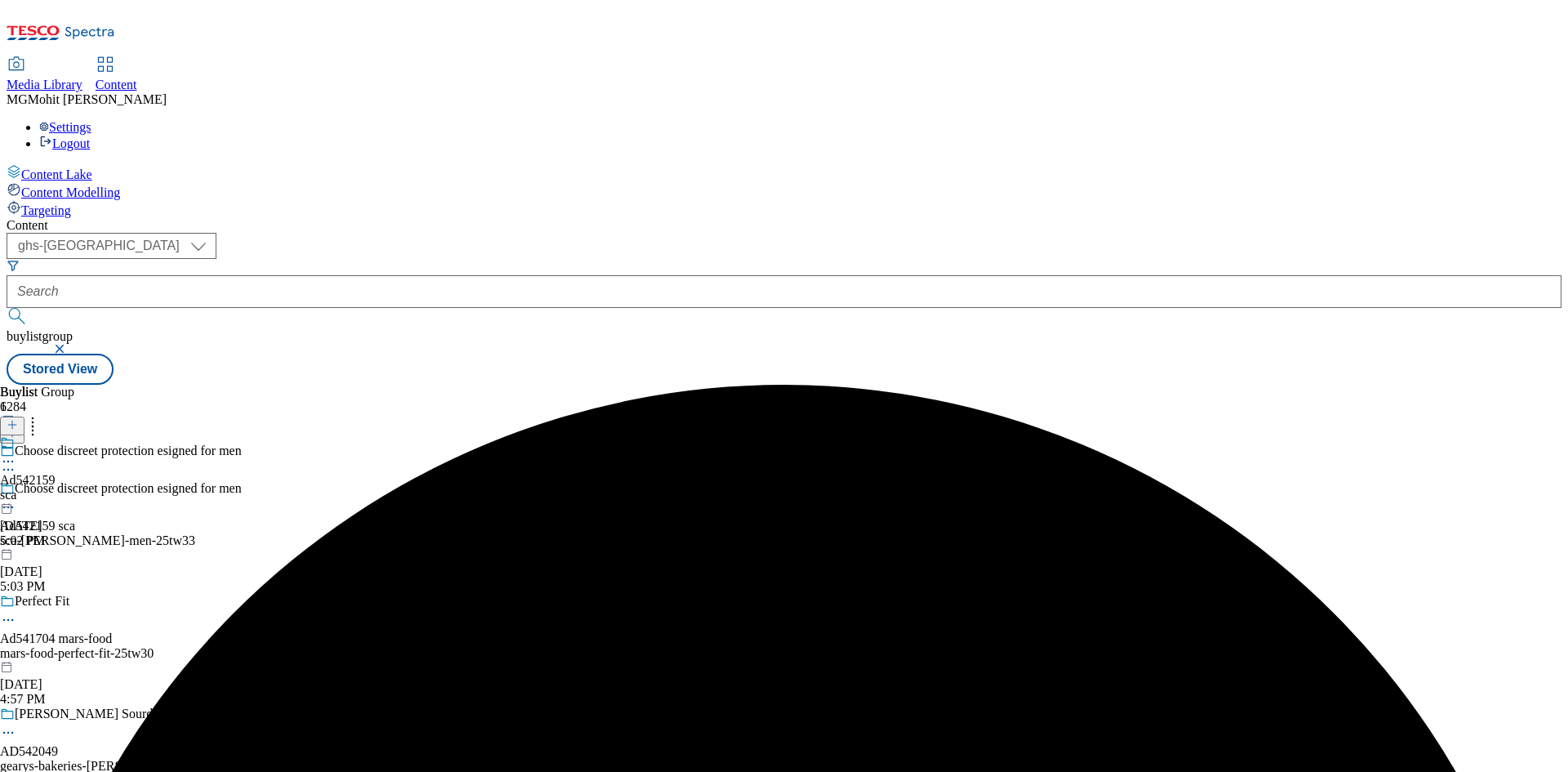
click at [17, 453] on icon at bounding box center [8, 461] width 17 height 17
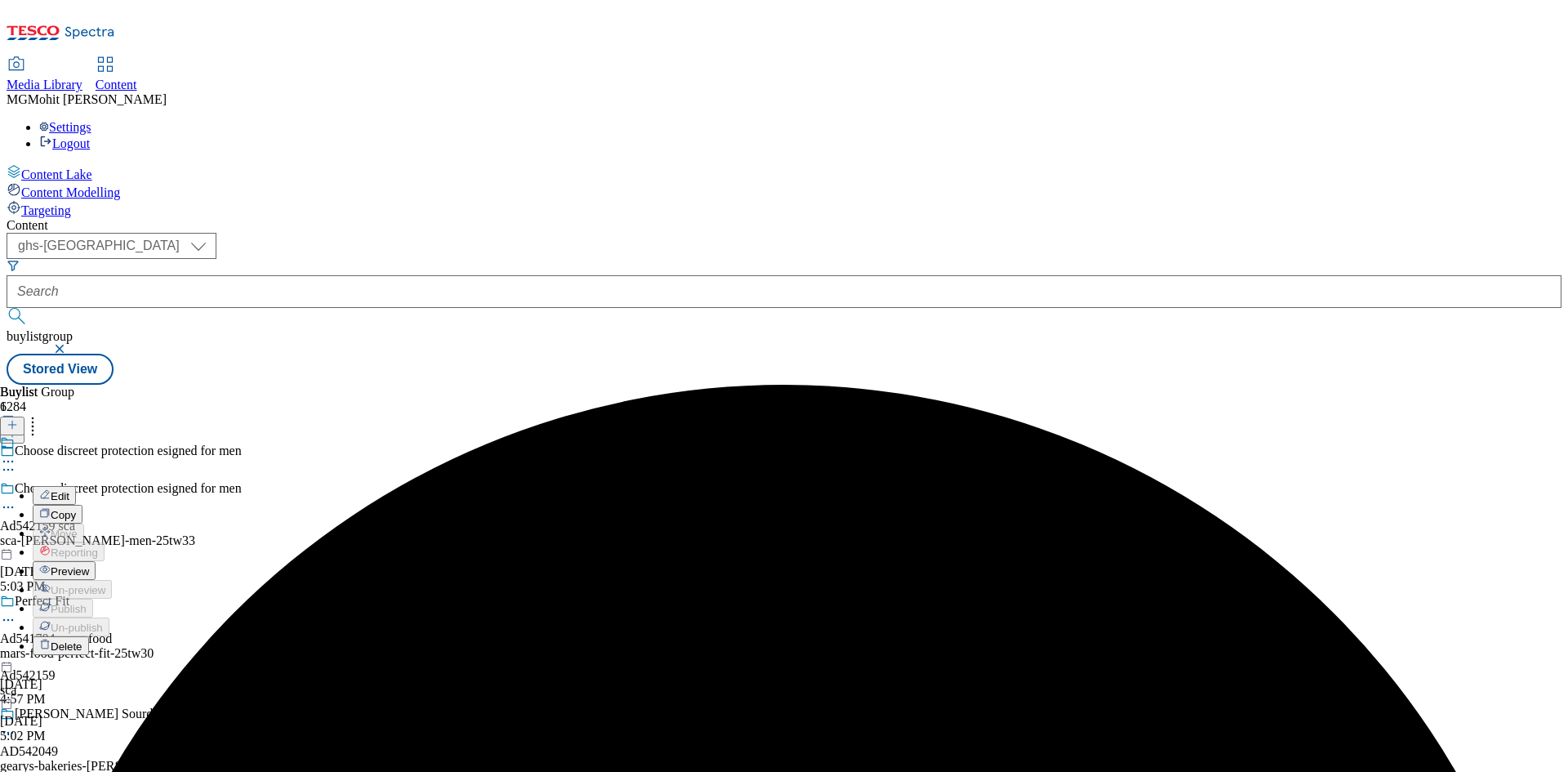
click at [89, 565] on span "Preview" at bounding box center [70, 571] width 39 height 12
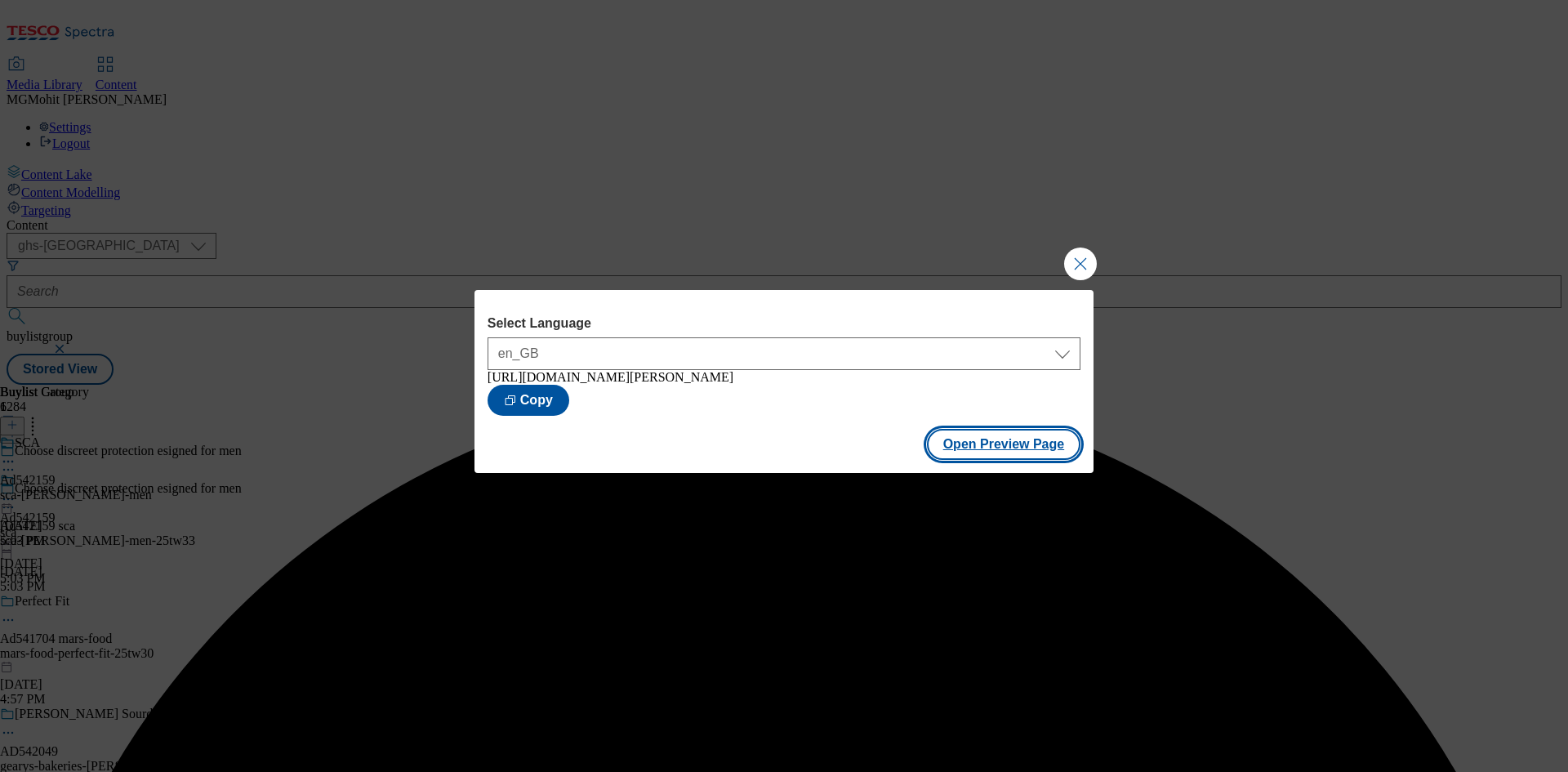
click at [1008, 448] on button "Open Preview Page" at bounding box center [1004, 444] width 154 height 31
click at [1074, 253] on button "Close Modal" at bounding box center [1081, 264] width 33 height 33
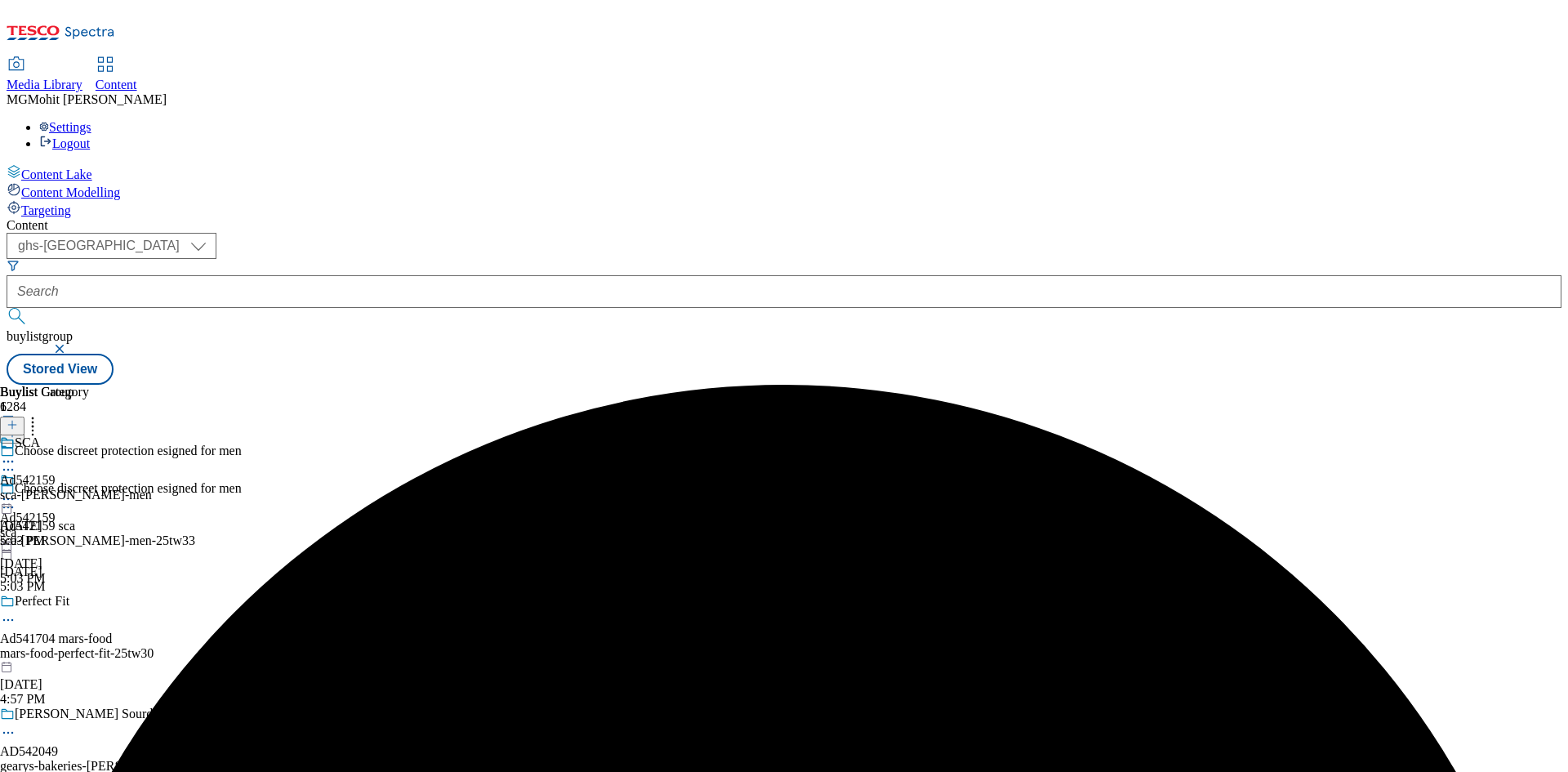
click at [17, 491] on icon at bounding box center [8, 499] width 17 height 17
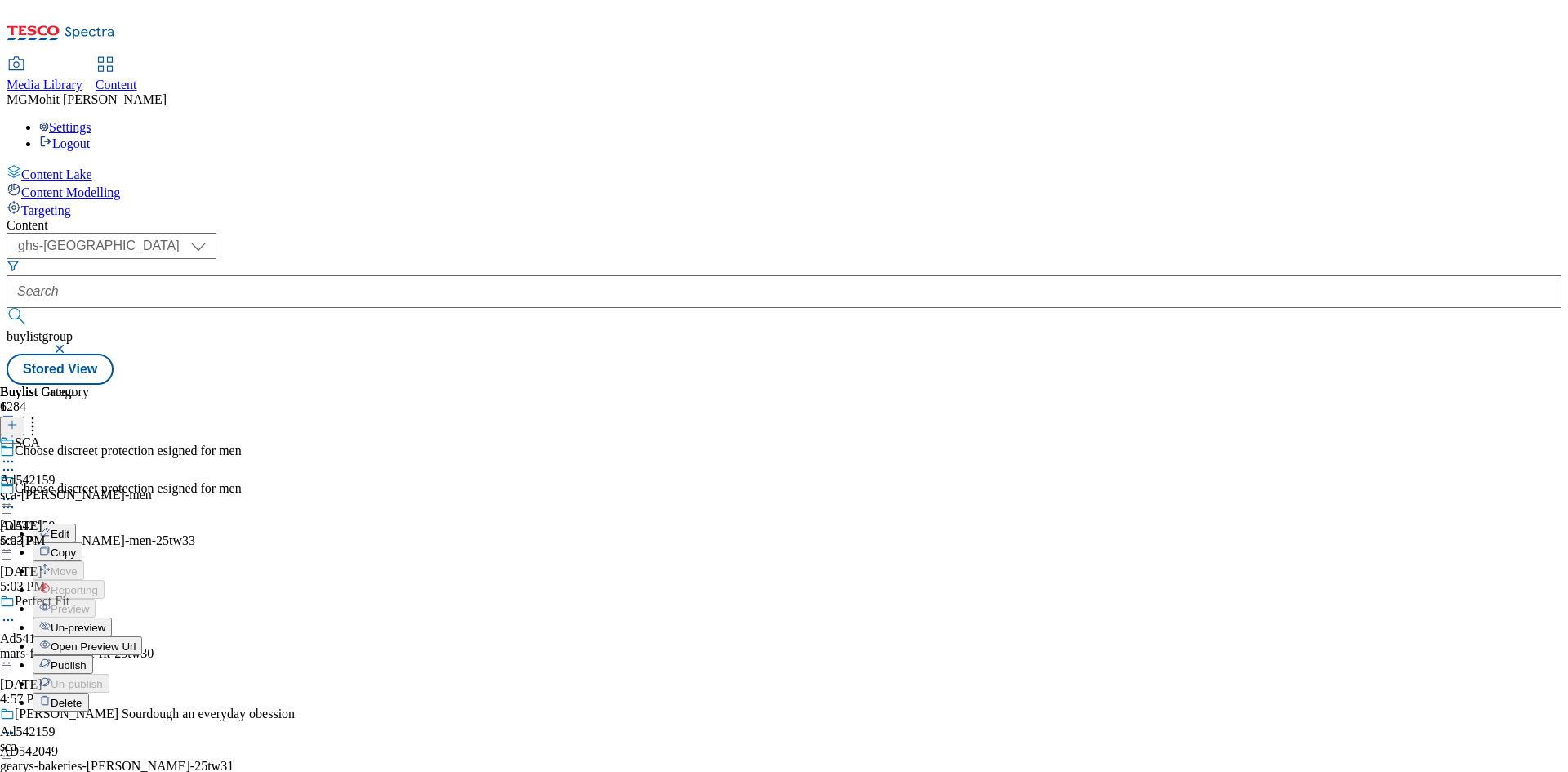
click at [86, 659] on span "Publish" at bounding box center [68, 664] width 36 height 12
